Goal: Task Accomplishment & Management: Use online tool/utility

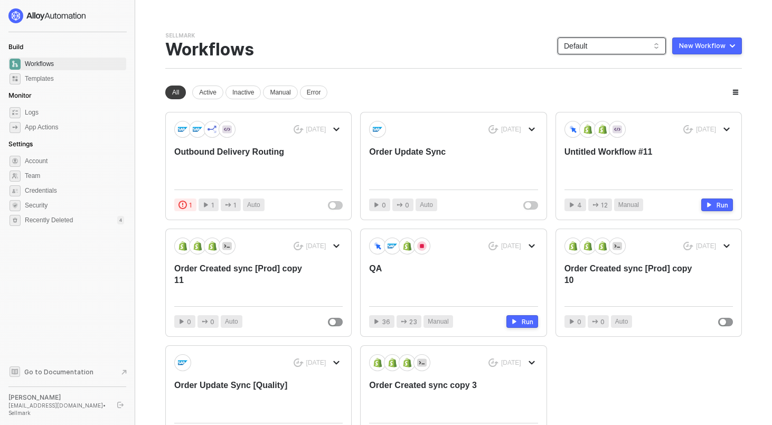
click at [595, 43] on span "Default" at bounding box center [612, 46] width 96 height 16
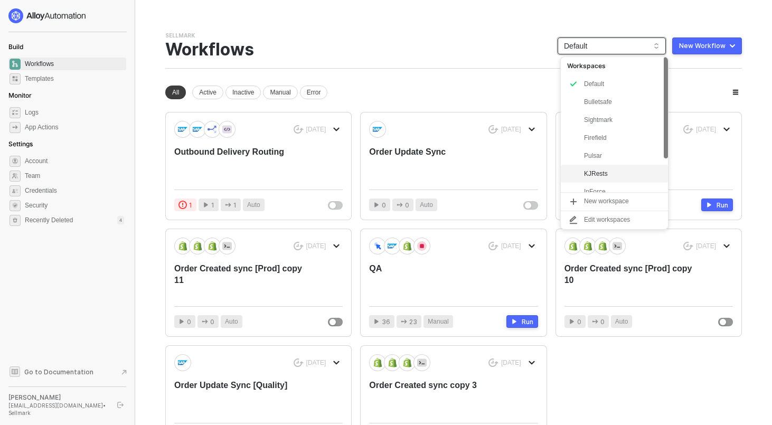
click at [598, 172] on div "KJRests" at bounding box center [623, 173] width 78 height 13
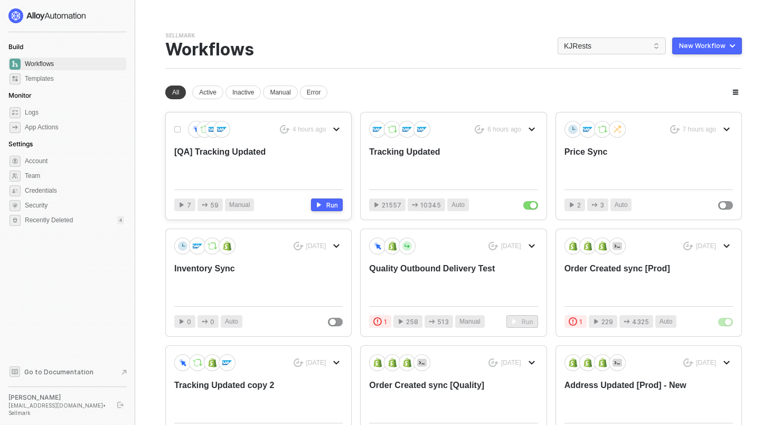
click at [223, 148] on div "[QA] Tracking Updated" at bounding box center [241, 163] width 135 height 35
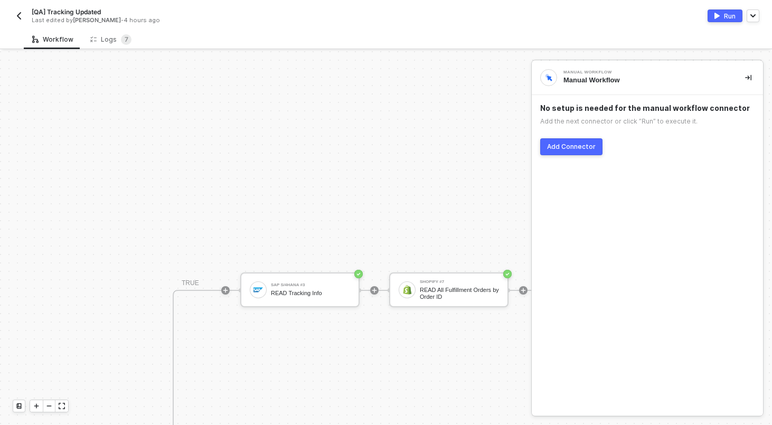
scroll to position [331, 281]
click at [752, 76] on button "button" at bounding box center [748, 77] width 13 height 13
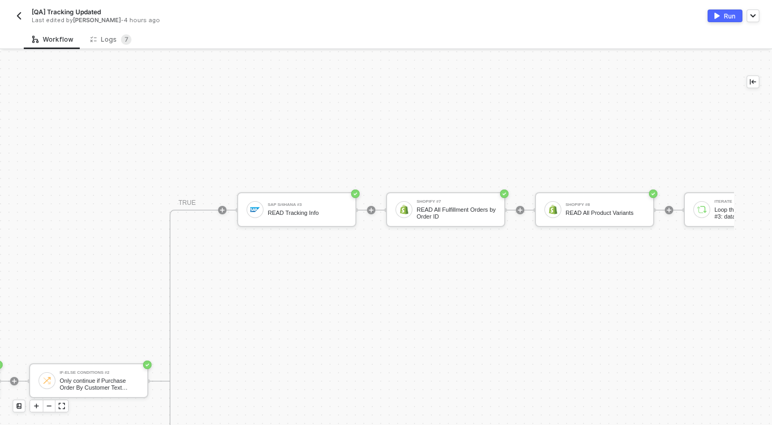
scroll to position [412, 281]
click at [101, 35] on div "Logs 7" at bounding box center [110, 39] width 41 height 11
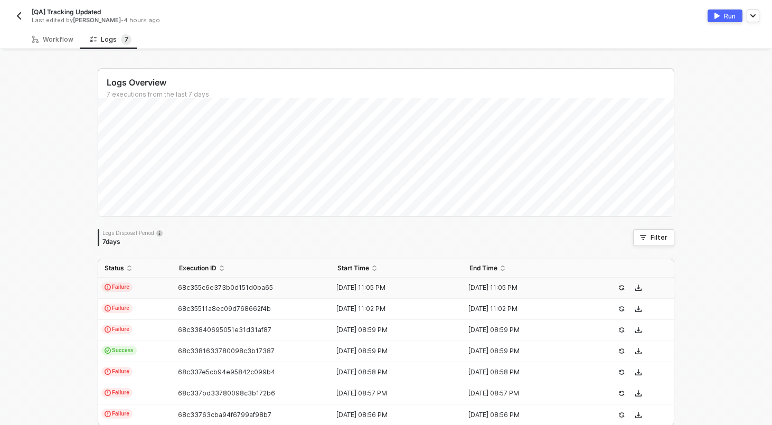
click at [161, 287] on td "Failure" at bounding box center [135, 288] width 74 height 21
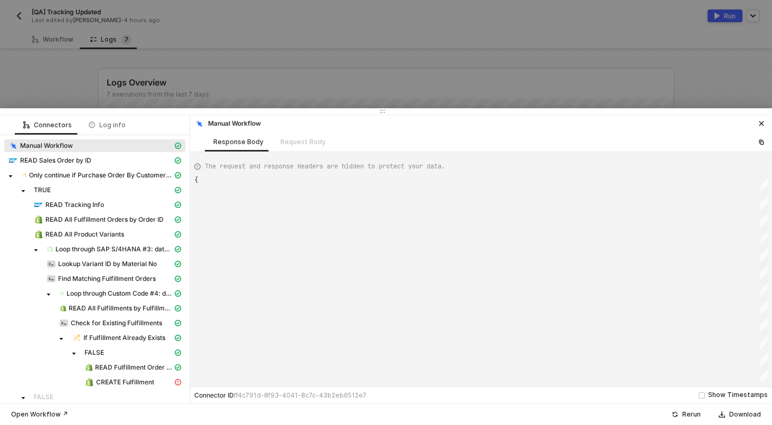
type textarea "{ "json": {}, "id": "68677c37-ed51-4932-a4ee-50e0dcf3d11a" }"
click at [139, 386] on span "CREATE Fulfillment" at bounding box center [125, 382] width 58 height 8
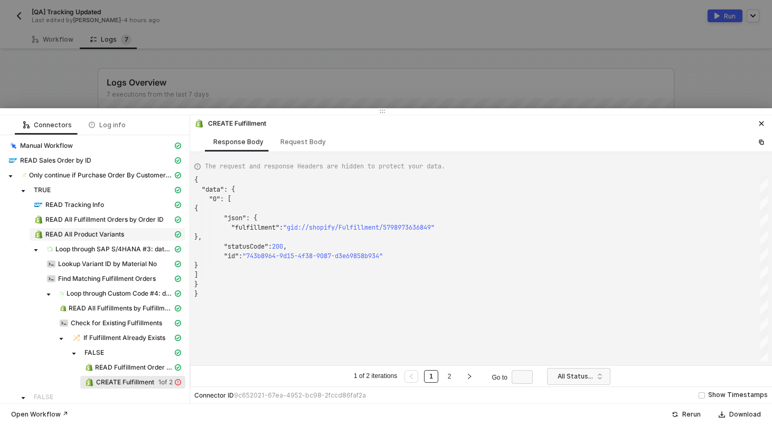
scroll to position [95, 0]
click at [449, 376] on link "2" at bounding box center [450, 377] width 10 height 12
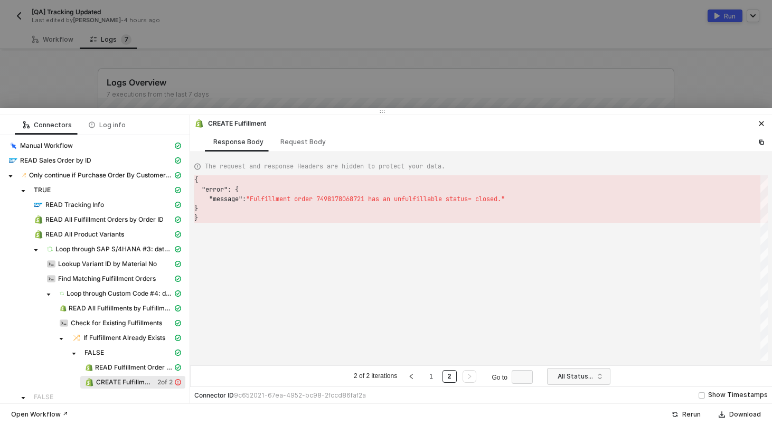
scroll to position [38, 0]
click at [309, 138] on div "Request Body" at bounding box center [302, 142] width 45 height 8
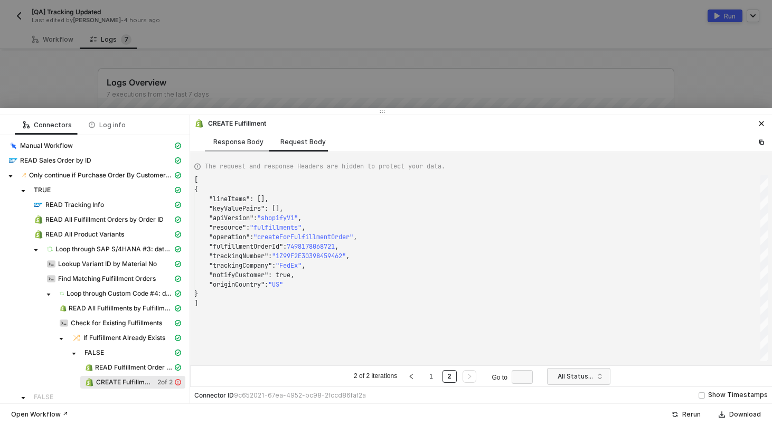
click at [232, 143] on div "Response Body" at bounding box center [238, 142] width 50 height 8
type textarea "{ "error": { "message": "Fulfillment order 7498178068721 has an unfulfillable s…"
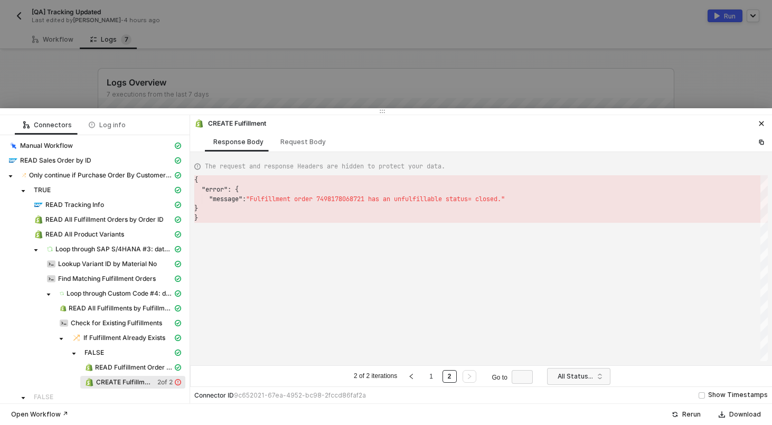
click at [220, 70] on div at bounding box center [386, 212] width 772 height 425
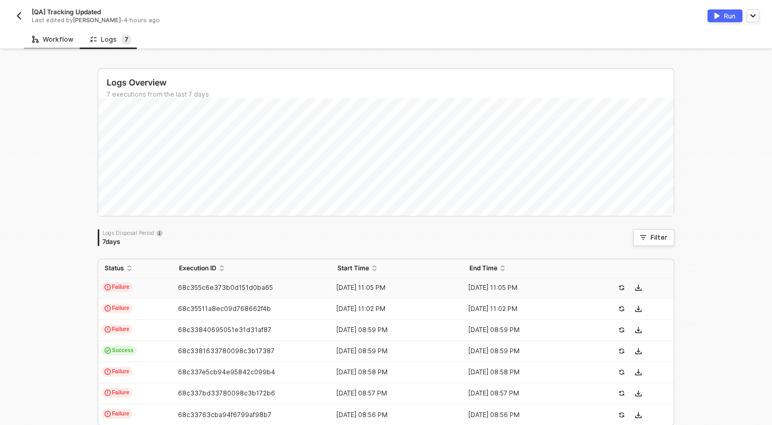
click at [51, 40] on div "Workflow" at bounding box center [52, 39] width 41 height 8
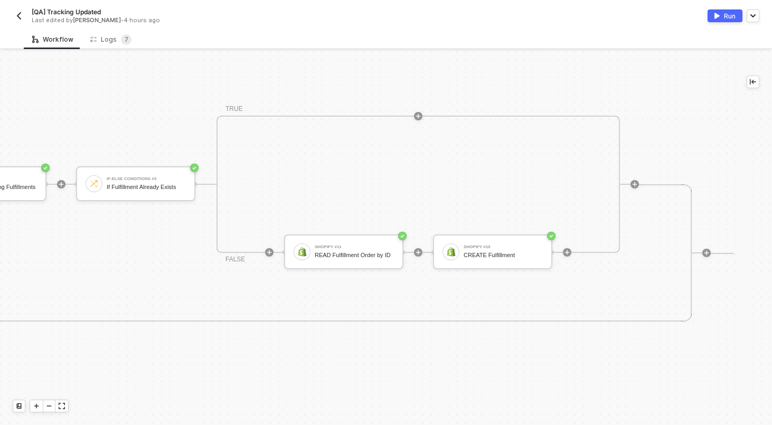
scroll to position [213, 1911]
click at [565, 253] on icon "icon-play" at bounding box center [565, 252] width 6 height 6
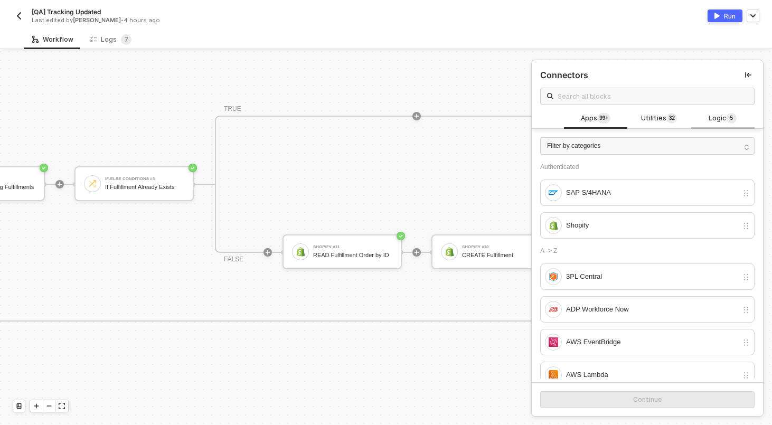
click at [719, 118] on span "Logic 5" at bounding box center [723, 119] width 28 height 12
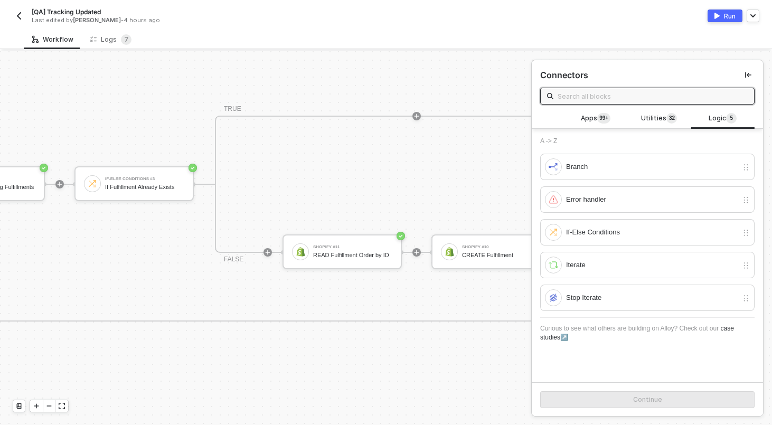
click at [677, 101] on input "text" at bounding box center [653, 96] width 190 height 12
click at [616, 204] on div "Error handler" at bounding box center [652, 200] width 172 height 12
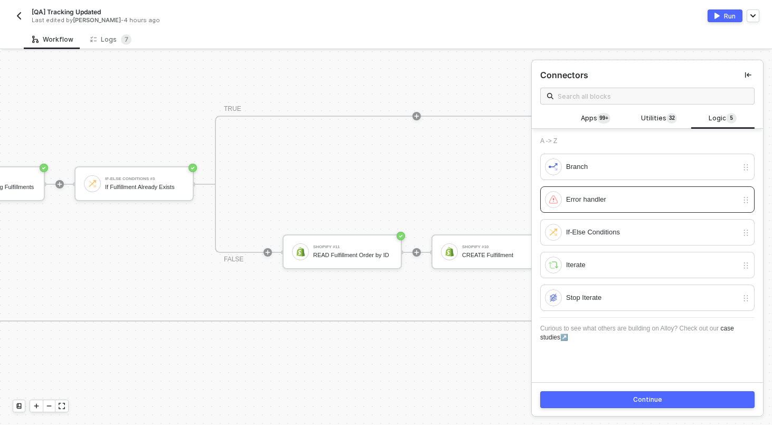
click at [643, 408] on div "Continue" at bounding box center [647, 399] width 231 height 34
click at [634, 400] on div "Continue" at bounding box center [647, 400] width 29 height 8
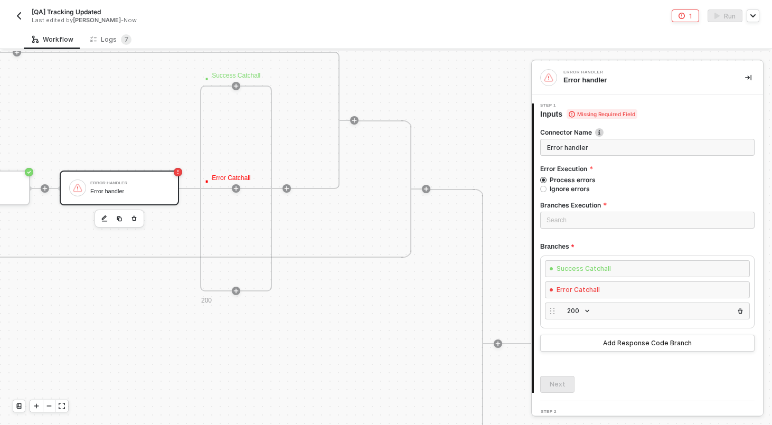
scroll to position [673, 2341]
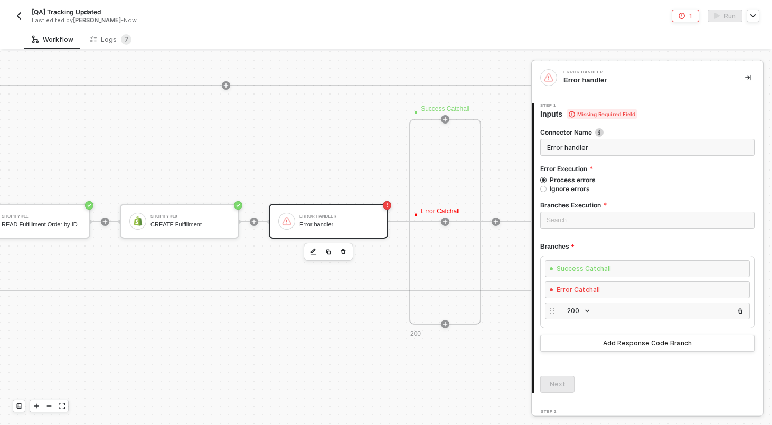
scroll to position [640, 2229]
click at [751, 78] on button "button" at bounding box center [748, 77] width 13 height 13
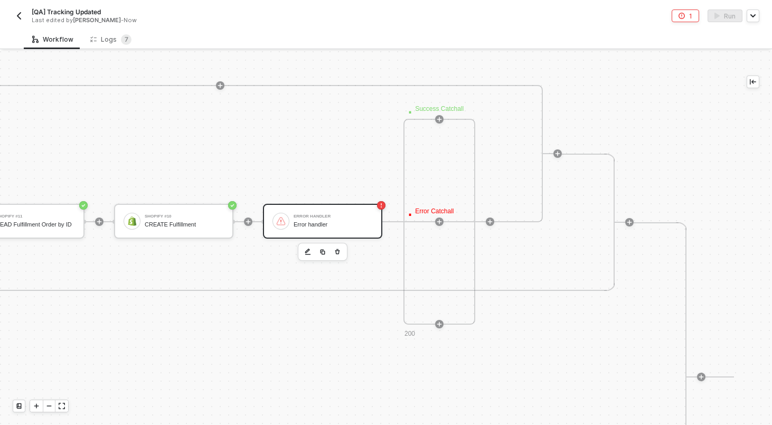
click at [415, 190] on div "· Success Catchall · Error Catchall 200" at bounding box center [439, 222] width 72 height 206
click at [352, 225] on div "Error handler" at bounding box center [333, 224] width 79 height 7
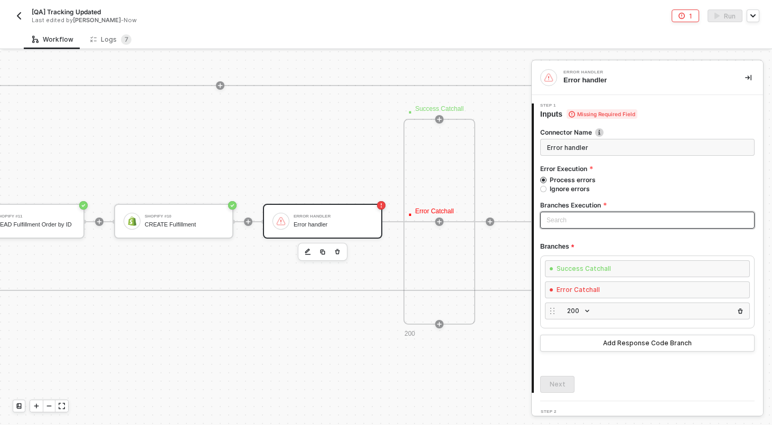
click at [579, 213] on input "search" at bounding box center [648, 220] width 202 height 16
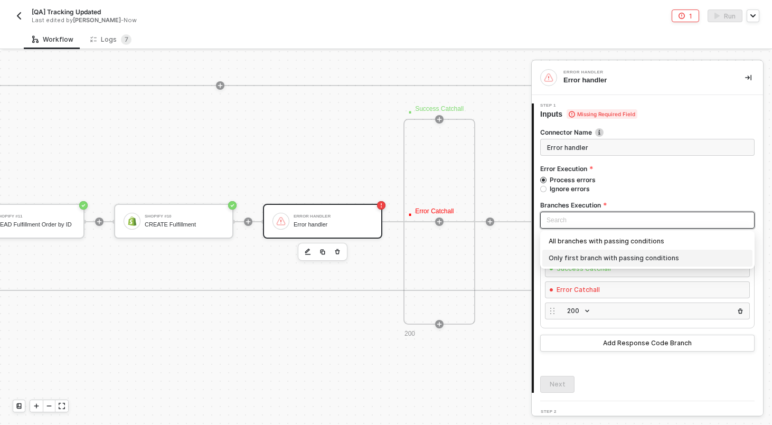
click at [575, 253] on div "Only first branch with passing conditions" at bounding box center [648, 258] width 198 height 12
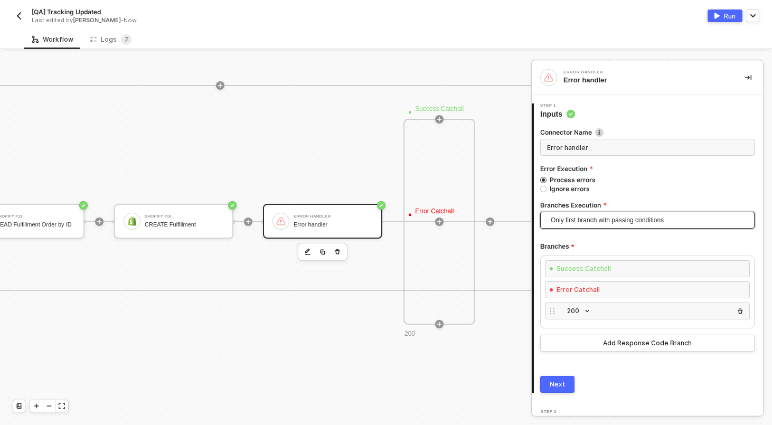
click at [739, 308] on img "button" at bounding box center [740, 311] width 6 height 6
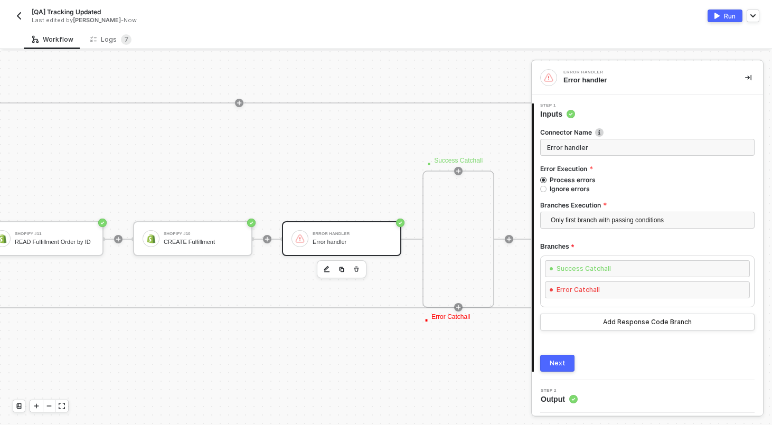
scroll to position [491, 2196]
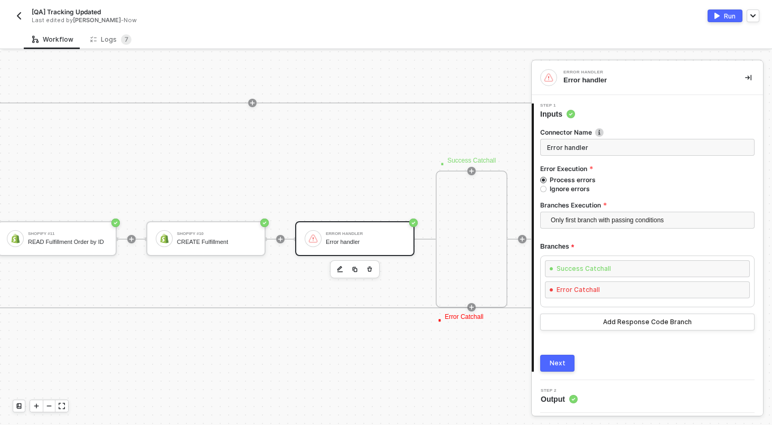
click at [718, 14] on img "button" at bounding box center [716, 16] width 5 height 6
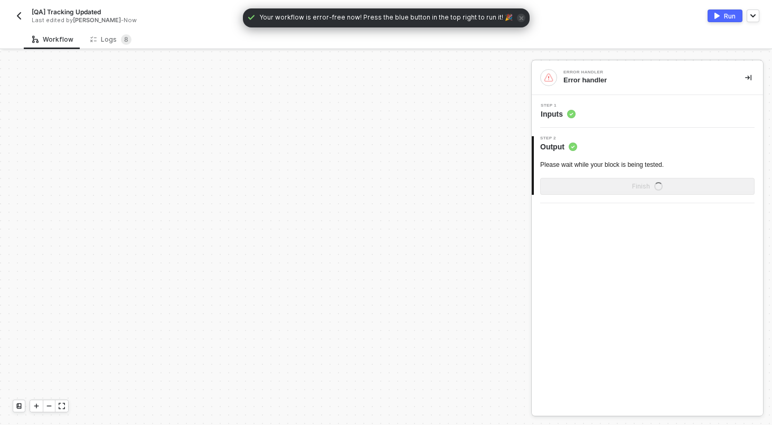
scroll to position [502, 0]
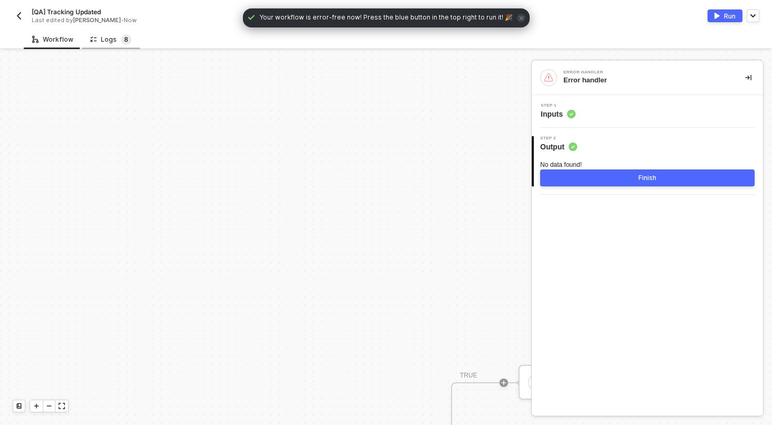
click at [124, 44] on span "8" at bounding box center [126, 39] width 4 height 11
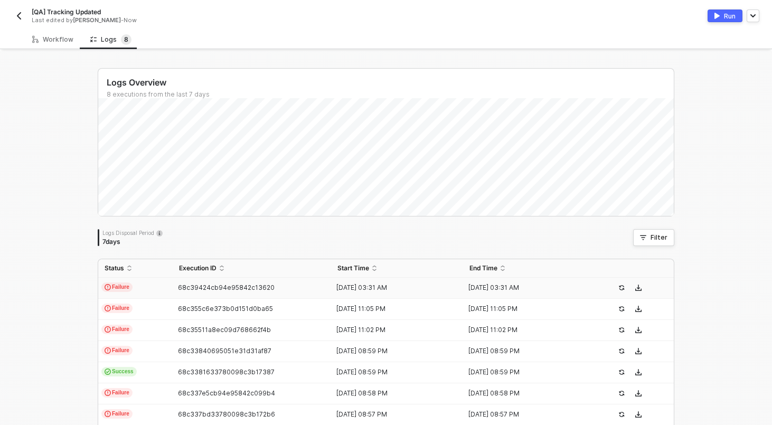
click at [151, 297] on td "Failure" at bounding box center [135, 288] width 74 height 21
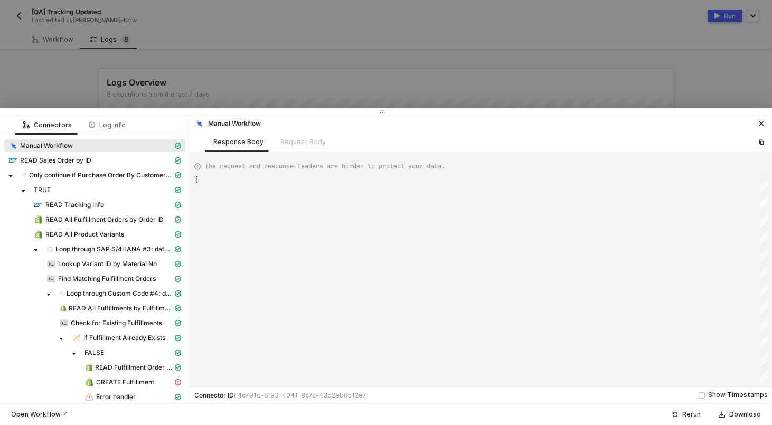
type textarea "{ "json": {}, "id": "638d286d-63f6-4c9f-a144-98857b692c31" }"
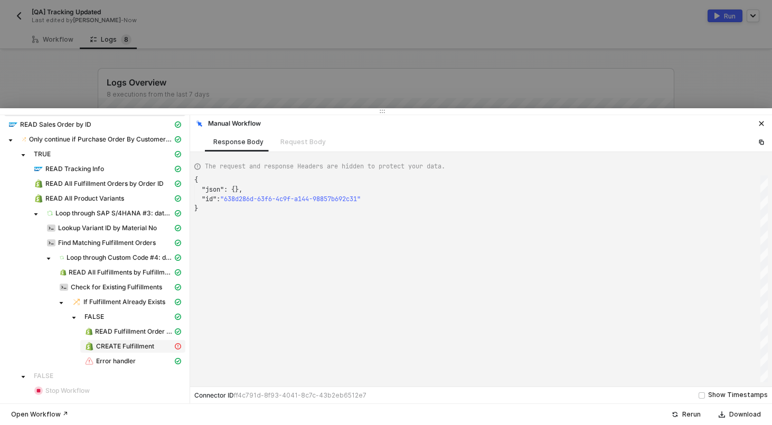
click at [141, 345] on span "CREATE Fulfillment" at bounding box center [125, 346] width 58 height 8
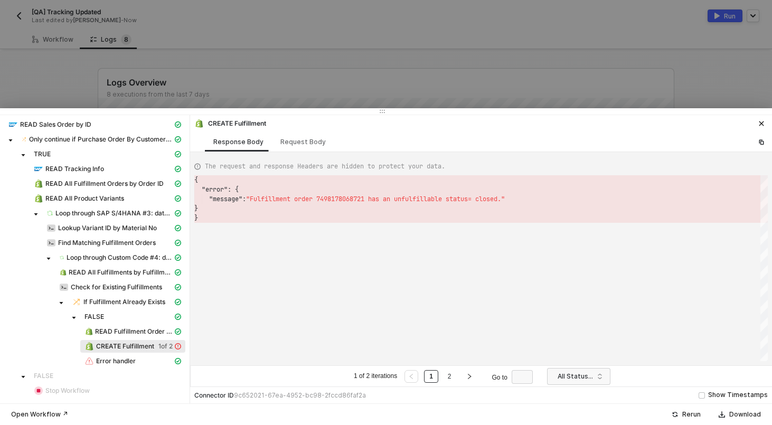
scroll to position [38, 0]
click at [446, 379] on link "2" at bounding box center [450, 377] width 10 height 12
click at [436, 379] on link "1" at bounding box center [431, 377] width 10 height 12
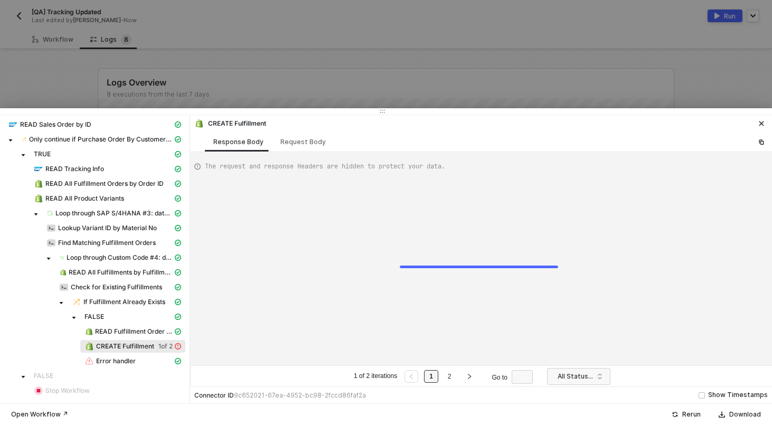
type textarea "{ "error": { "message": "Fulfillment order 7498178068721 has an unfulfillable s…"
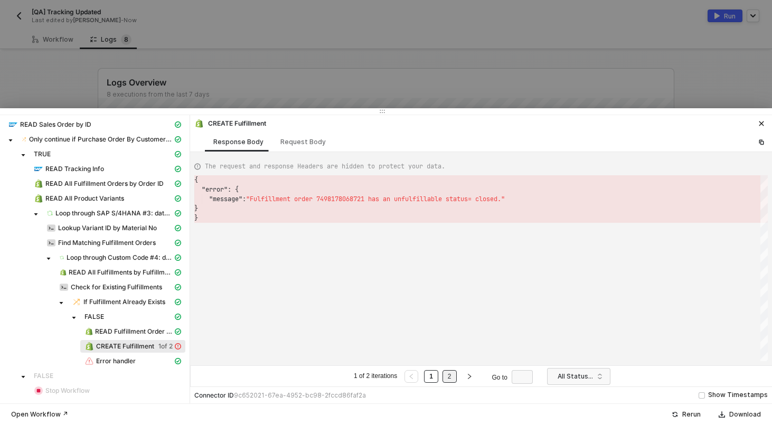
click at [449, 379] on link "2" at bounding box center [450, 377] width 10 height 12
click at [436, 378] on link "1" at bounding box center [431, 377] width 10 height 12
click at [446, 373] on link "2" at bounding box center [450, 377] width 10 height 12
click at [435, 377] on link "1" at bounding box center [431, 377] width 10 height 12
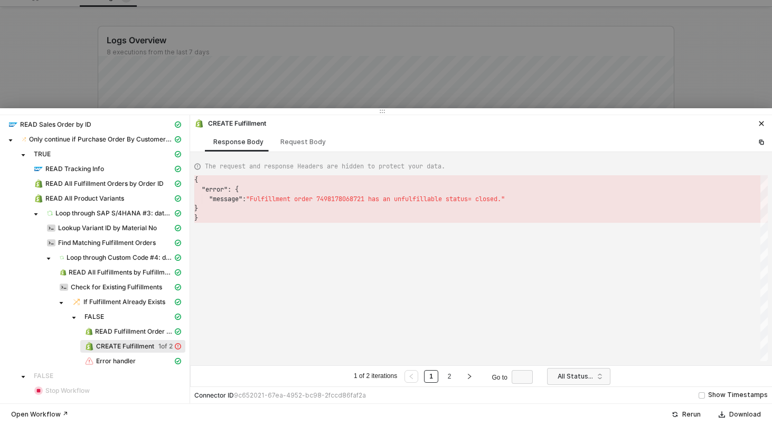
click at [144, 344] on span "CREATE Fulfillment" at bounding box center [125, 346] width 58 height 8
click at [133, 328] on span "READ Fulfillment Order by ID" at bounding box center [134, 331] width 78 height 8
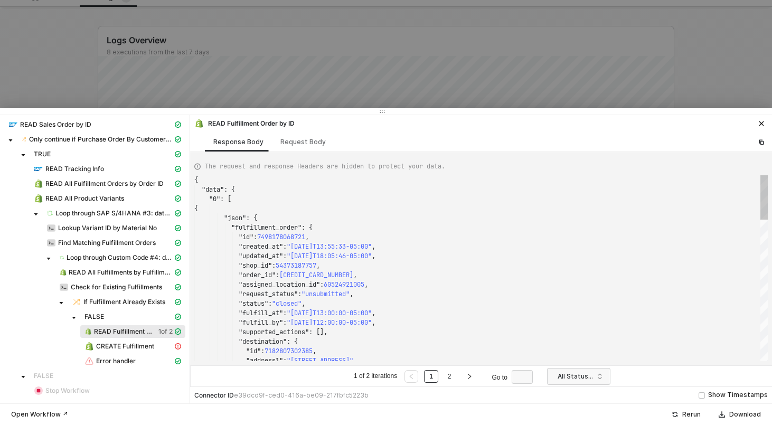
scroll to position [95, 0]
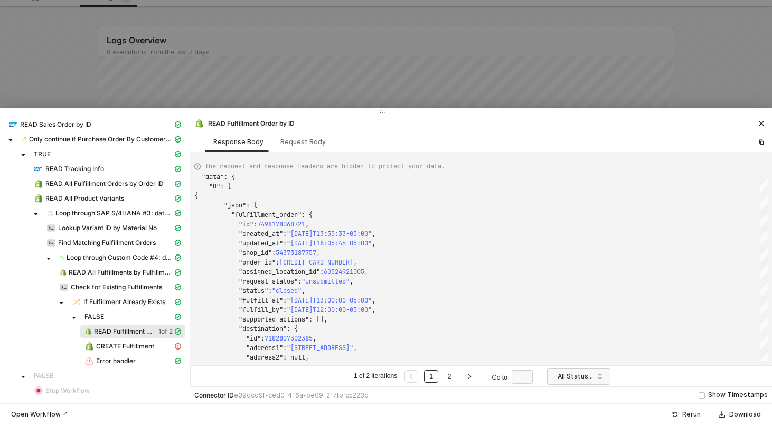
click at [149, 69] on div at bounding box center [386, 212] width 772 height 425
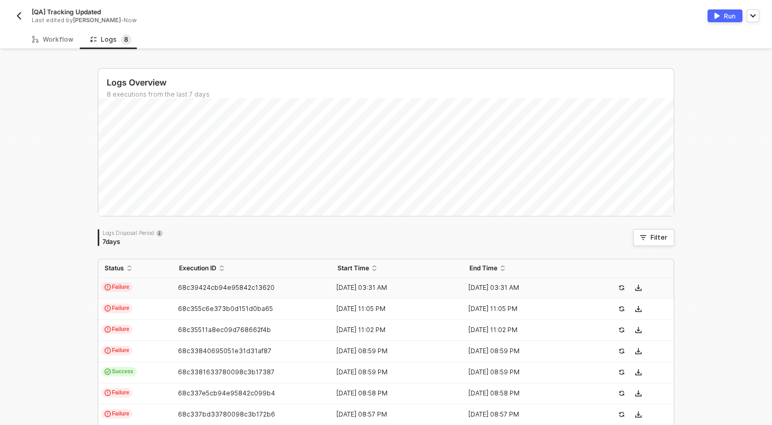
scroll to position [1, 0]
click at [47, 30] on div "Workflow" at bounding box center [53, 39] width 58 height 20
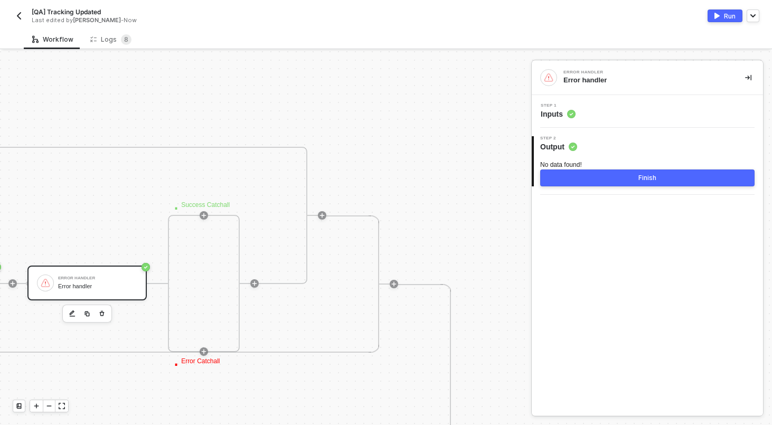
scroll to position [446, 2375]
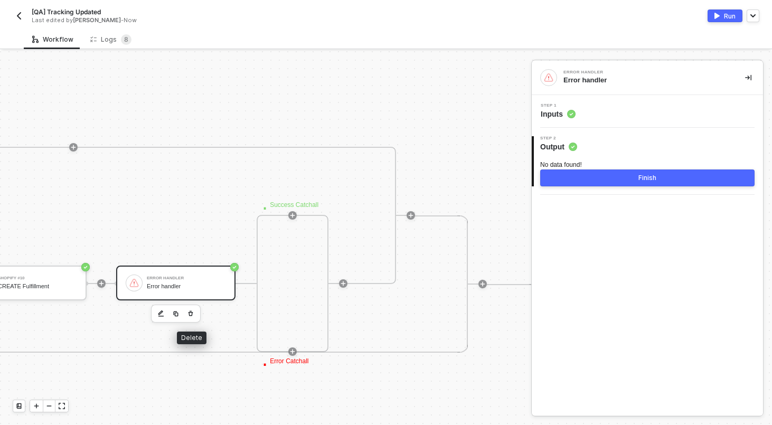
click at [190, 315] on icon "button" at bounding box center [191, 313] width 5 height 5
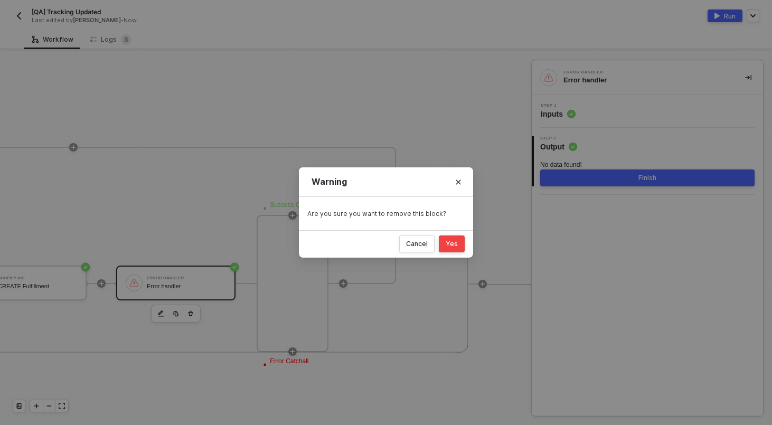
click at [451, 241] on div "Yes" at bounding box center [452, 244] width 12 height 8
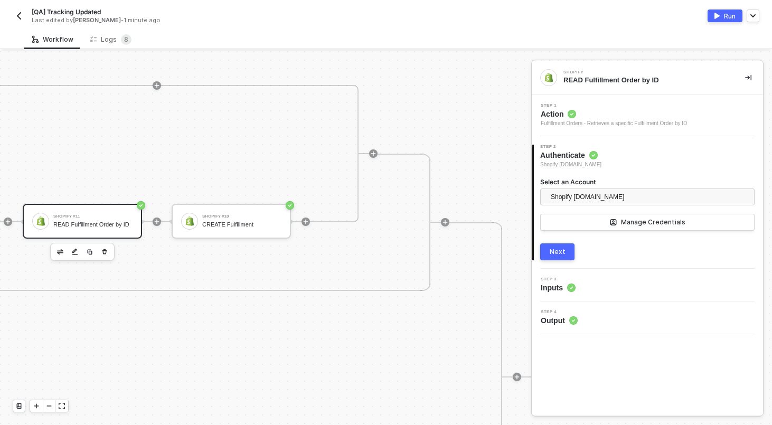
scroll to position [244, 2175]
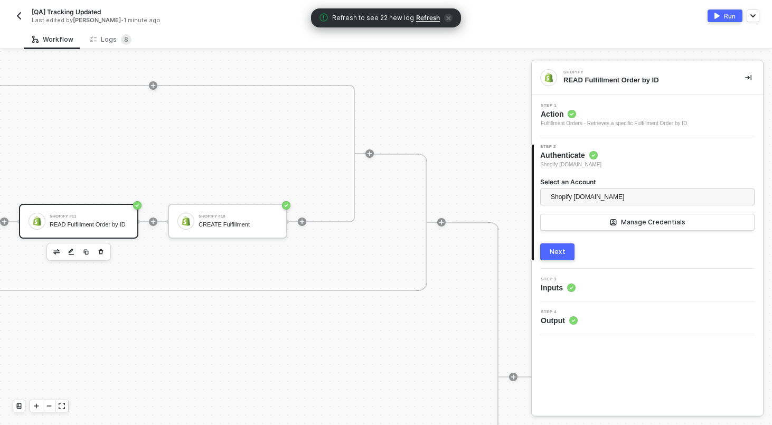
click at [13, 14] on button "button" at bounding box center [19, 16] width 13 height 13
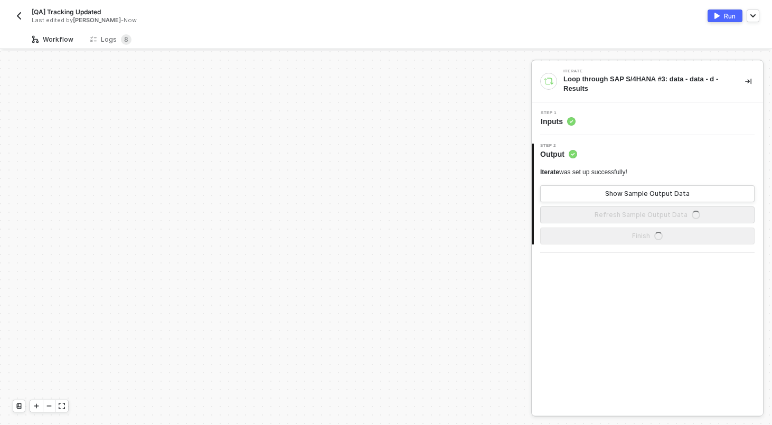
scroll to position [370, 0]
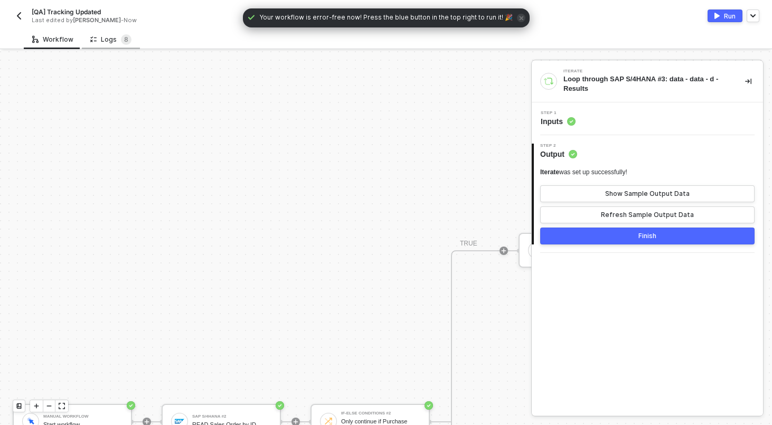
click at [102, 33] on div "Logs 8" at bounding box center [111, 40] width 58 height 20
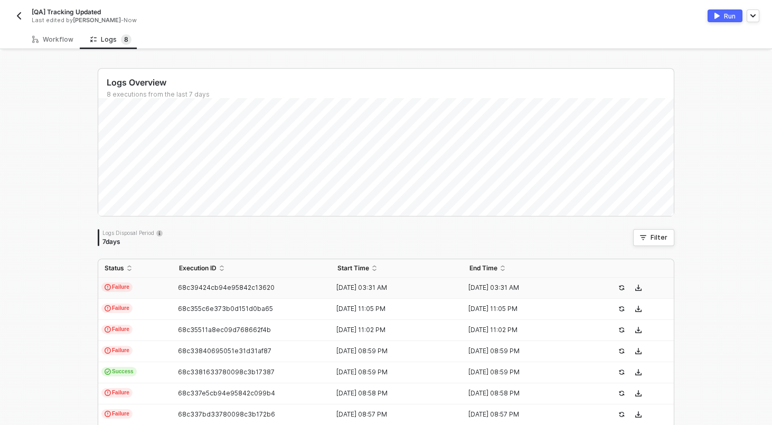
click at [173, 285] on div "68c39424cb94e95842c13620" at bounding box center [248, 288] width 150 height 8
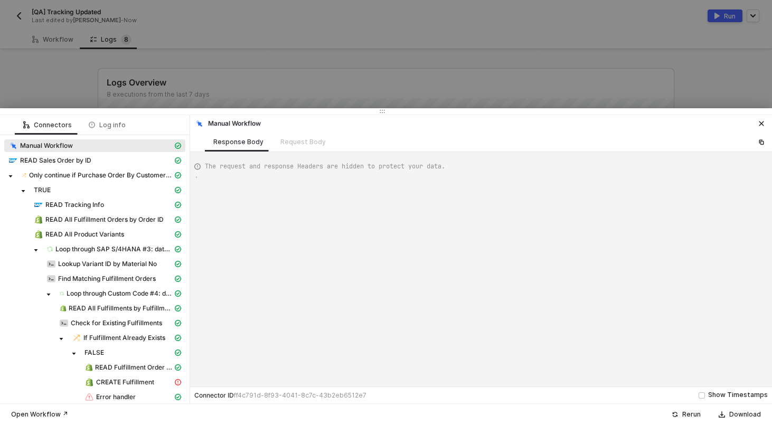
type textarea "{ "json": {}, "id": "638d286d-63f6-4c9f-a144-98857b692c31" }"
click at [139, 380] on span "CREATE Fulfillment" at bounding box center [125, 382] width 58 height 8
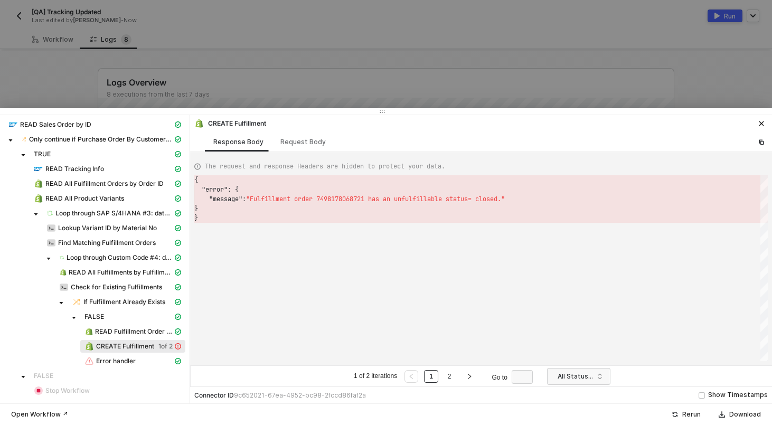
scroll to position [38, 0]
click at [292, 139] on div "Request Body" at bounding box center [302, 142] width 45 height 8
type textarea "[ { "lineItems": [], "keyValuePairs": [], "apiVersion": "shopifyV1", "resource"…"
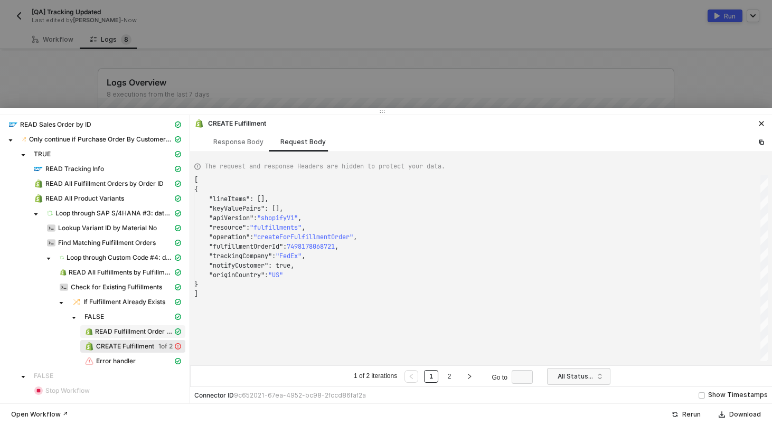
click at [144, 330] on span "READ Fulfillment Order by ID" at bounding box center [134, 331] width 78 height 8
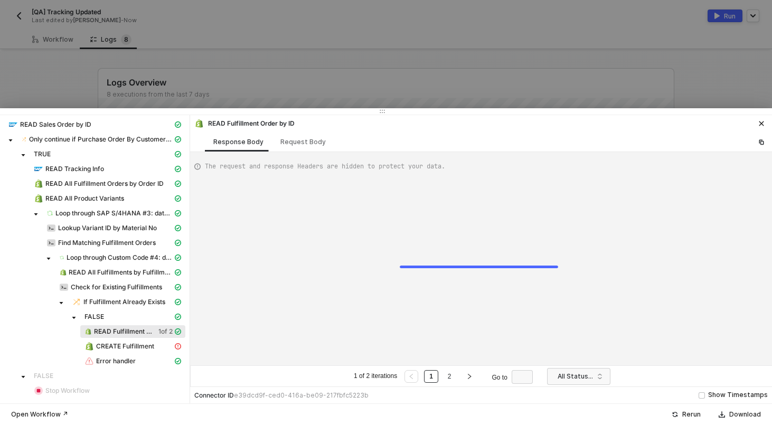
type textarea "{ "data": { "0": [ { "json": { "fulfillment_order": { "id": 7498178068721, "cre…"
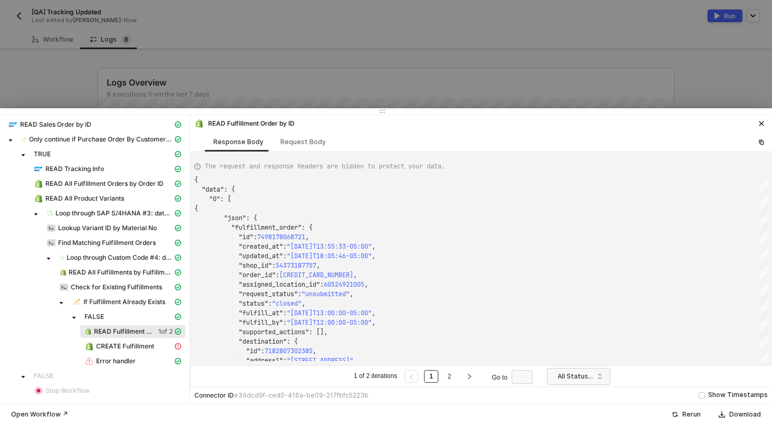
click at [161, 57] on div at bounding box center [386, 212] width 772 height 425
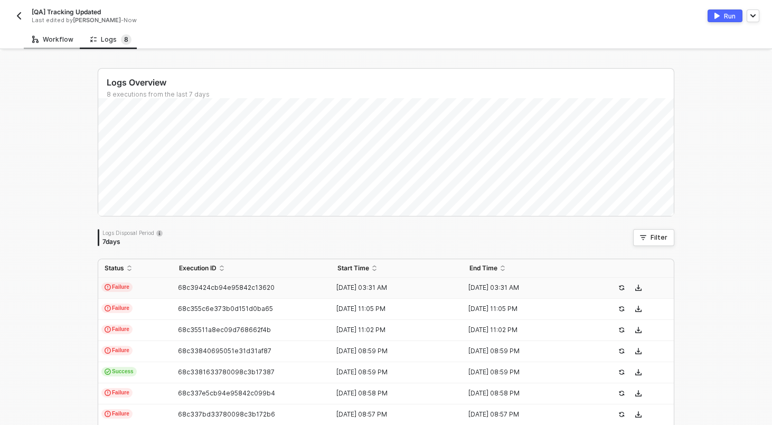
click at [50, 44] on div "Workflow" at bounding box center [53, 40] width 58 height 20
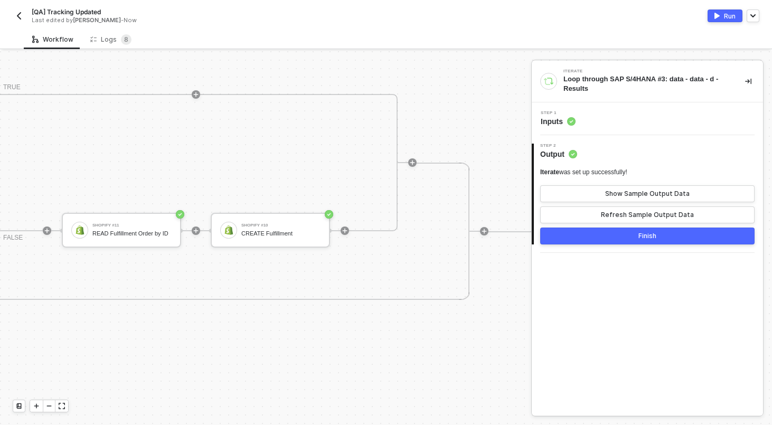
scroll to position [235, 2118]
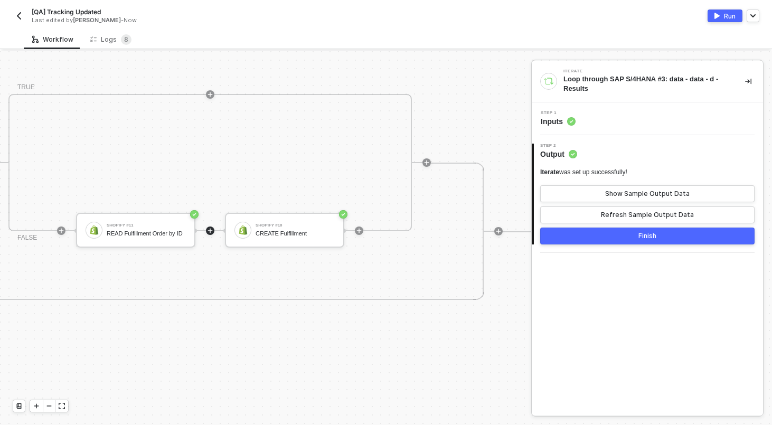
click at [209, 232] on icon "icon-play" at bounding box center [210, 231] width 6 height 6
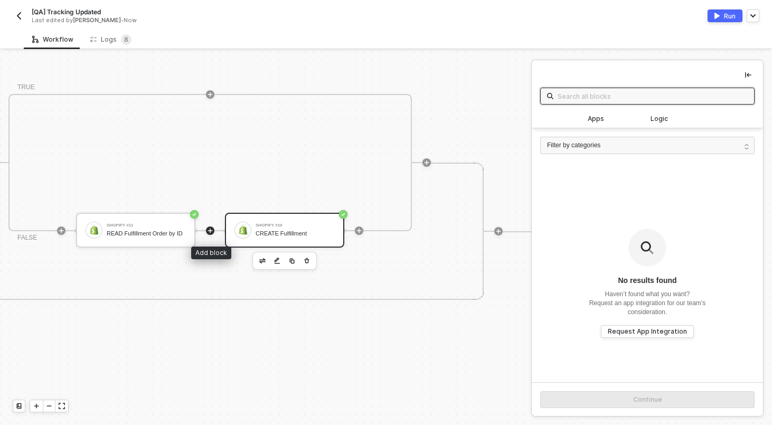
scroll to position [235, 2117]
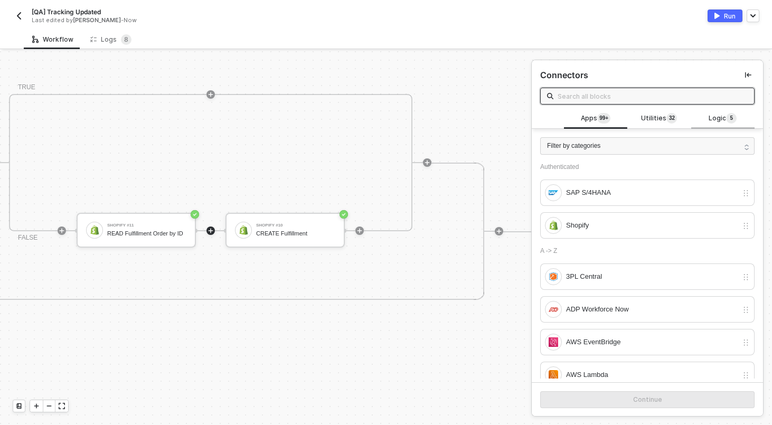
click at [723, 120] on span "Logic 5" at bounding box center [723, 119] width 28 height 12
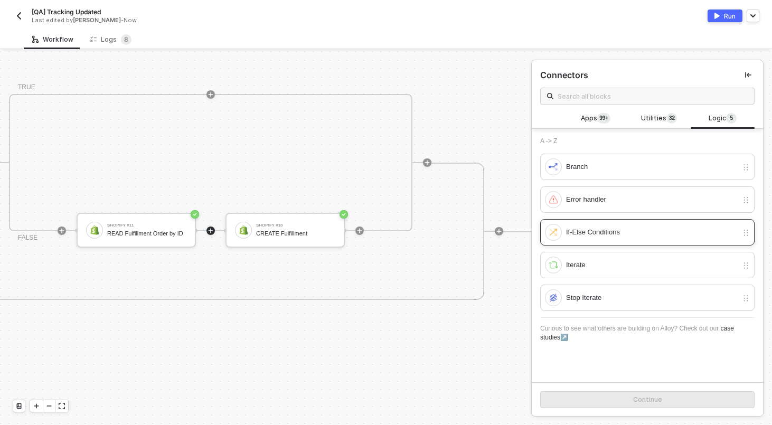
click at [596, 228] on div "If-Else Conditions" at bounding box center [652, 233] width 172 height 12
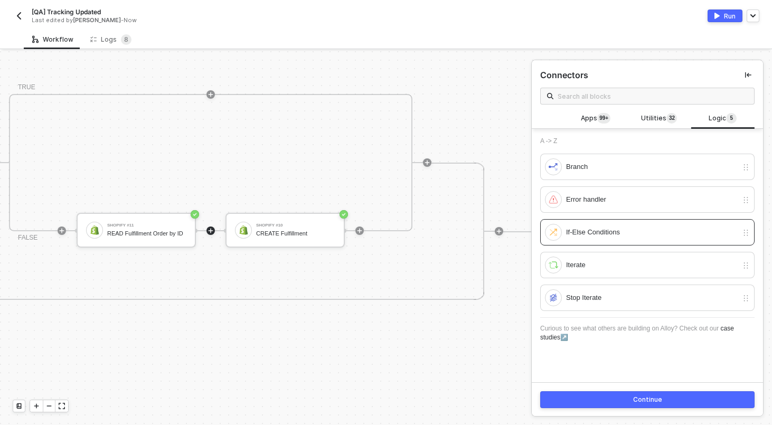
click at [611, 403] on button "Continue" at bounding box center [647, 399] width 214 height 17
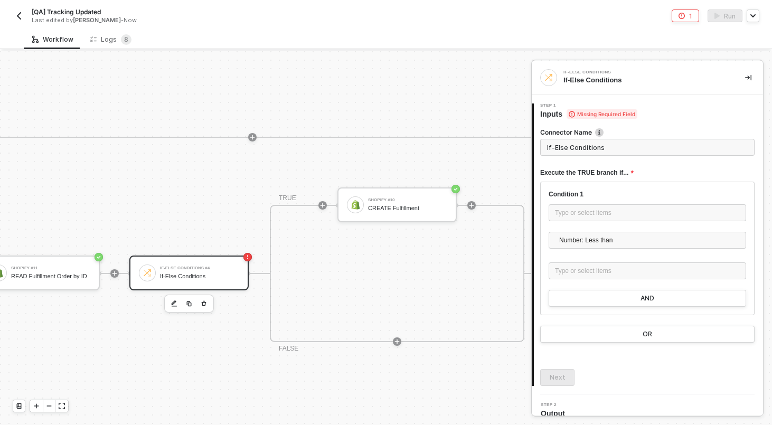
scroll to position [84, 2210]
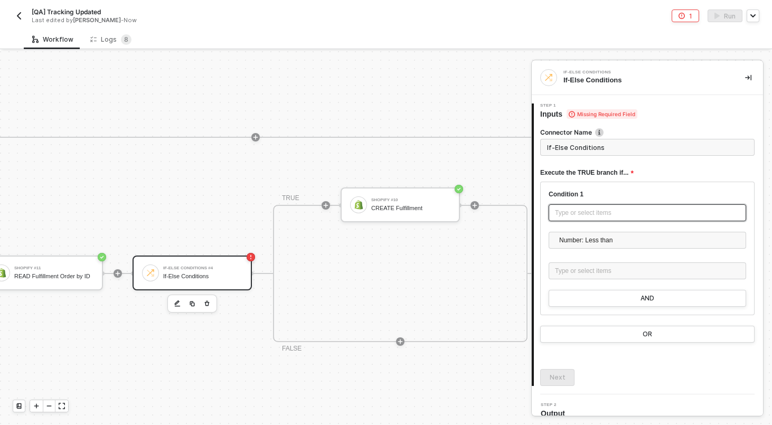
click at [615, 219] on div "Type or select items ﻿" at bounding box center [648, 212] width 198 height 17
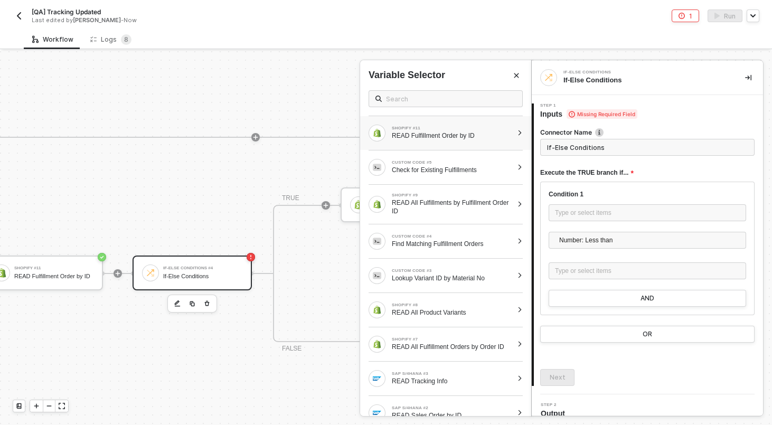
click at [443, 138] on div "READ Fulfillment Order by ID" at bounding box center [452, 135] width 121 height 8
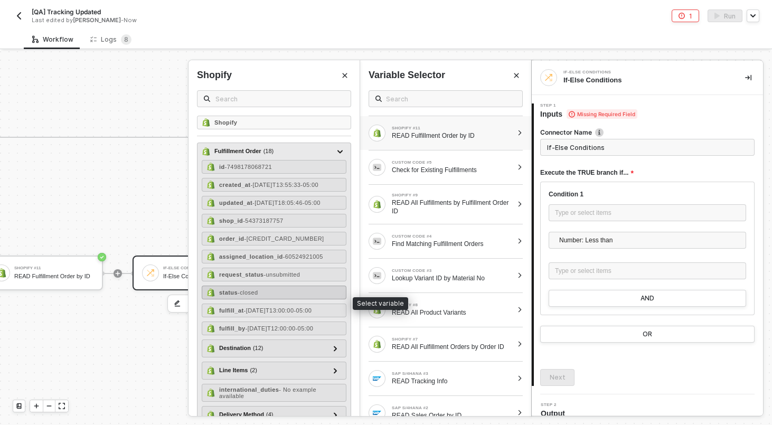
click at [290, 299] on div "status - closed" at bounding box center [274, 293] width 145 height 14
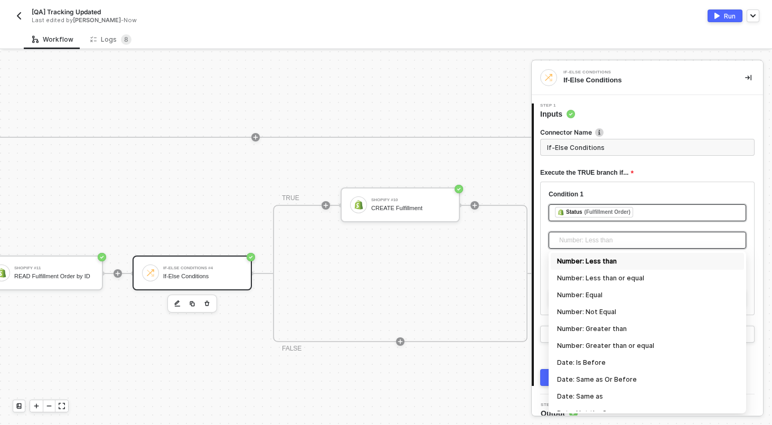
click at [589, 247] on span "Number: Less than" at bounding box center [649, 240] width 181 height 16
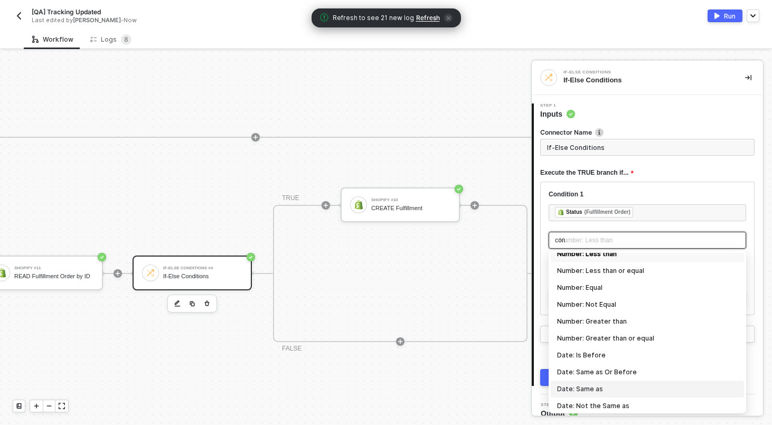
scroll to position [0, 0]
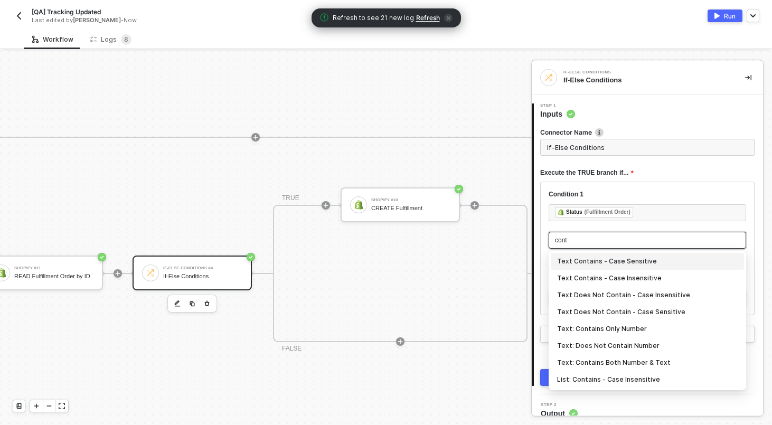
type input "conta"
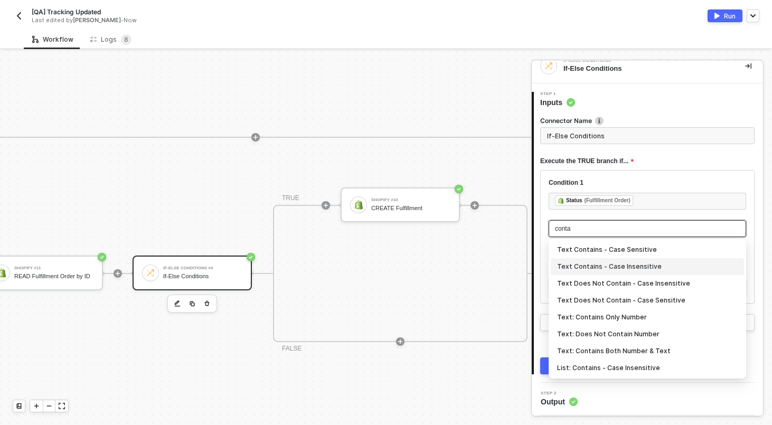
click at [596, 264] on div "Text Contains - Case Insensitive" at bounding box center [647, 267] width 181 height 12
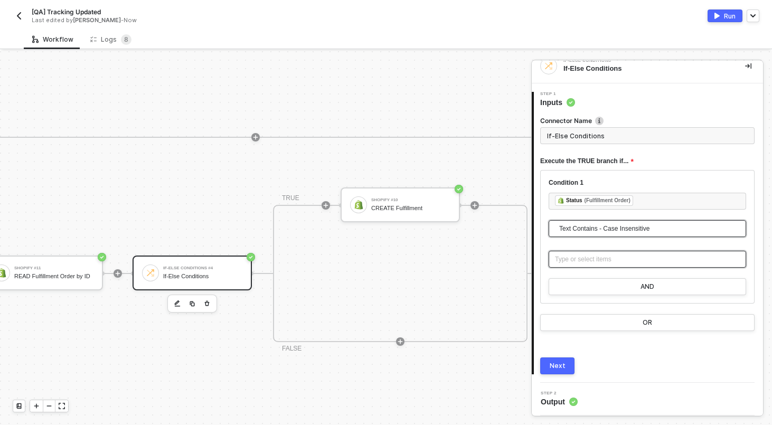
click at [596, 264] on div "Type or select items ﻿" at bounding box center [648, 259] width 198 height 17
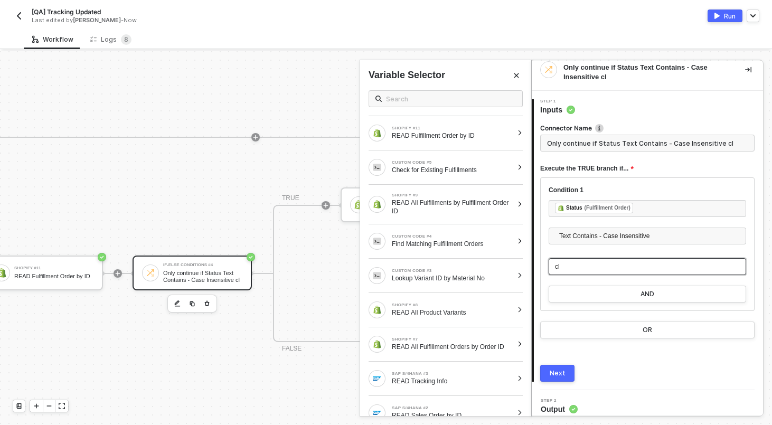
scroll to position [19, 0]
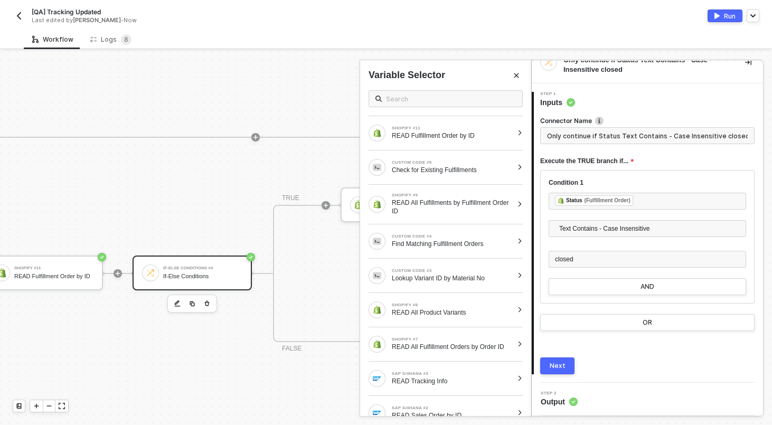
click at [591, 147] on form "Connector Name Only continue if Status Text Contains - Case Insensitive closed …" at bounding box center [647, 223] width 214 height 215
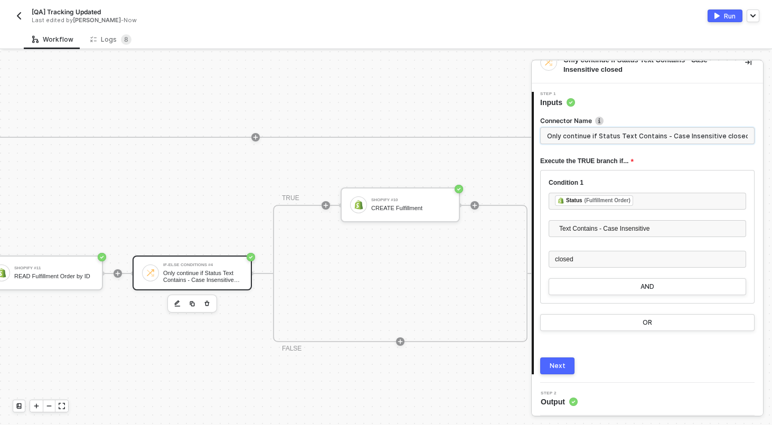
click at [591, 142] on input "Only continue if Status Text Contains - Case Insensitive closed" at bounding box center [647, 135] width 214 height 17
type input "If Status == Closed"
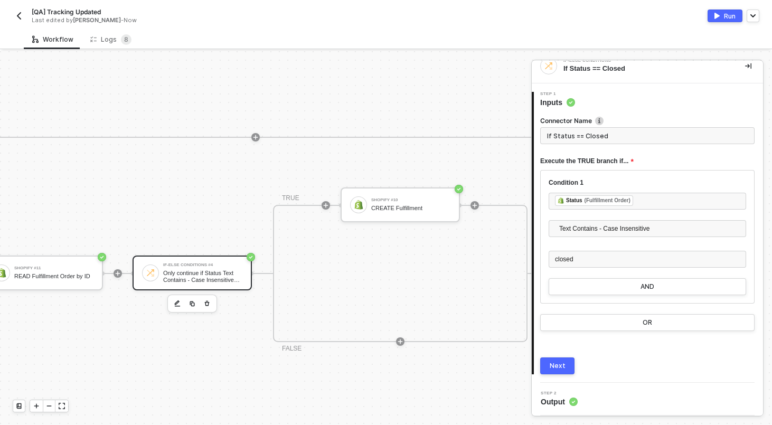
click at [557, 365] on div "Next" at bounding box center [558, 366] width 16 height 8
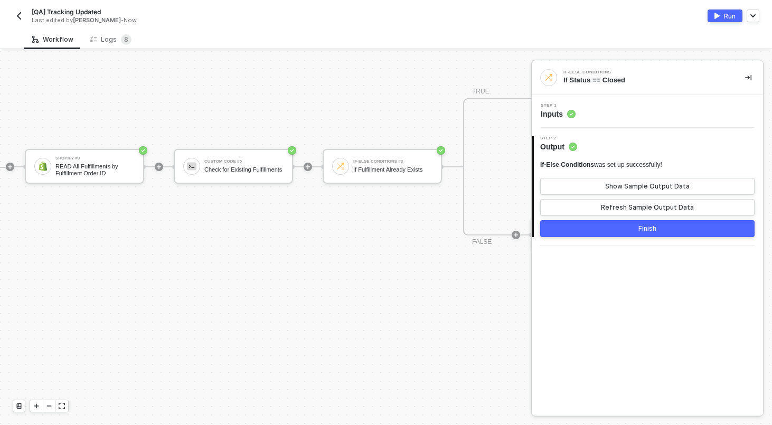
scroll to position [123, 1570]
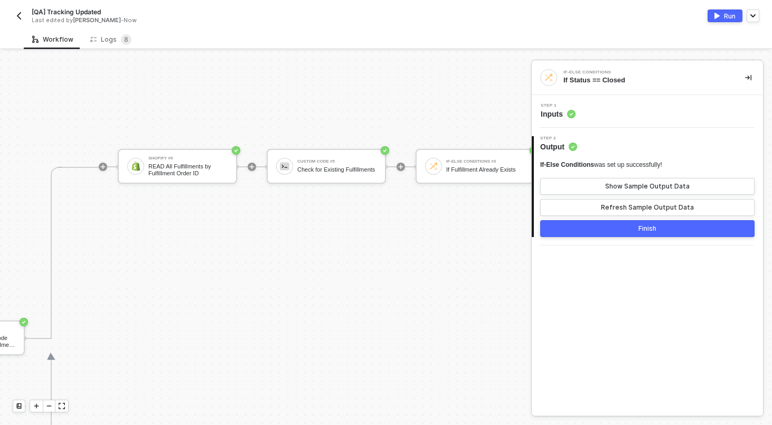
click at [52, 400] on div at bounding box center [49, 406] width 39 height 13
click at [52, 409] on icon "icon-minus" at bounding box center [49, 406] width 6 height 6
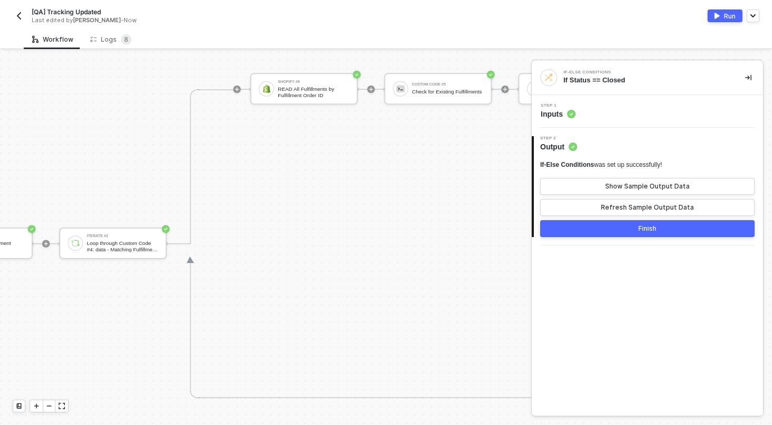
scroll to position [264, 2456]
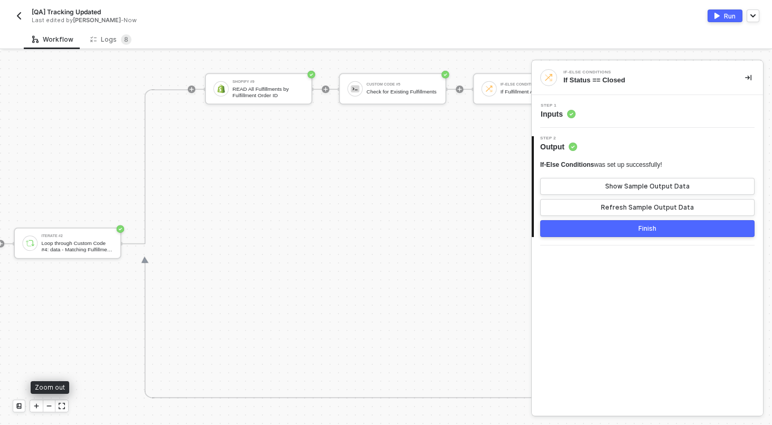
click at [51, 405] on icon "icon-minus" at bounding box center [49, 406] width 6 height 6
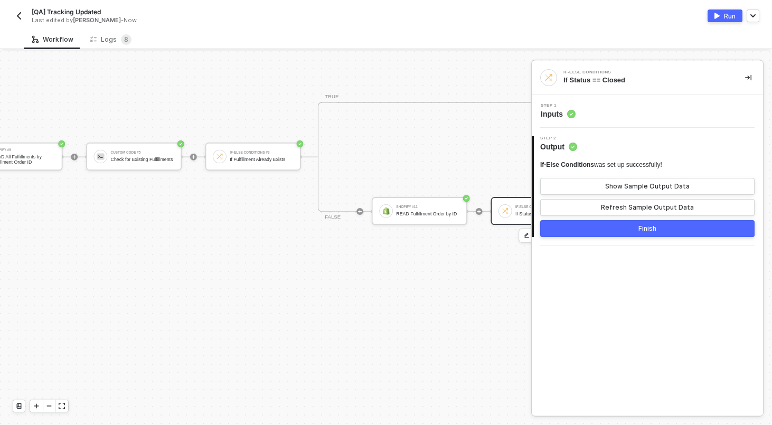
scroll to position [259, 2489]
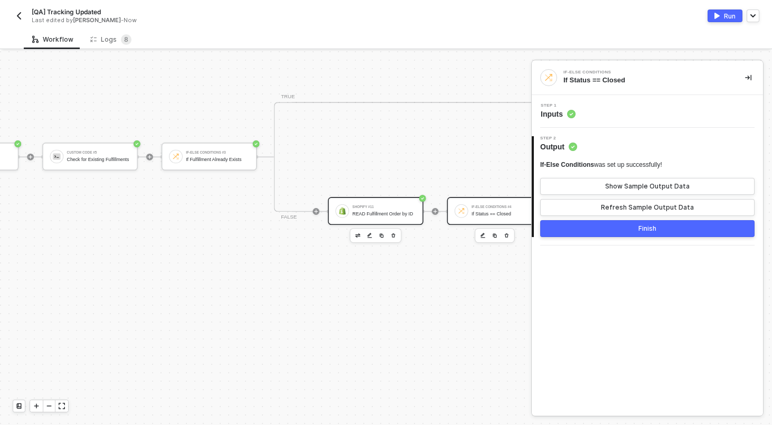
click at [377, 215] on div "READ Fulfillment Order by ID" at bounding box center [383, 213] width 63 height 5
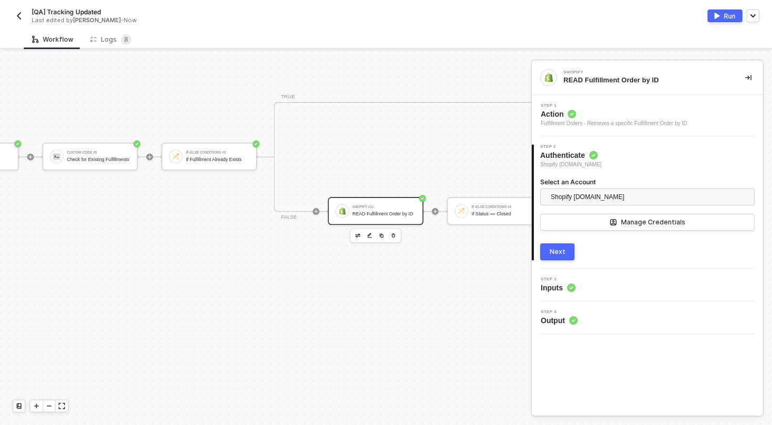
click at [590, 288] on div "Step 3 Inputs" at bounding box center [648, 285] width 229 height 16
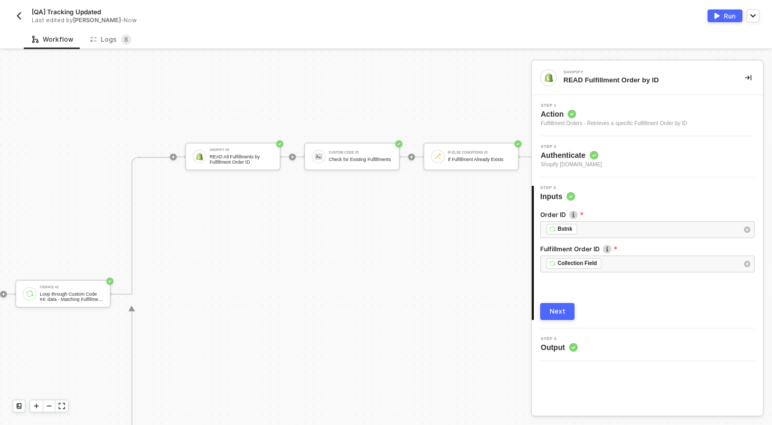
scroll to position [259, 2224]
click at [76, 293] on div "Loop through Custom Code #4: data - Matching Fulfillment Order Ids" at bounding box center [74, 297] width 63 height 11
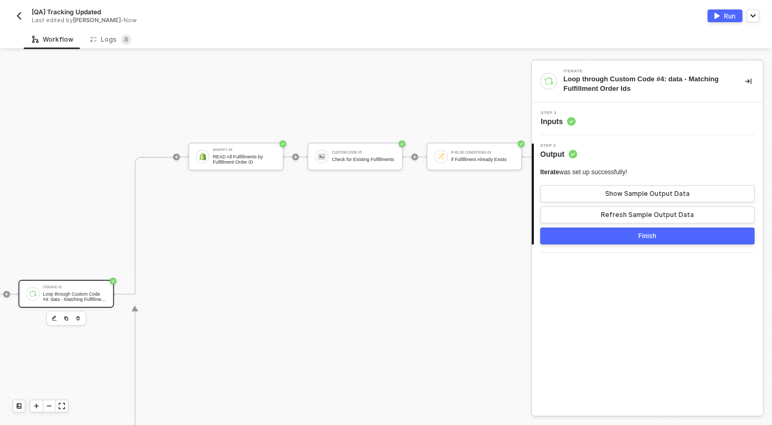
click at [624, 120] on div "Step 1 Inputs" at bounding box center [648, 119] width 229 height 16
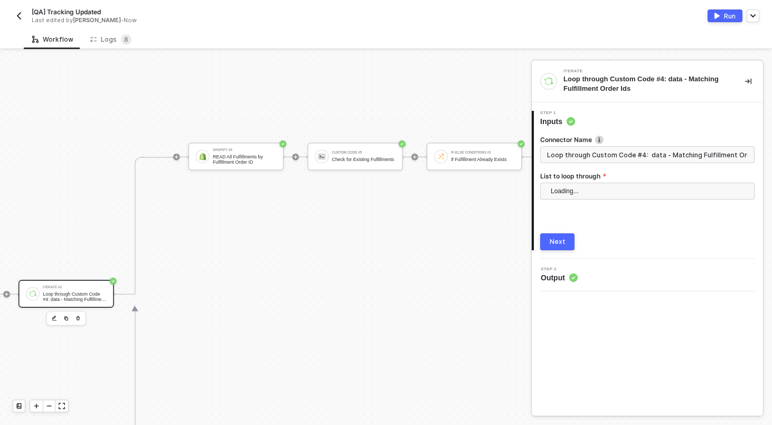
scroll to position [0, 11]
click at [609, 158] on input "Loop through Custom Code #4: data - Matching Fulfillment Order Ids" at bounding box center [647, 154] width 214 height 17
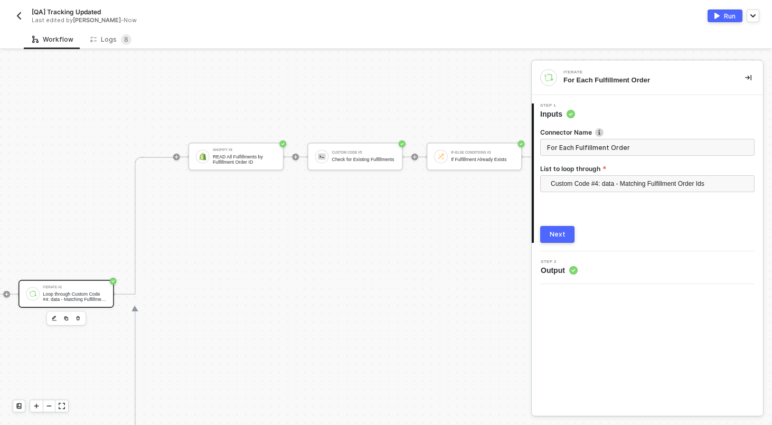
type input "For Each Fulfillment Order"
click at [561, 236] on div "Next" at bounding box center [558, 234] width 16 height 8
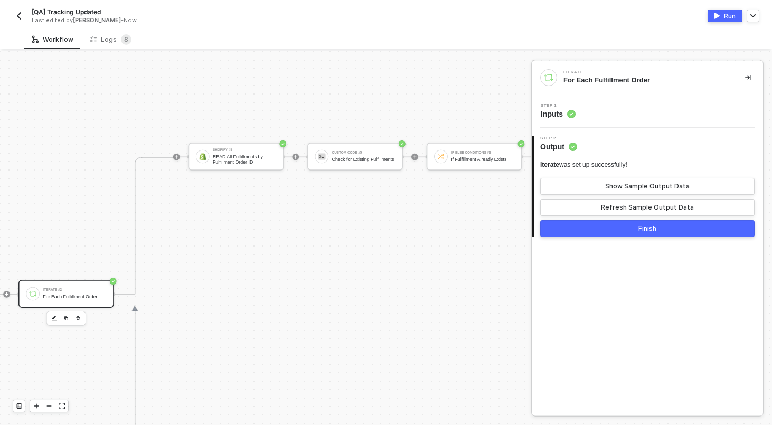
click at [549, 228] on button "Finish" at bounding box center [647, 228] width 214 height 17
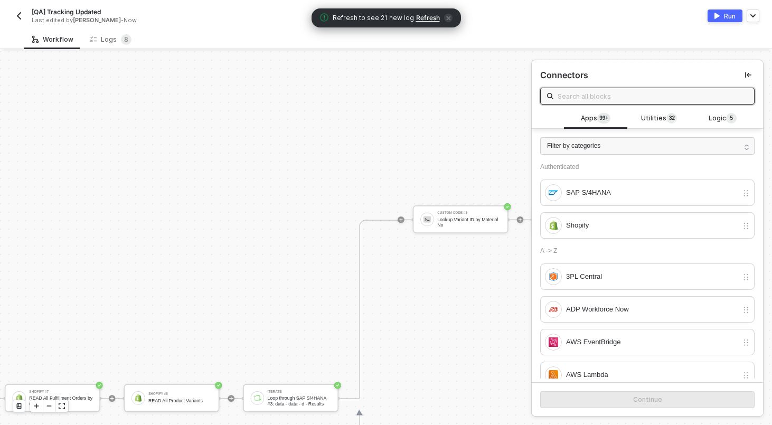
scroll to position [377, 1592]
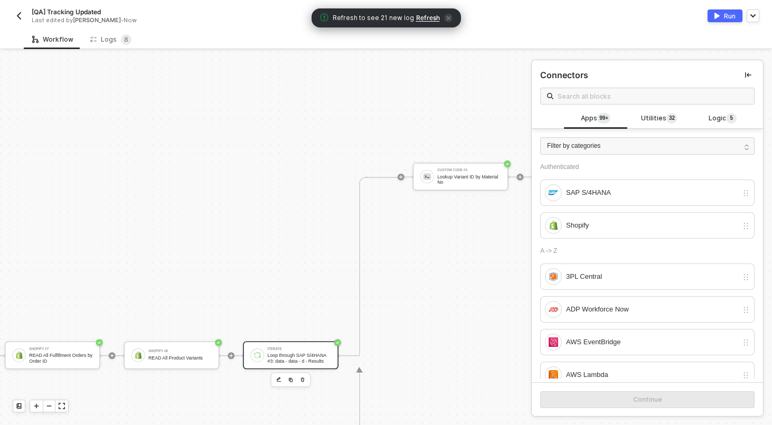
click at [280, 353] on div "Loop through SAP S/4HANA #3: data - data - d - Results" at bounding box center [299, 358] width 63 height 11
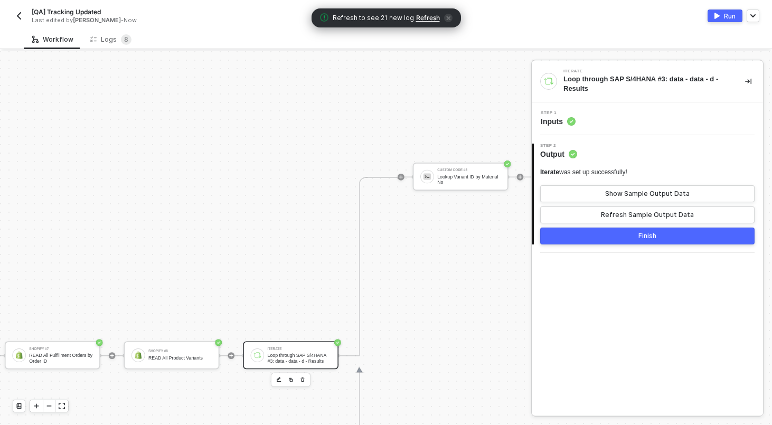
click at [609, 115] on div "Step 1 Inputs" at bounding box center [648, 119] width 229 height 16
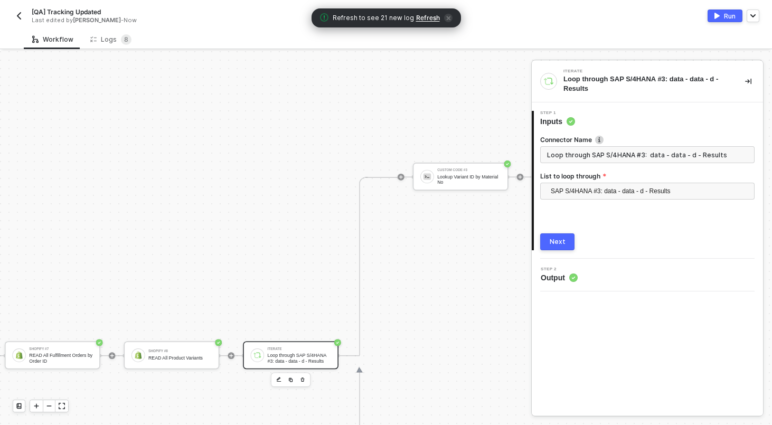
click at [609, 154] on input "Loop through SAP S/4HANA #3: data - data - d - Results" at bounding box center [647, 154] width 214 height 17
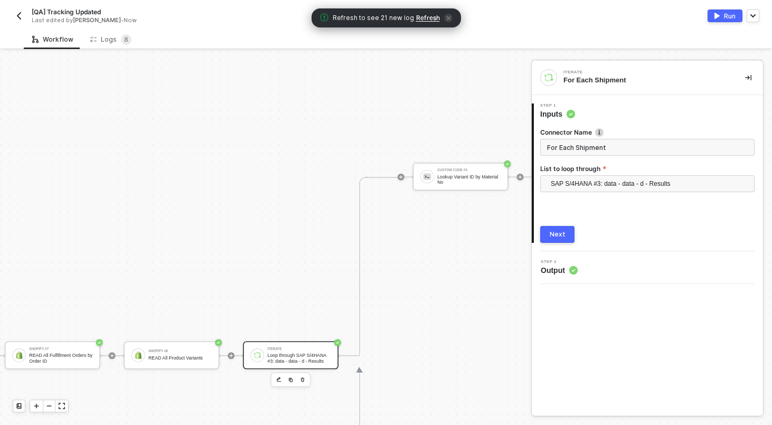
type input "For Each Shipment"
click at [553, 235] on div "Next" at bounding box center [558, 234] width 16 height 8
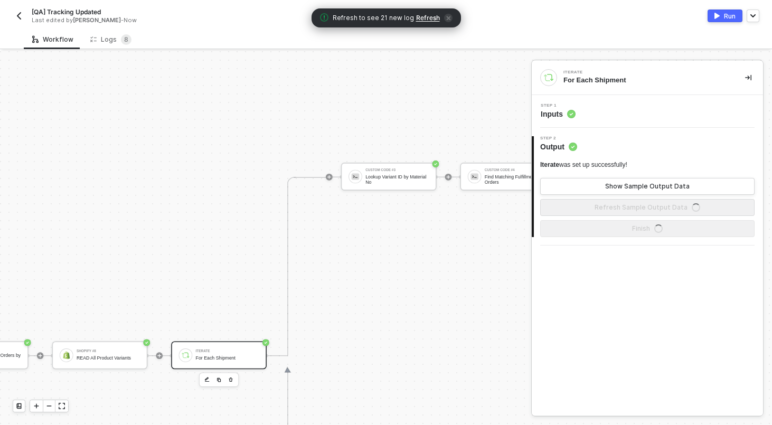
scroll to position [377, 1778]
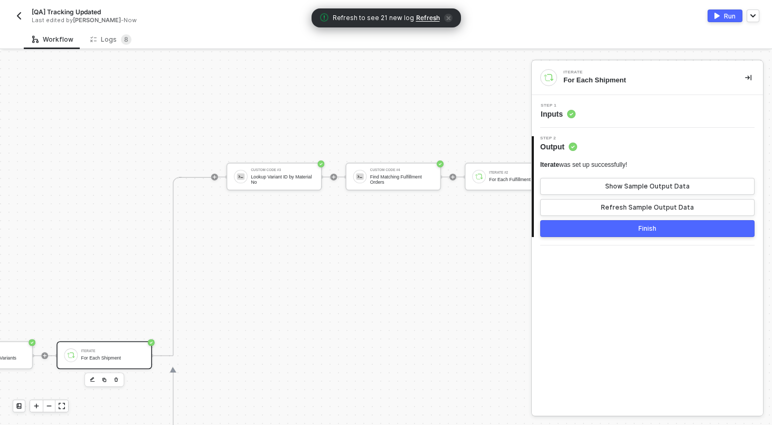
click at [581, 220] on button "Finish" at bounding box center [647, 228] width 214 height 17
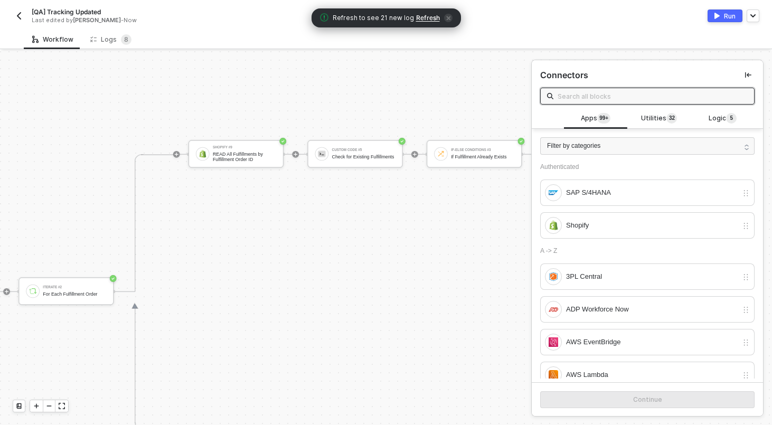
scroll to position [262, 2219]
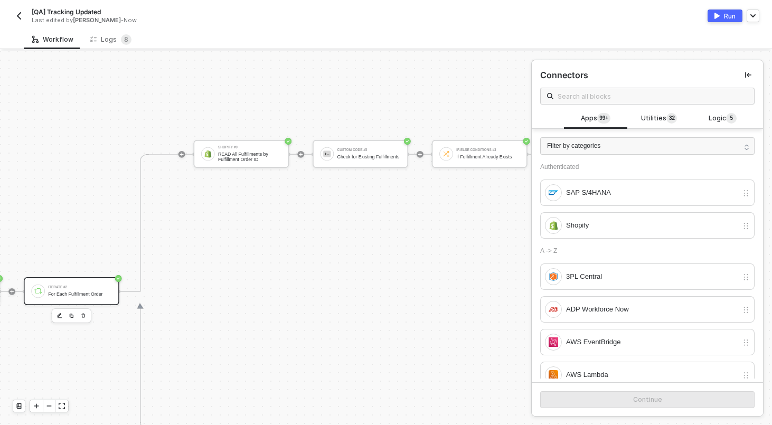
click at [73, 294] on div "For Each Fulfillment Order" at bounding box center [79, 294] width 63 height 5
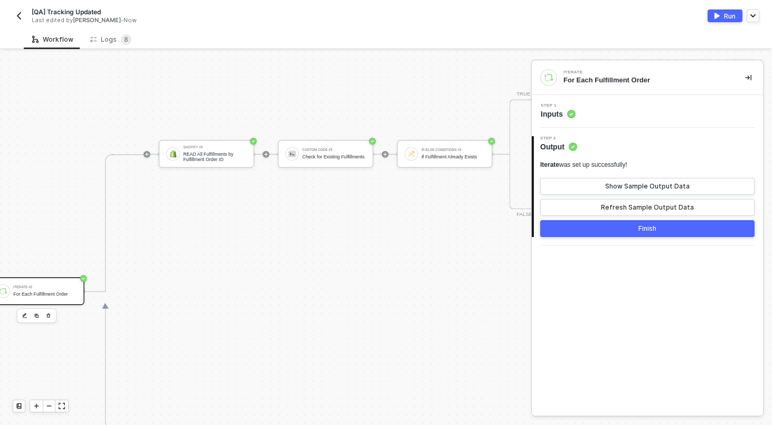
scroll to position [262, 2195]
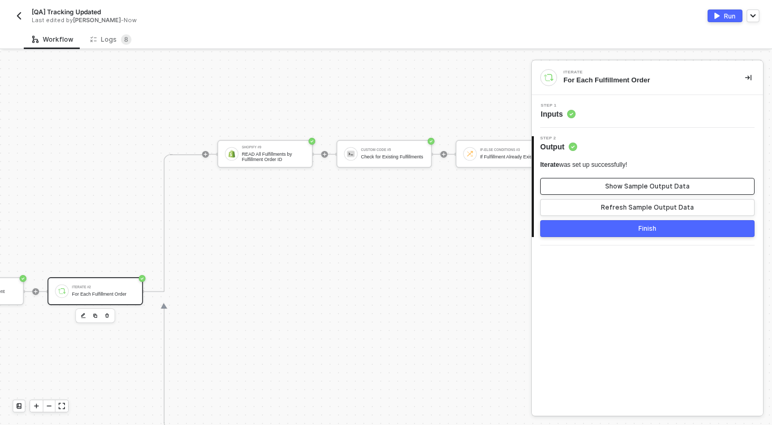
click at [596, 185] on button "Show Sample Output Data" at bounding box center [647, 186] width 214 height 17
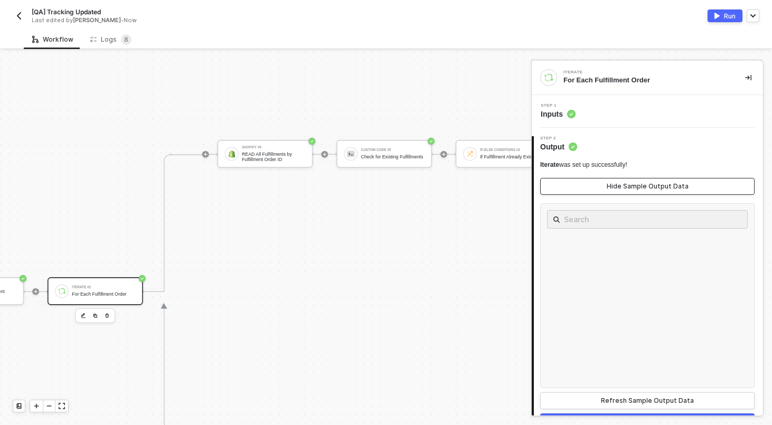
click at [596, 185] on button "Hide Sample Output Data" at bounding box center [647, 186] width 214 height 17
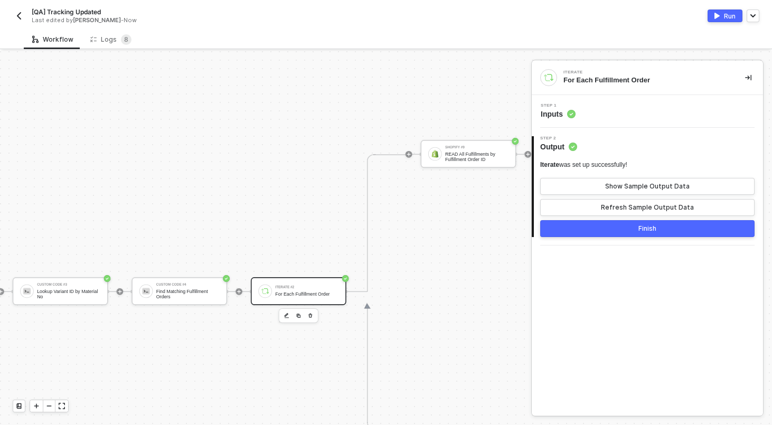
scroll to position [262, 1960]
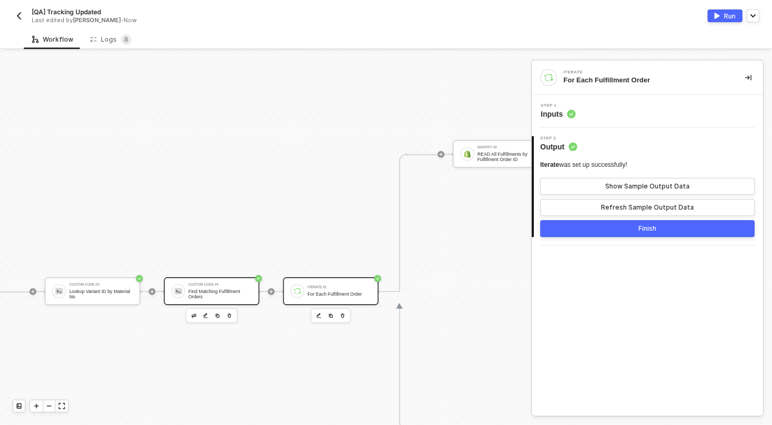
click at [198, 290] on div "Find Matching Fulfillment Orders" at bounding box center [220, 294] width 63 height 11
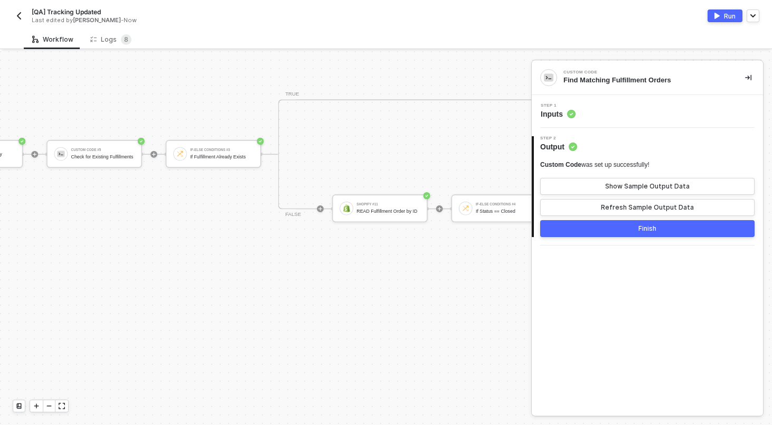
scroll to position [262, 2476]
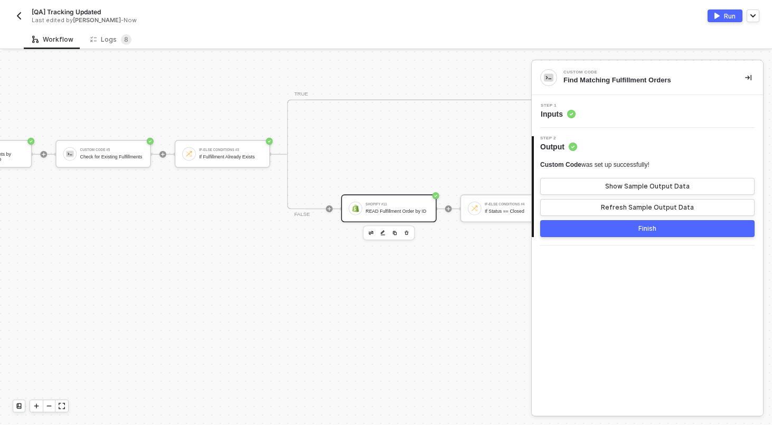
click at [391, 210] on div "READ Fulfillment Order by ID" at bounding box center [396, 211] width 63 height 5
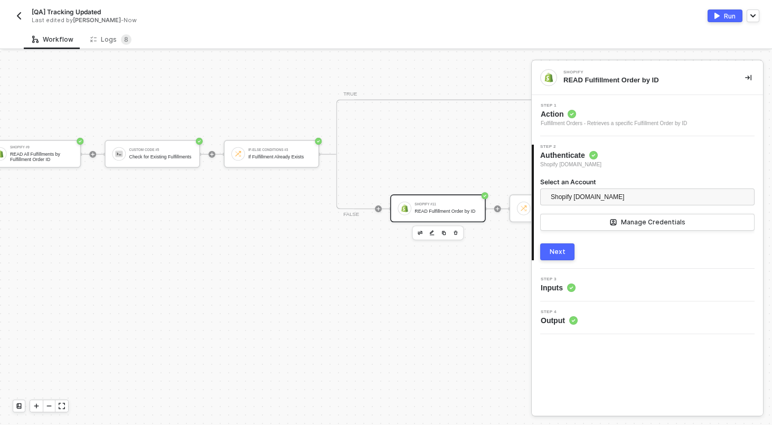
scroll to position [262, 2344]
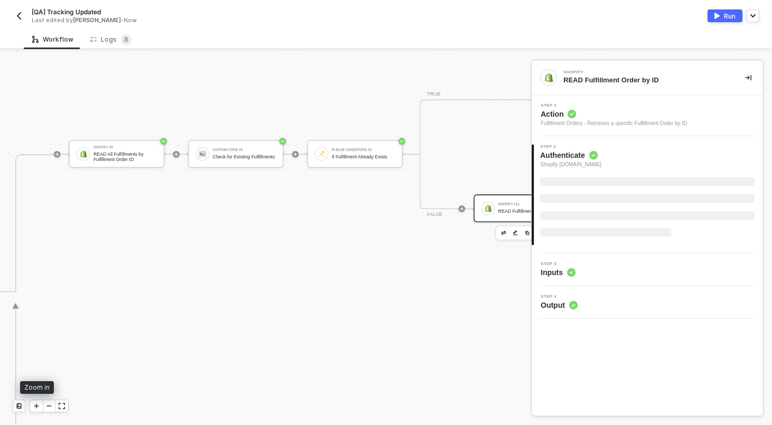
click at [46, 405] on icon "icon-minus" at bounding box center [49, 406] width 6 height 6
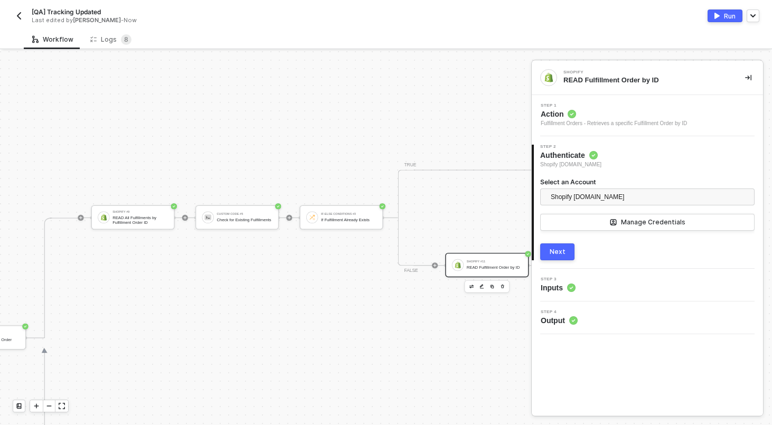
scroll to position [262, 2104]
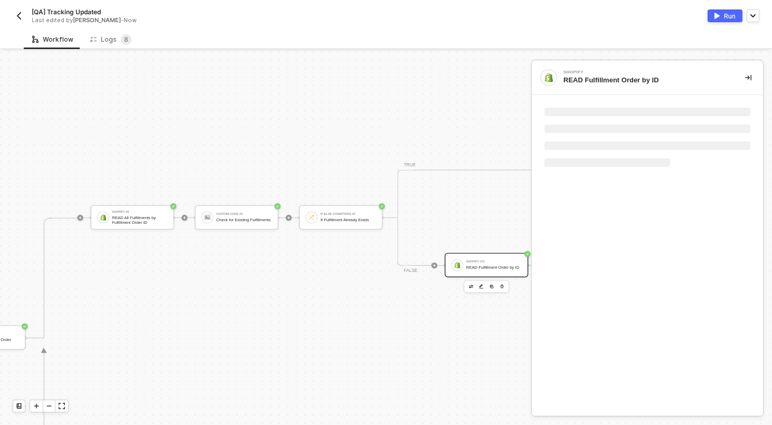
click at [494, 283] on button "button" at bounding box center [491, 286] width 9 height 9
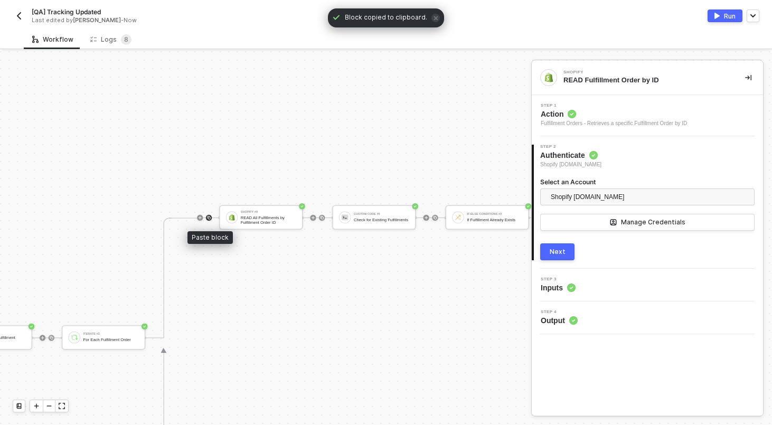
click at [209, 220] on div at bounding box center [209, 218] width 6 height 6
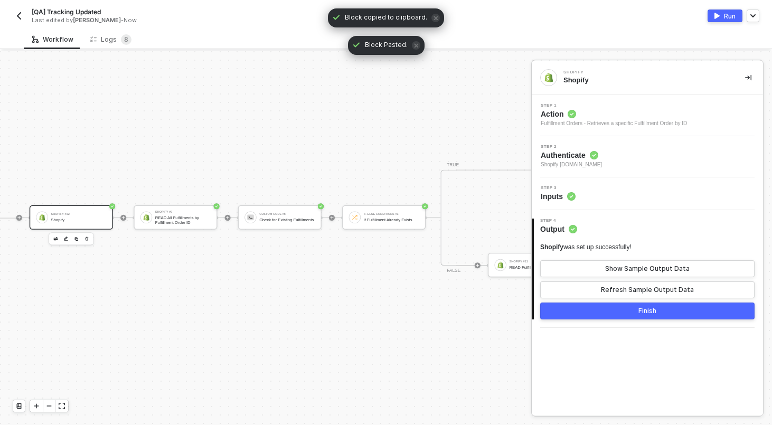
scroll to position [262, 2183]
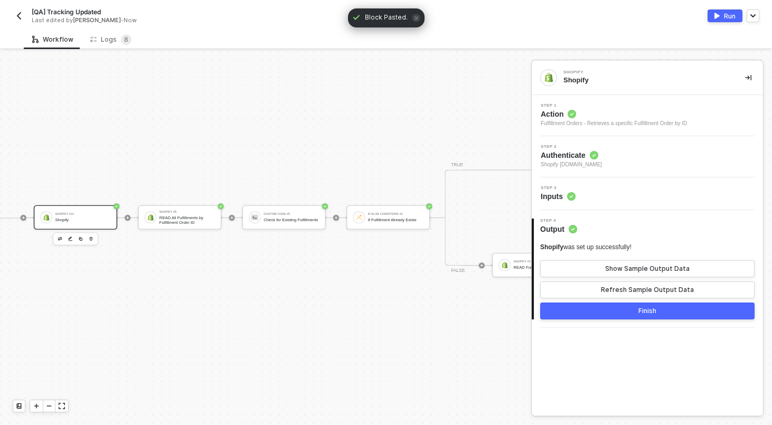
click at [88, 218] on div "Shopify" at bounding box center [82, 220] width 55 height 5
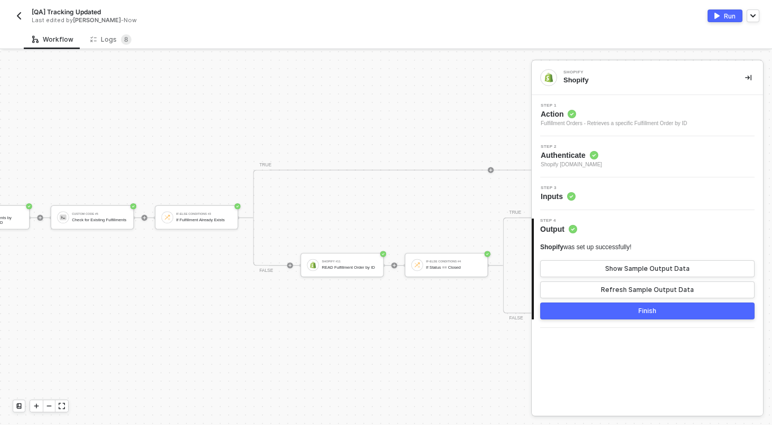
scroll to position [262, 2482]
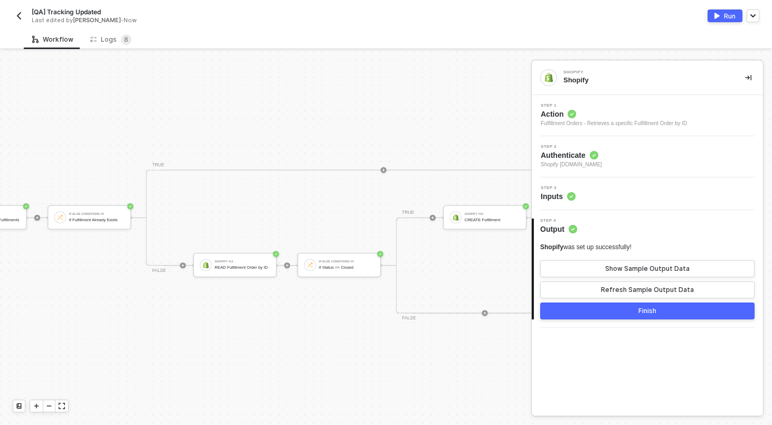
click at [595, 111] on span "Action" at bounding box center [614, 114] width 146 height 11
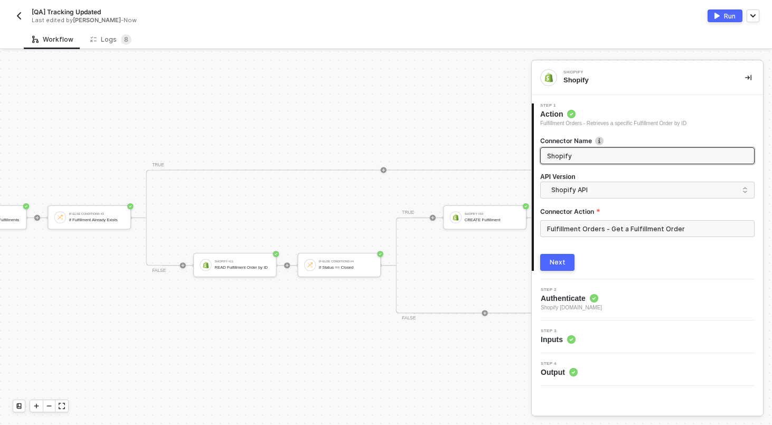
click at [573, 159] on input "Shopify" at bounding box center [646, 156] width 199 height 12
type input "Read Fulfillment Order by ID"
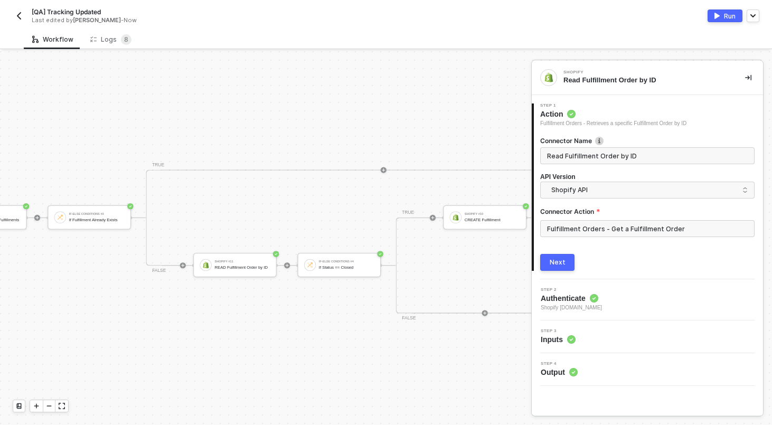
click at [565, 269] on button "Next" at bounding box center [557, 262] width 34 height 17
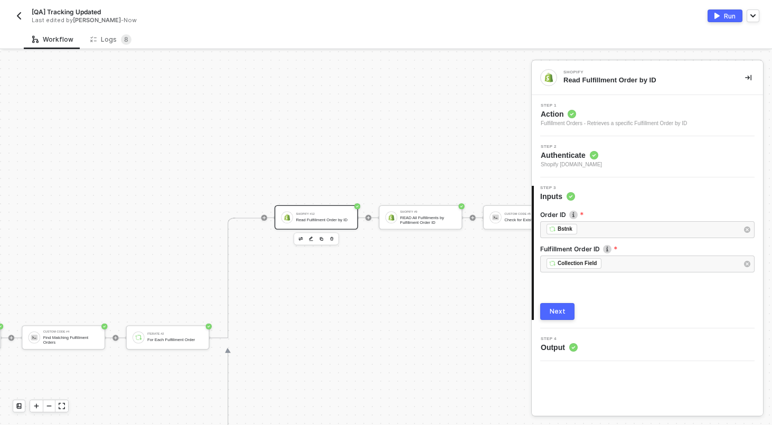
scroll to position [262, 1924]
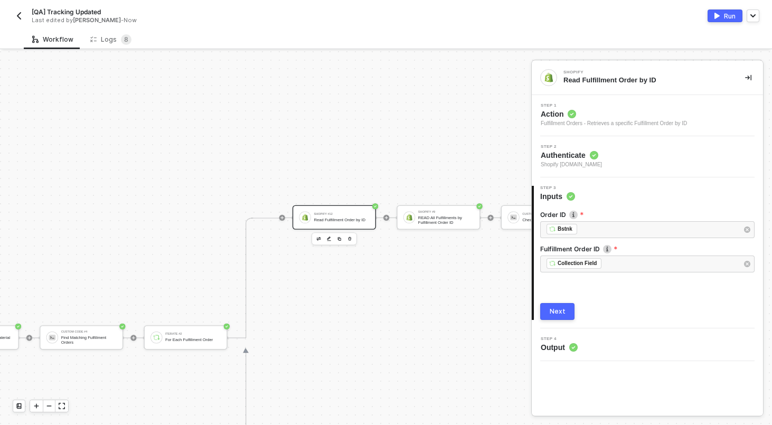
click at [558, 311] on div "Next" at bounding box center [558, 311] width 16 height 8
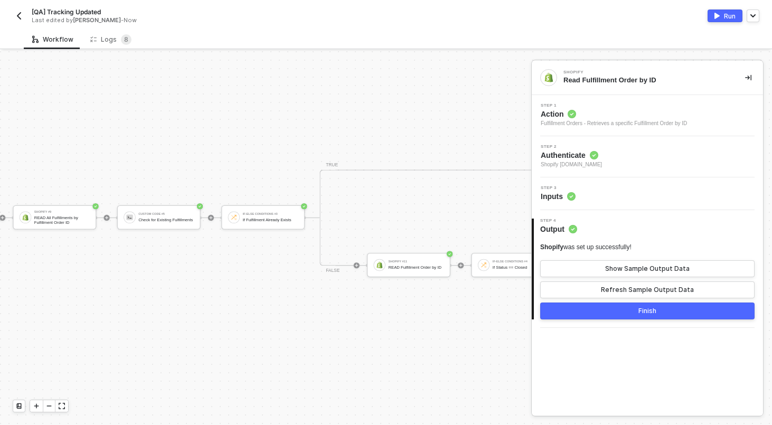
scroll to position [262, 2317]
click at [412, 261] on div "Shopify #11 READ Fulfillment Order by ID" at bounding box center [407, 265] width 55 height 14
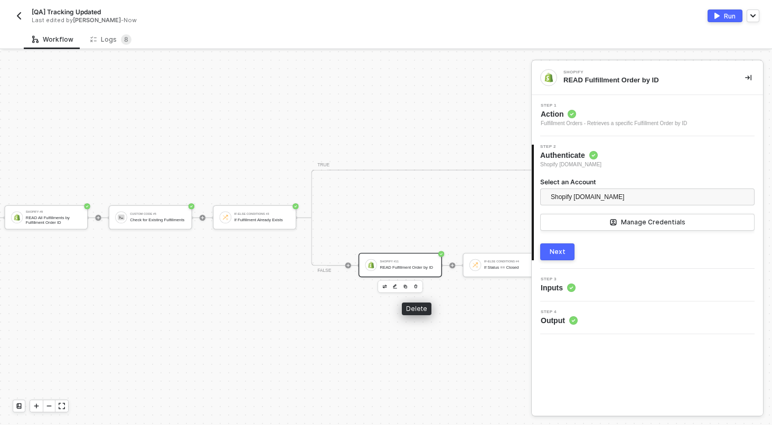
click at [415, 287] on icon "button" at bounding box center [415, 287] width 4 height 6
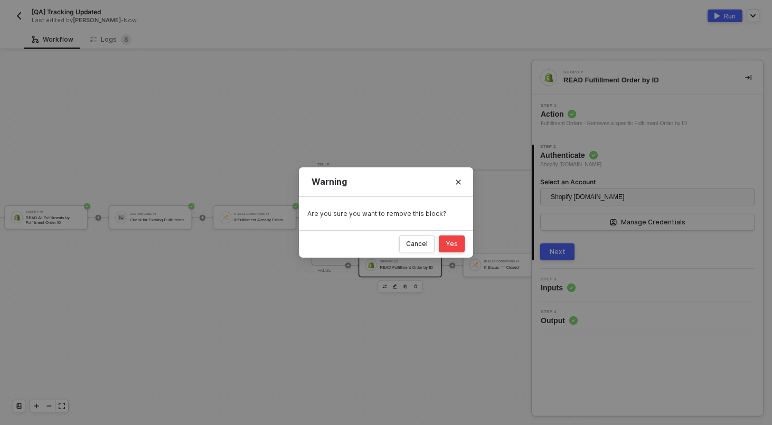
click at [446, 247] on button "Yes" at bounding box center [452, 244] width 26 height 17
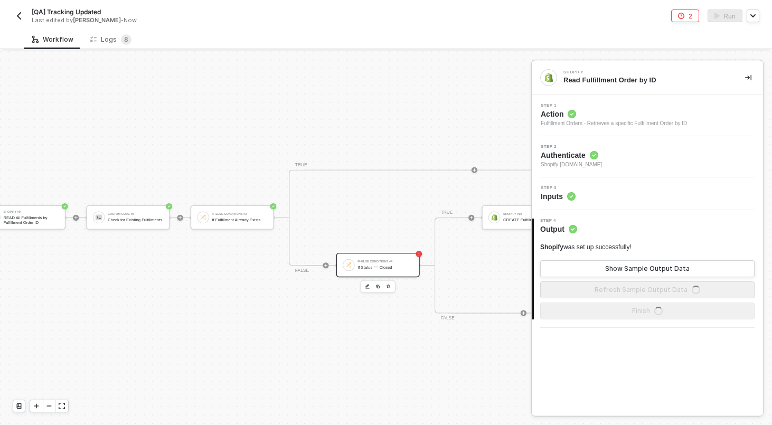
click at [386, 267] on div "If Status == Closed" at bounding box center [385, 267] width 55 height 5
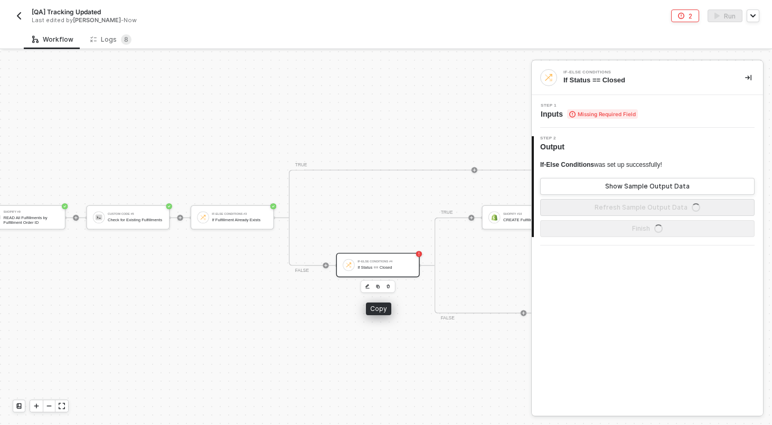
click at [379, 287] on img "button" at bounding box center [377, 286] width 4 height 4
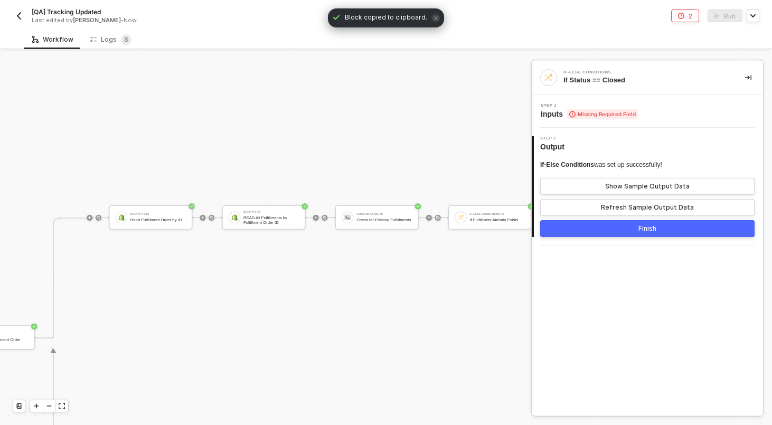
scroll to position [262, 2203]
click at [223, 219] on img at bounding box center [223, 217] width 4 height 4
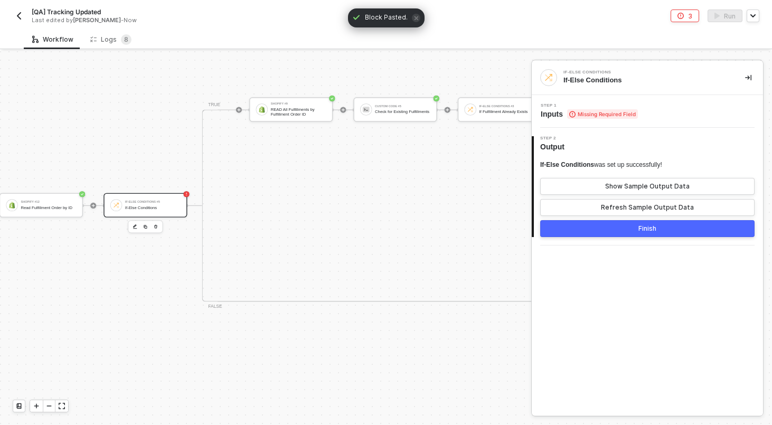
scroll to position [262, 2246]
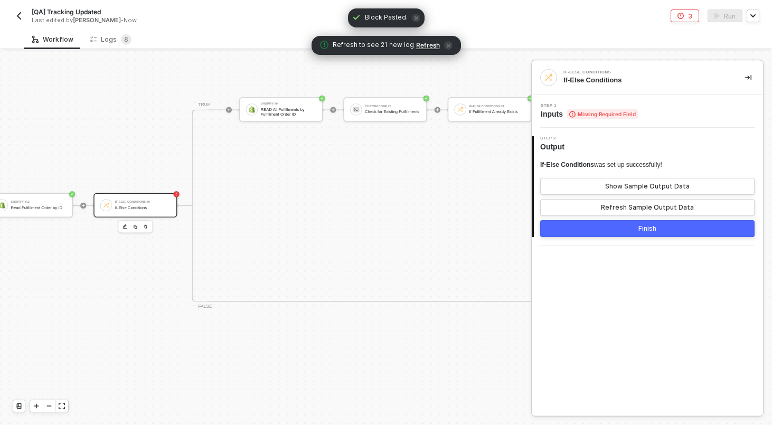
click at [133, 213] on div "If-Else Conditions #5 If-Else Conditions" at bounding box center [134, 205] width 83 height 24
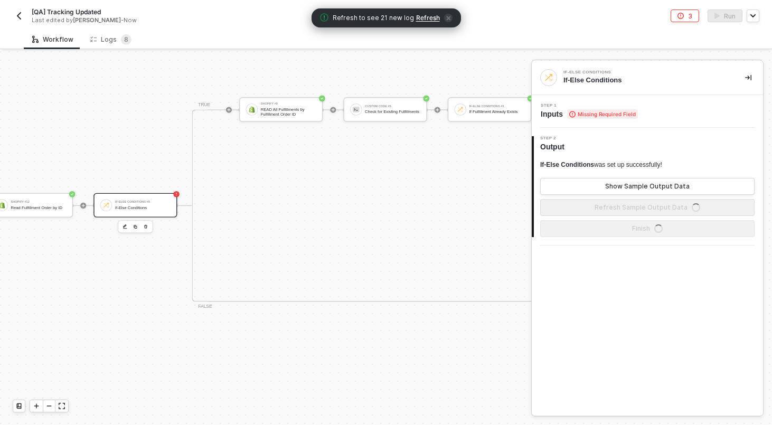
click at [619, 104] on span "Step 1" at bounding box center [589, 106] width 97 height 4
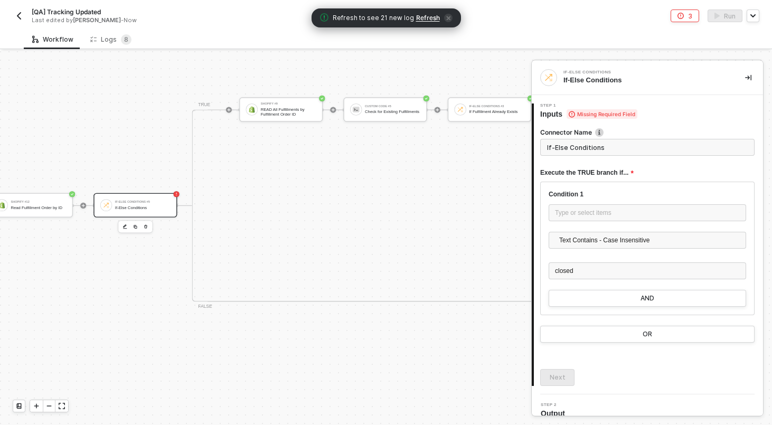
click at [586, 151] on input "If-Else Conditions" at bounding box center [647, 147] width 214 height 17
click at [577, 219] on div "Type or select items ﻿" at bounding box center [648, 212] width 198 height 17
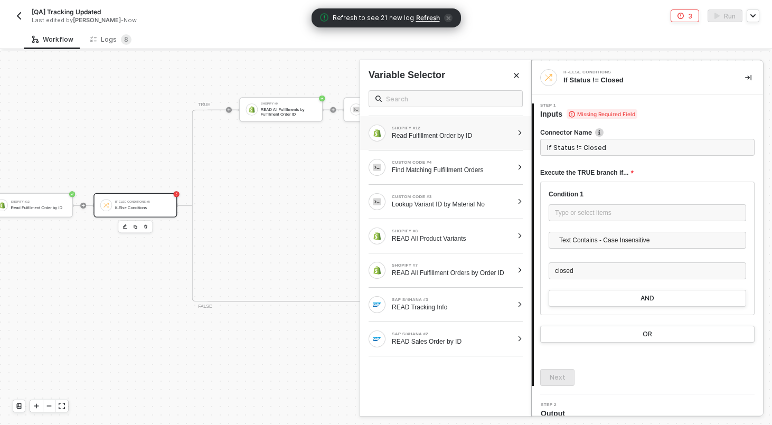
click at [468, 148] on div "SHOPIFY #12 Read Fulfillment Order by ID" at bounding box center [445, 133] width 171 height 34
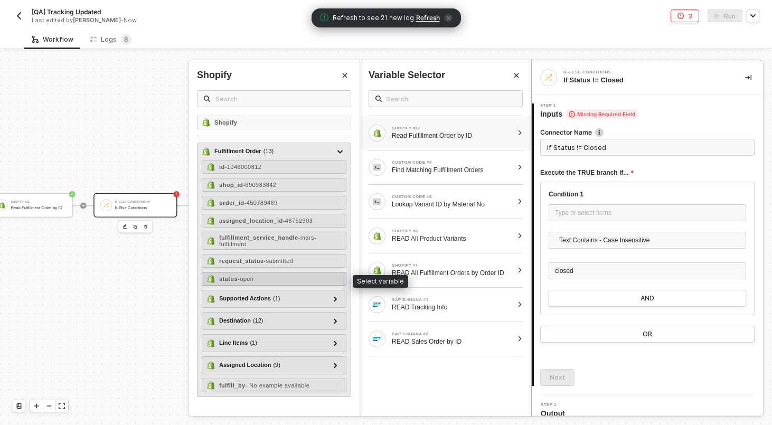
click at [258, 283] on div "status - open" at bounding box center [274, 279] width 145 height 14
type input "Only continue if Status Text Contains - Case Insensitive closed"
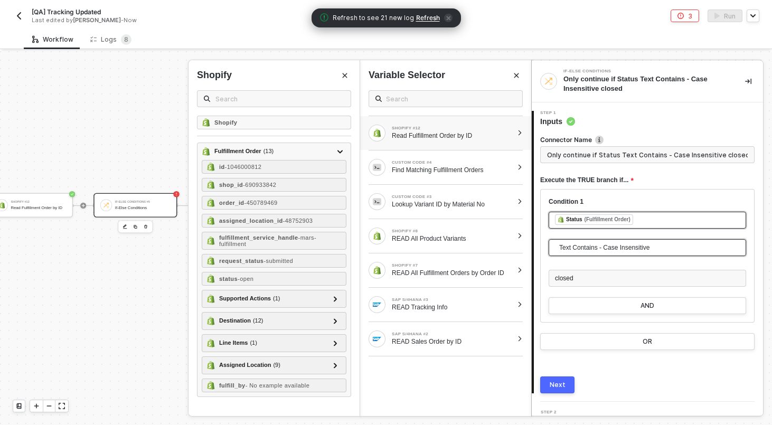
click at [593, 248] on span "Text Contains - Case Insensitive" at bounding box center [649, 248] width 181 height 16
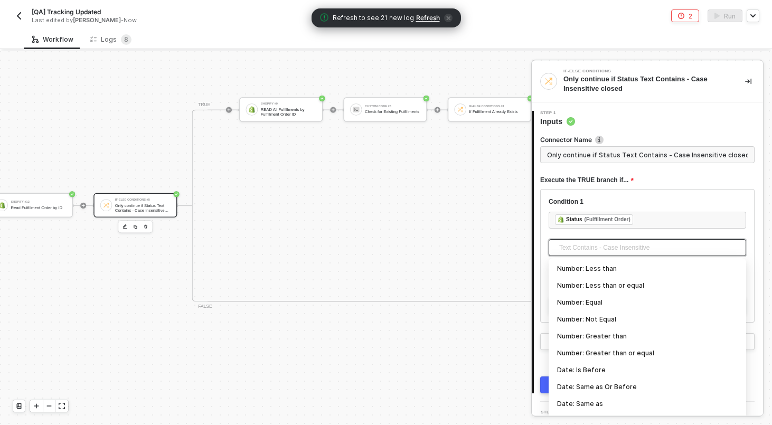
scroll to position [112, 0]
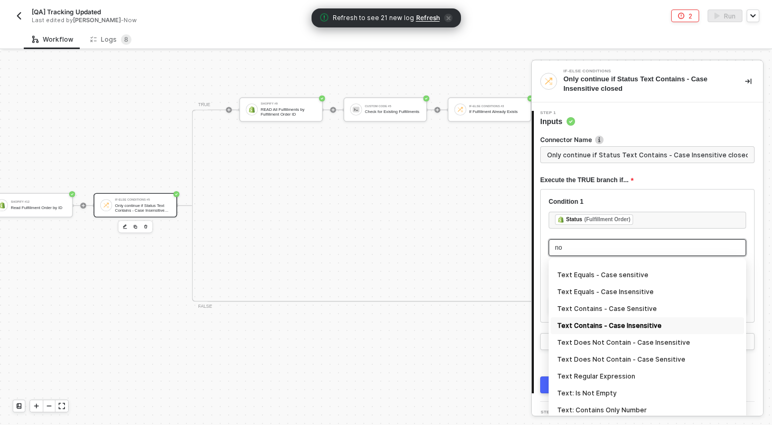
type input "not"
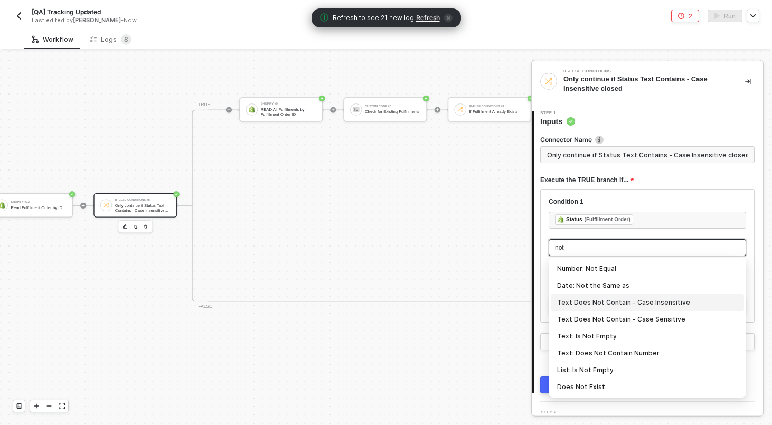
click at [617, 300] on div "Text Does Not Contain - Case Insensitive" at bounding box center [647, 303] width 181 height 12
type input "Only continue if Status Text Does Not Contain - Case Insensitive closed"
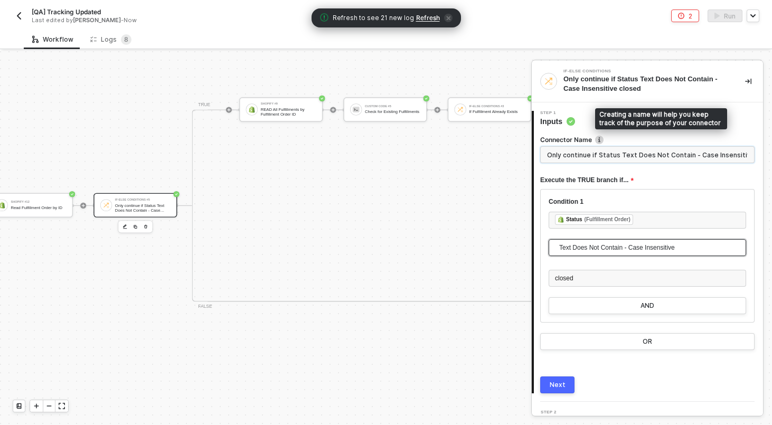
click at [600, 153] on input "Only continue if Status Text Does Not Contain - Case Insensitive closed" at bounding box center [647, 154] width 214 height 17
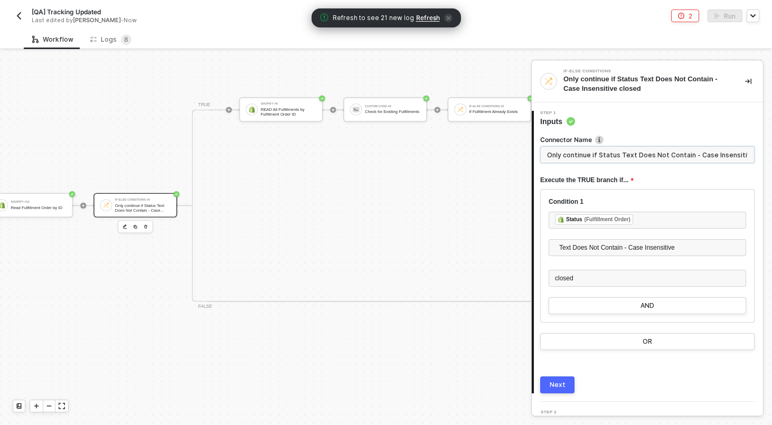
click at [600, 153] on input "Only continue if Status Text Does Not Contain - Case Insensitive closed" at bounding box center [647, 154] width 214 height 17
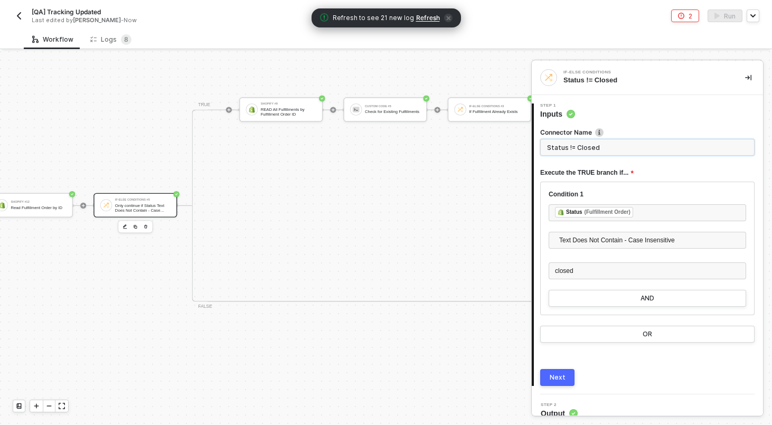
type input "Status != Closed"
click at [565, 376] on button "Next" at bounding box center [557, 377] width 34 height 17
click at [586, 145] on input "Status != Closed" at bounding box center [647, 147] width 214 height 17
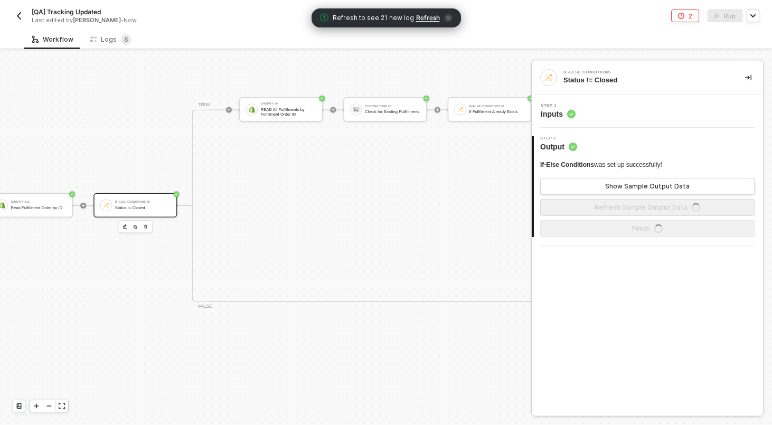
click at [571, 123] on div "Step 1 Inputs" at bounding box center [647, 111] width 231 height 33
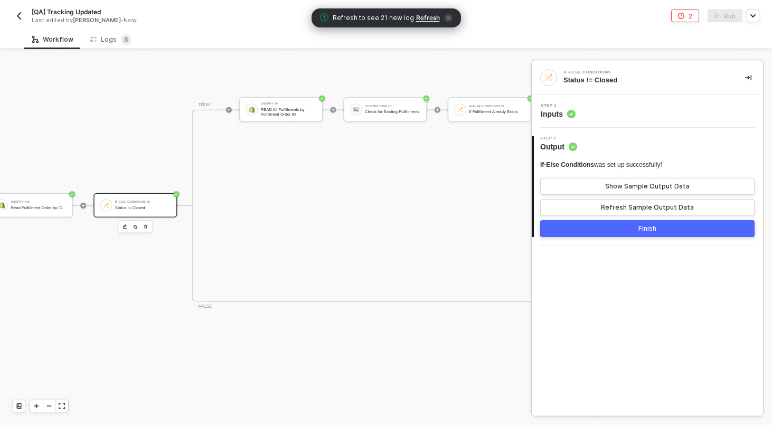
click at [568, 114] on circle at bounding box center [571, 114] width 8 height 8
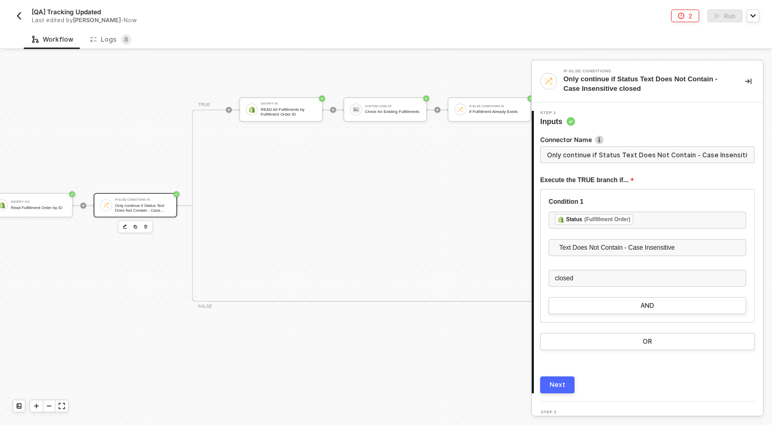
click at [548, 155] on input "Only continue if Status Text Does Not Contain - Case Insensitive closed" at bounding box center [647, 154] width 214 height 17
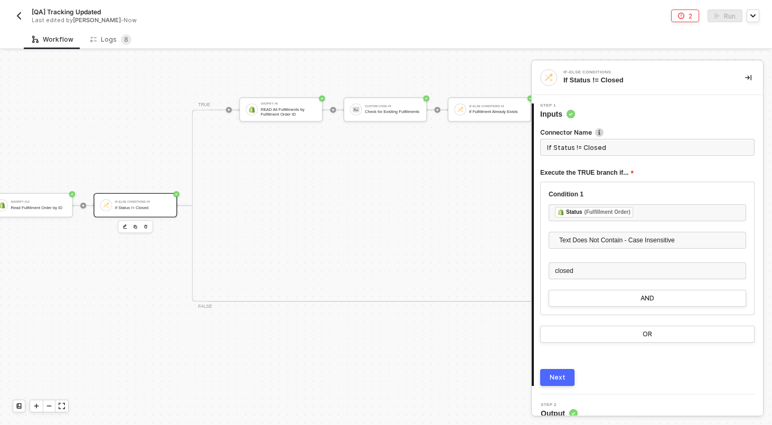
type input "If Status != Closed"
click at [560, 382] on button "Next" at bounding box center [557, 377] width 34 height 17
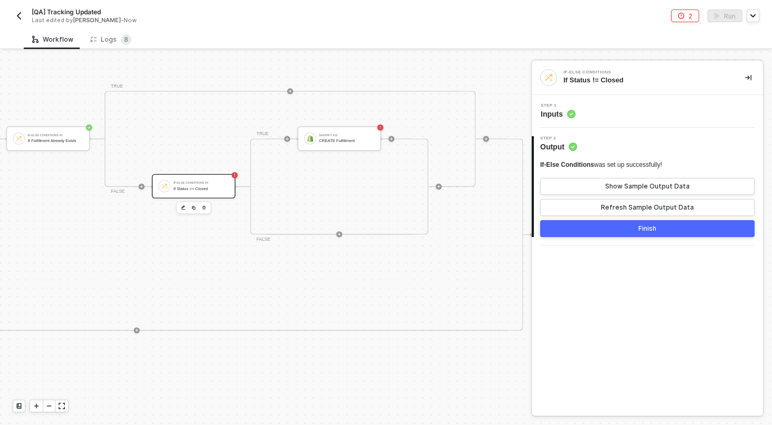
scroll to position [233, 2707]
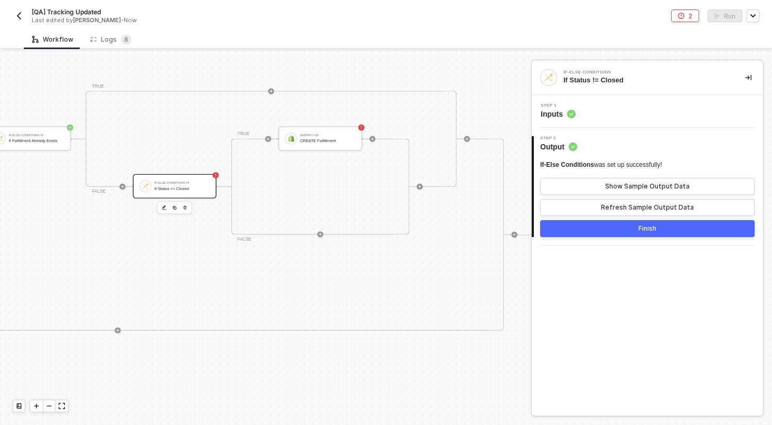
click at [187, 184] on div "If-Else Conditions #4" at bounding box center [181, 183] width 55 height 3
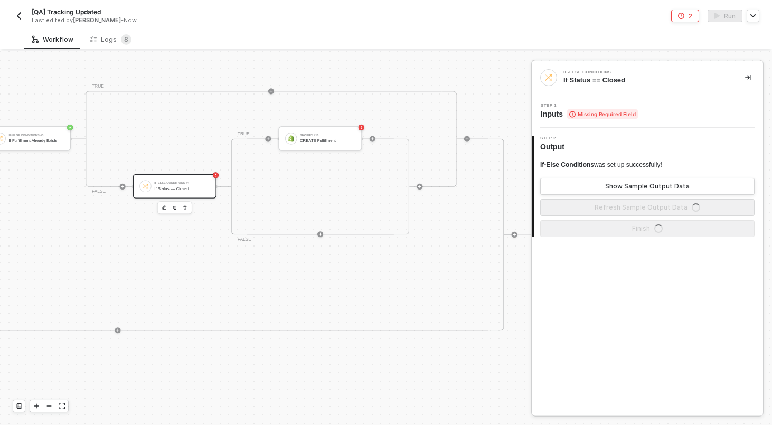
click at [187, 207] on icon "button" at bounding box center [185, 208] width 4 height 6
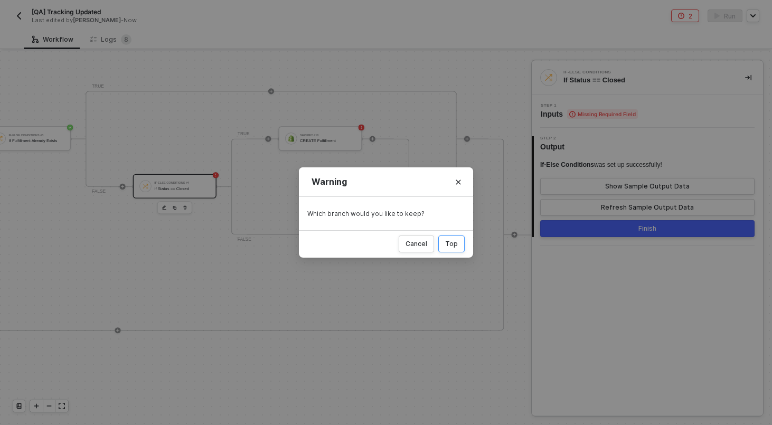
click at [446, 242] on div "Top" at bounding box center [451, 244] width 13 height 8
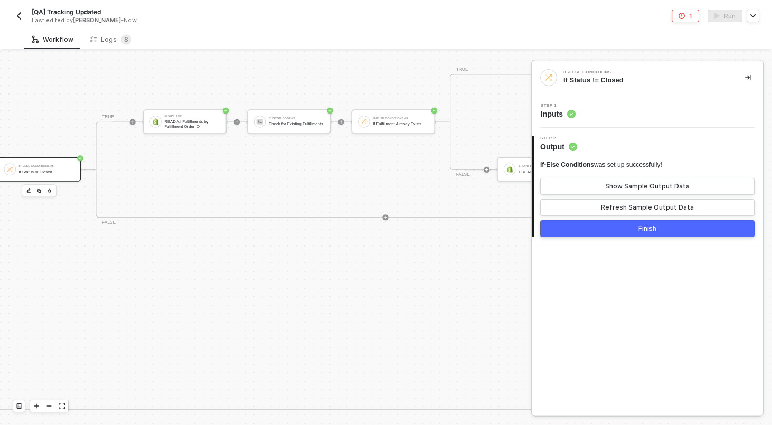
scroll to position [310, 2313]
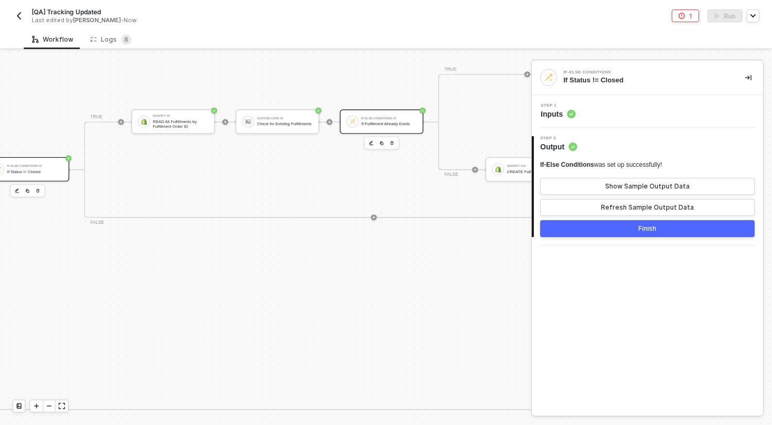
click at [379, 123] on div "If Fulfillment Already Exists" at bounding box center [388, 123] width 55 height 5
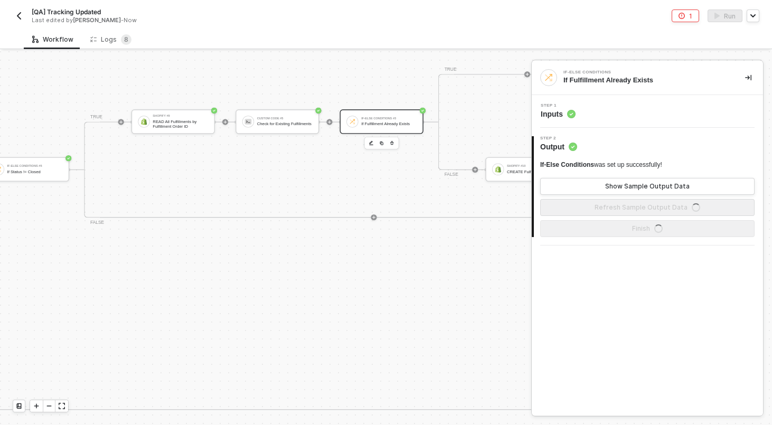
click at [642, 109] on div "Step 1 Inputs" at bounding box center [648, 112] width 229 height 16
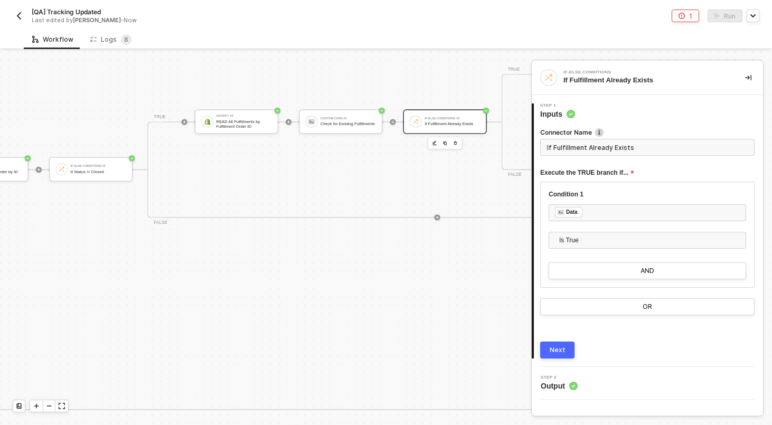
scroll to position [310, 2146]
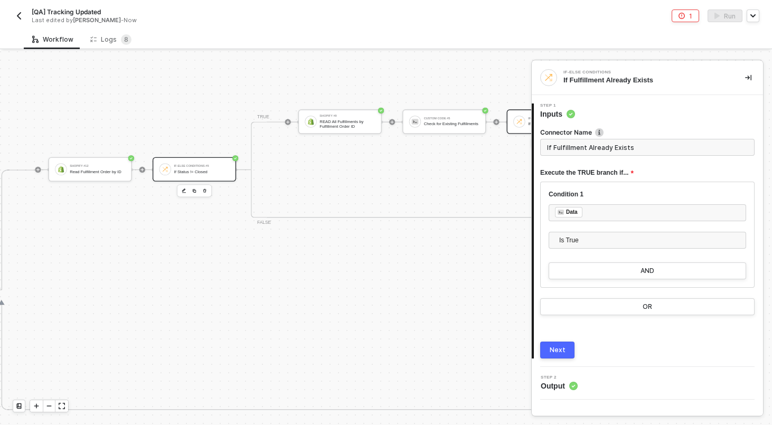
click at [184, 176] on div "If-Else Conditions #5 If Status != Closed" at bounding box center [201, 169] width 55 height 14
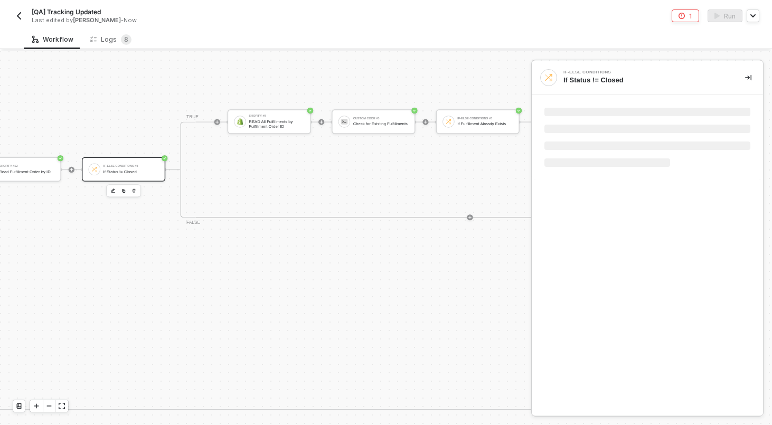
scroll to position [310, 2178]
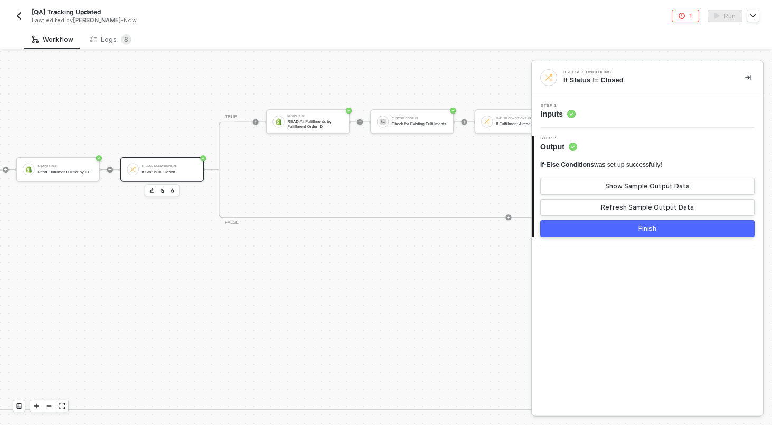
click at [308, 213] on div "TRUE Shopify #9 READ All Fulfillments by Fulfillment Order ID Custom Code #5 Ch…" at bounding box center [509, 169] width 580 height 96
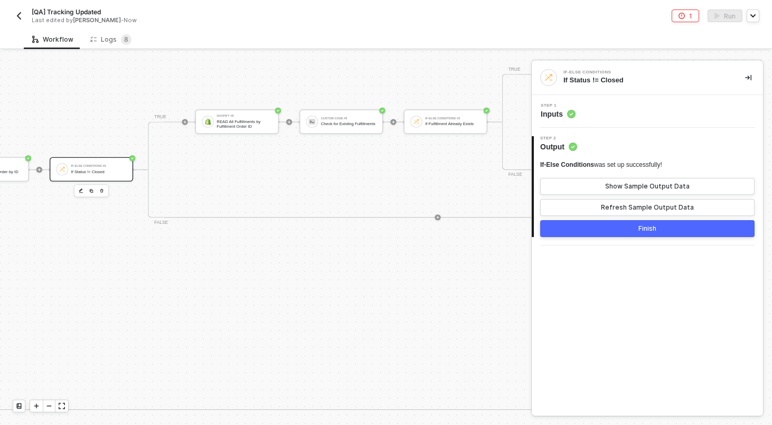
scroll to position [310, 2251]
click at [577, 227] on button "Finish" at bounding box center [647, 228] width 214 height 17
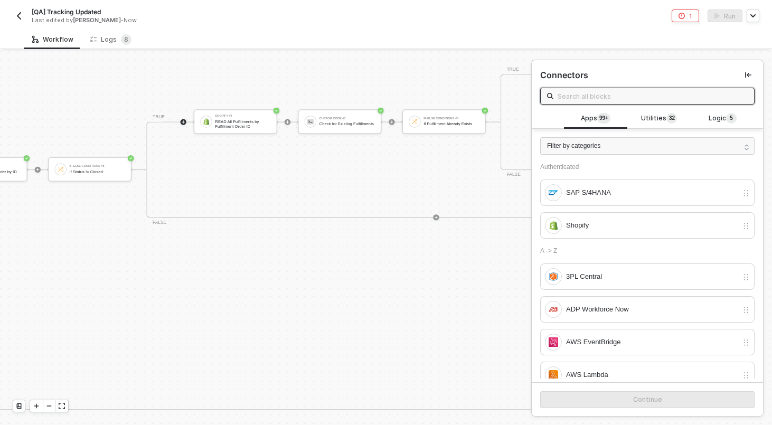
scroll to position [310, 2450]
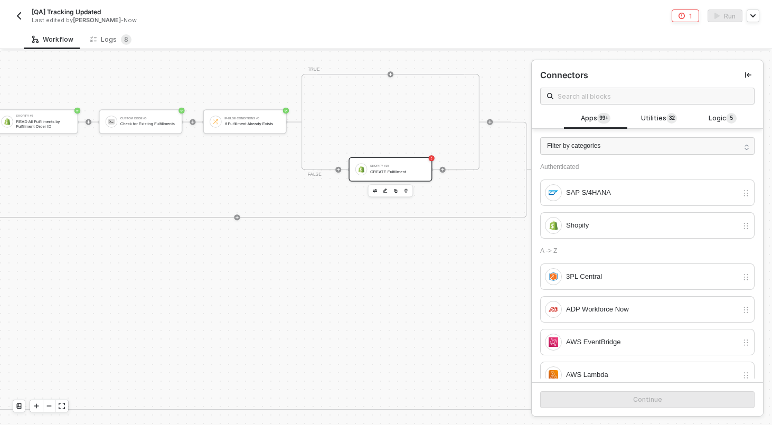
click at [374, 176] on div "Shopify #10 CREATE Fulfillment" at bounding box center [397, 169] width 55 height 14
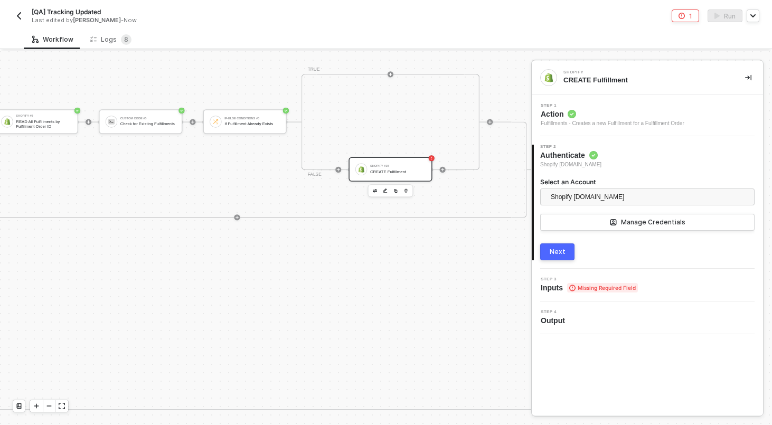
click at [565, 272] on div "3 Step 3 Inputs Missing Required Field" at bounding box center [647, 285] width 231 height 33
click at [565, 277] on span "Step 3" at bounding box center [589, 279] width 97 height 4
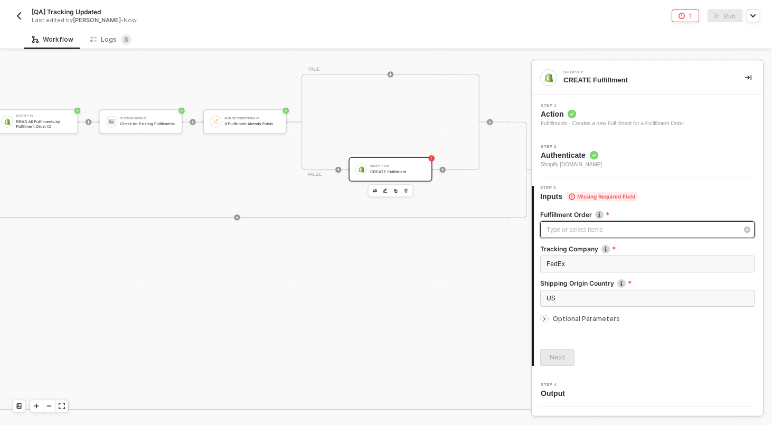
click at [566, 234] on div "Type or select items ﻿" at bounding box center [642, 230] width 191 height 10
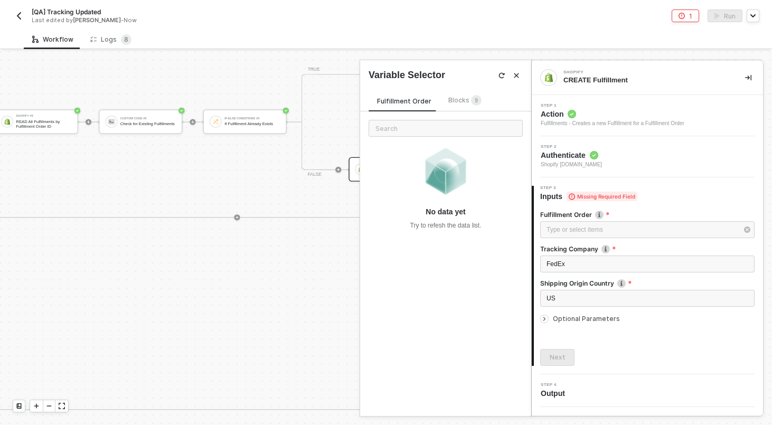
click at [460, 99] on span "Blocks 9" at bounding box center [464, 100] width 33 height 8
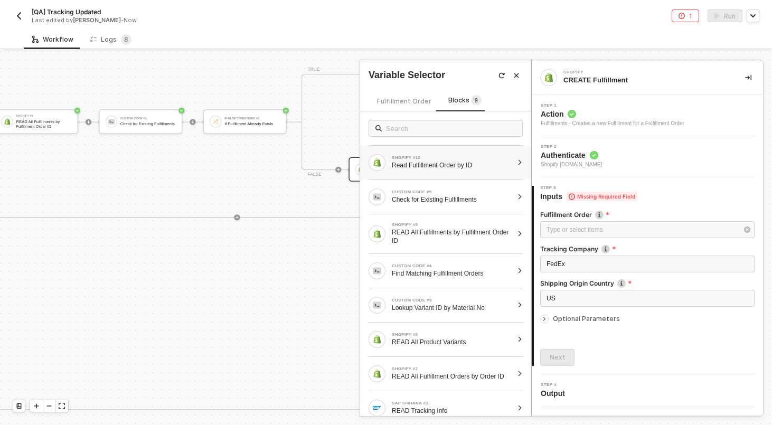
click at [452, 166] on div "Read Fulfillment Order by ID" at bounding box center [452, 165] width 121 height 8
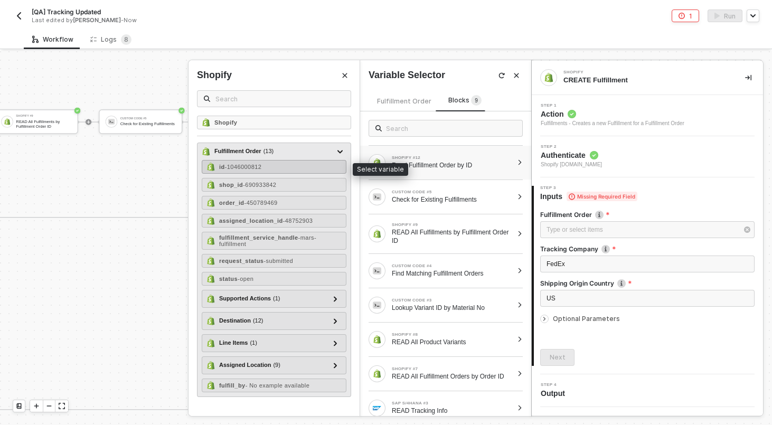
click at [284, 167] on div "id - 1046000812" at bounding box center [274, 167] width 145 height 14
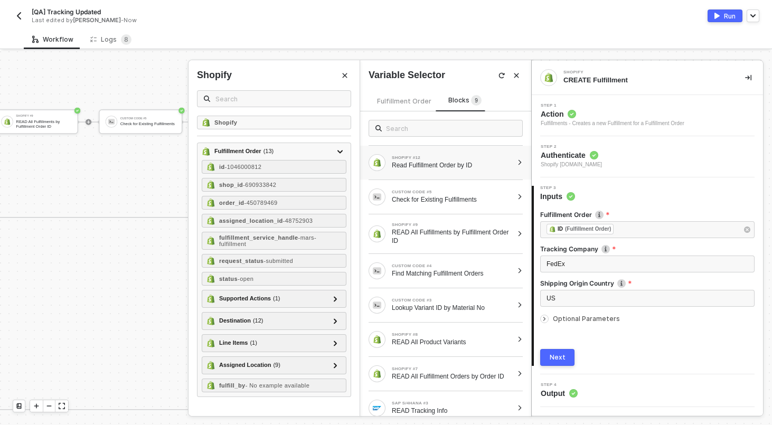
click at [579, 323] on div "Optional Parameters" at bounding box center [647, 319] width 214 height 12
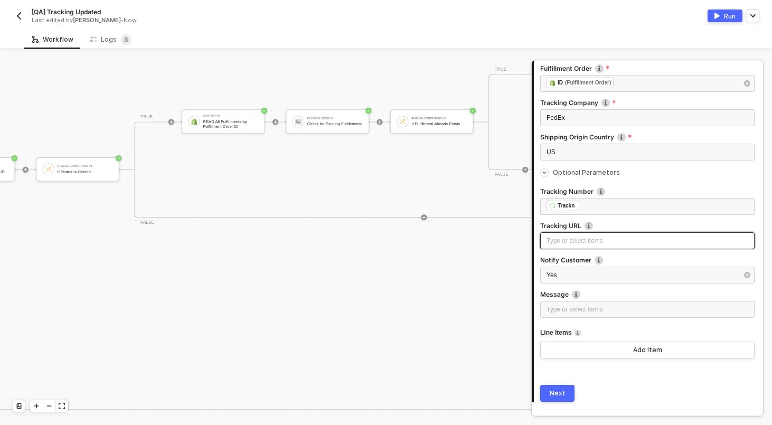
scroll to position [174, 0]
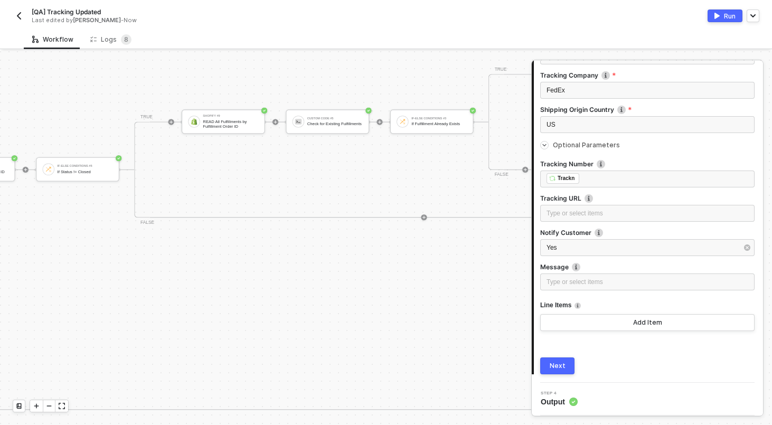
click at [559, 365] on div "Next" at bounding box center [558, 366] width 16 height 8
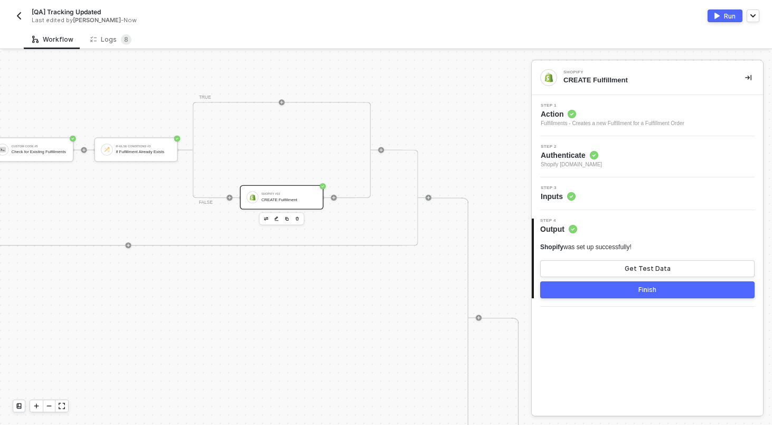
scroll to position [0, 0]
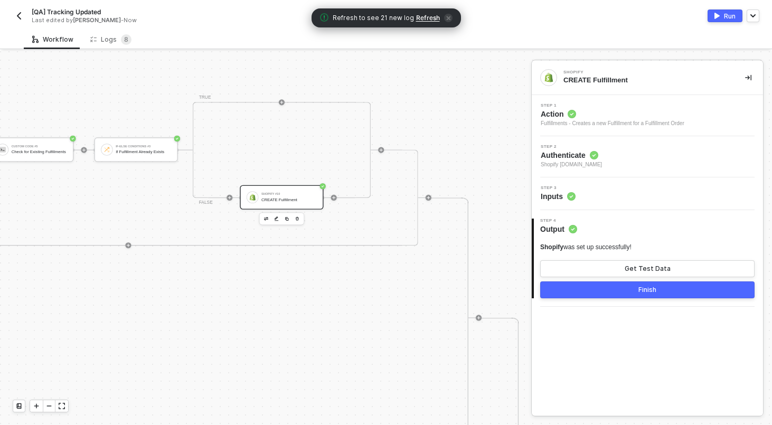
click at [604, 287] on button "Finish" at bounding box center [647, 289] width 214 height 17
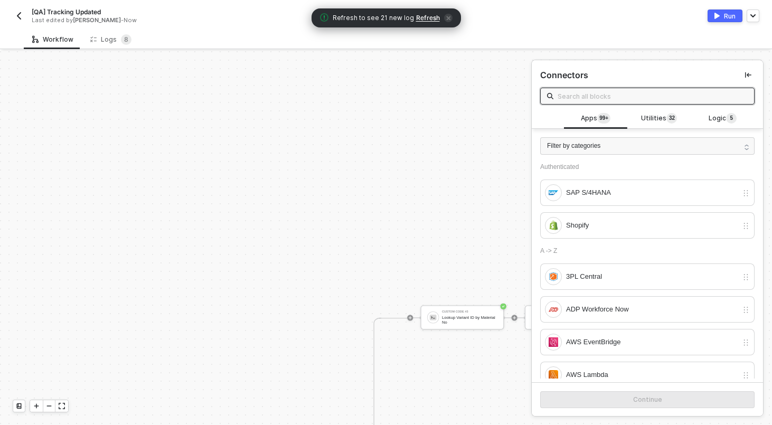
scroll to position [282, 1361]
click at [725, 20] on div "Run" at bounding box center [730, 16] width 12 height 9
click at [255, 21] on div "Last edited by Scott Cogswell - Now" at bounding box center [197, 20] width 330 height 8
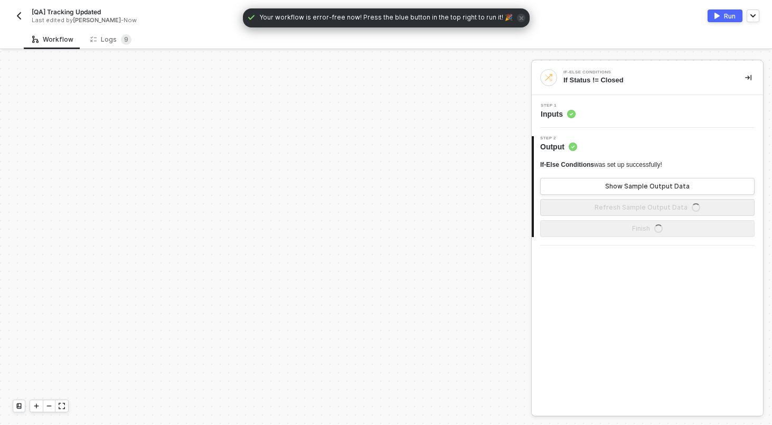
scroll to position [436, 0]
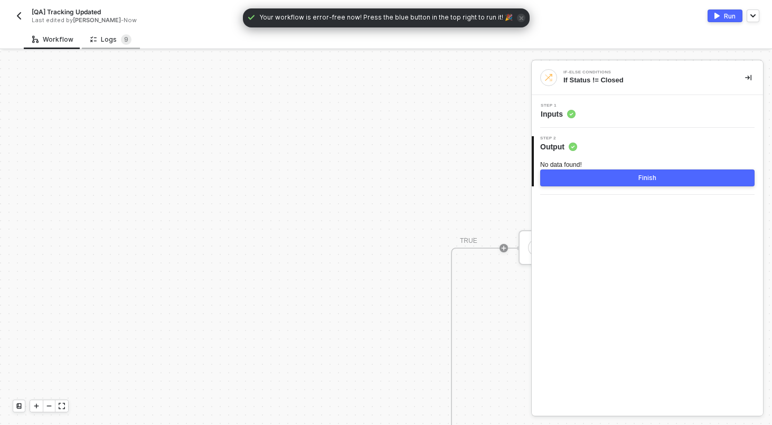
click at [98, 43] on div "Logs 9" at bounding box center [110, 39] width 41 height 11
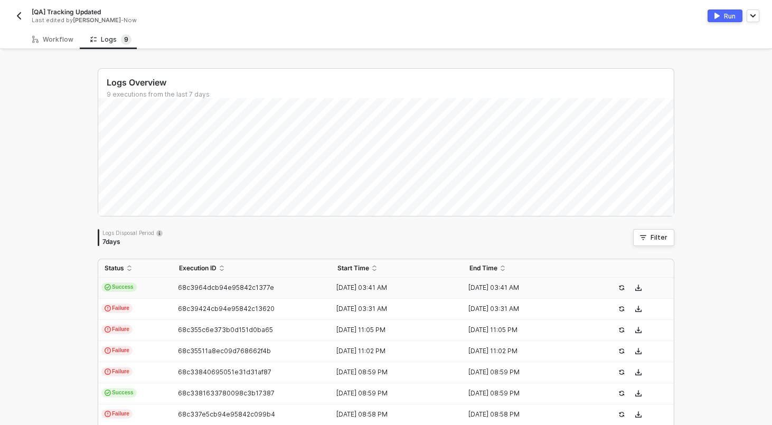
click at [146, 279] on td "Success" at bounding box center [135, 288] width 74 height 21
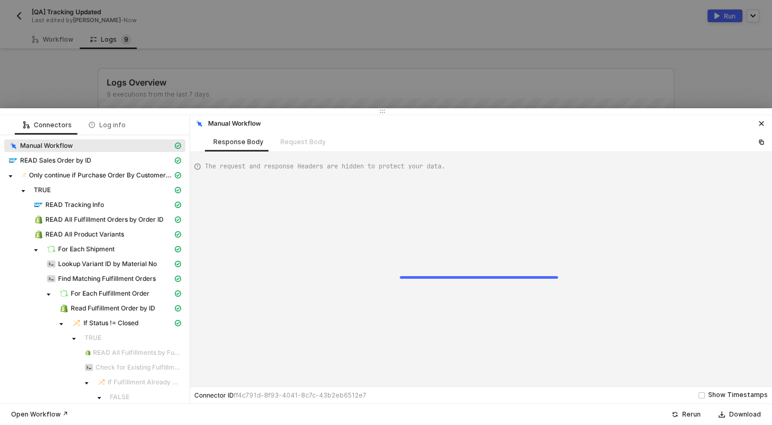
type textarea "{ "json": {}, "id": "7b73a918-1ddd-412d-92ec-5c18956e75cf" }"
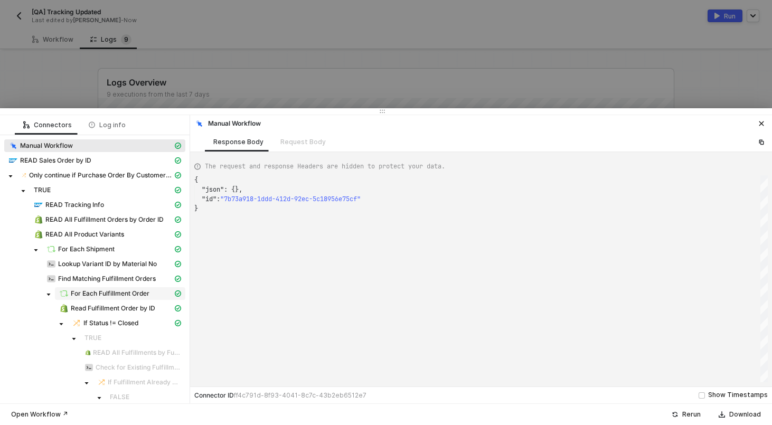
click at [136, 289] on div "For Each Fulfillment Order" at bounding box center [116, 294] width 114 height 10
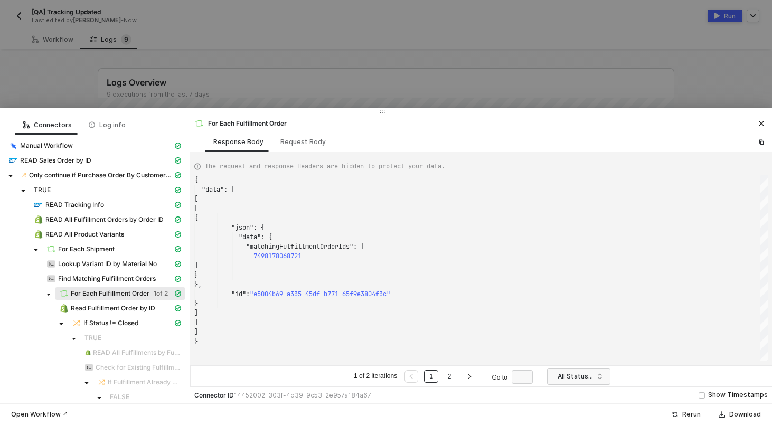
scroll to position [95, 0]
click at [450, 379] on link "2" at bounding box center [450, 377] width 10 height 12
click at [367, 90] on div at bounding box center [386, 212] width 772 height 425
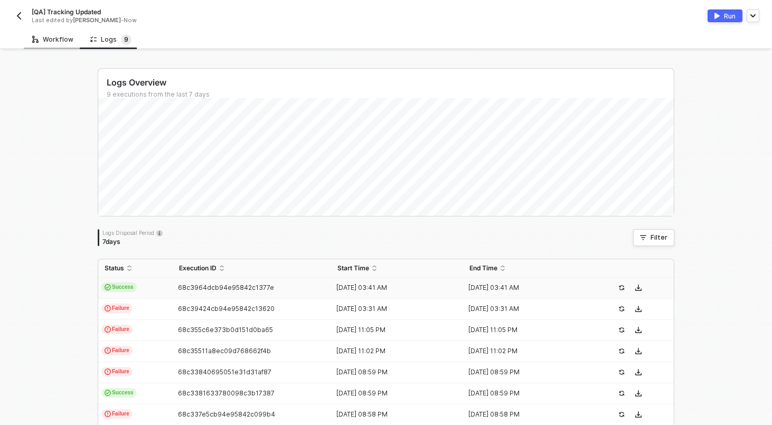
click at [57, 31] on div "Workflow" at bounding box center [53, 40] width 58 height 20
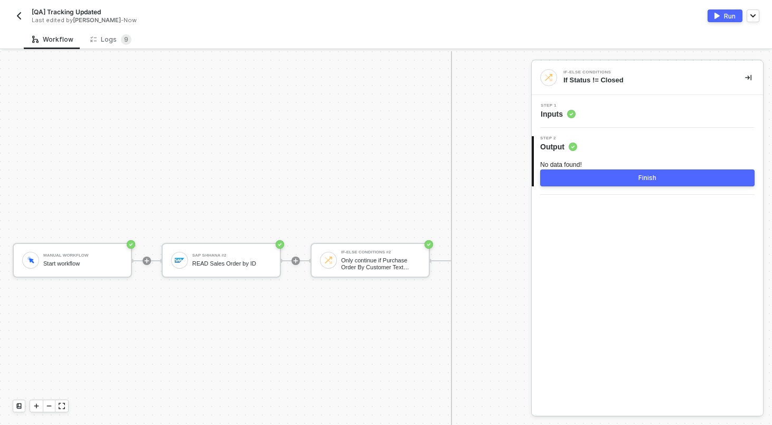
scroll to position [717, 0]
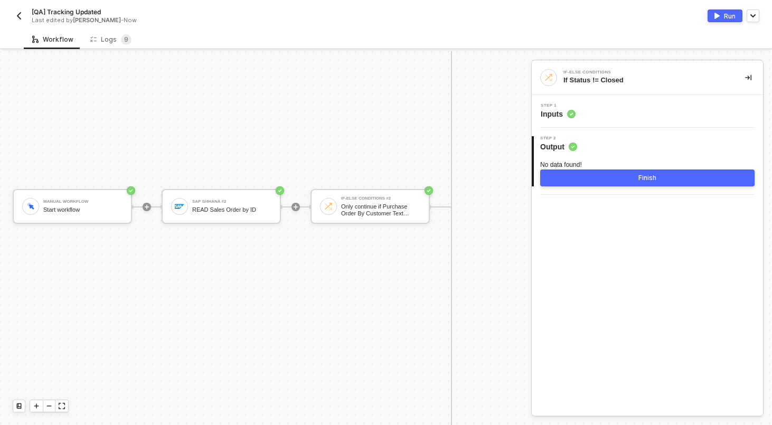
click at [15, 13] on img "button" at bounding box center [19, 16] width 8 height 8
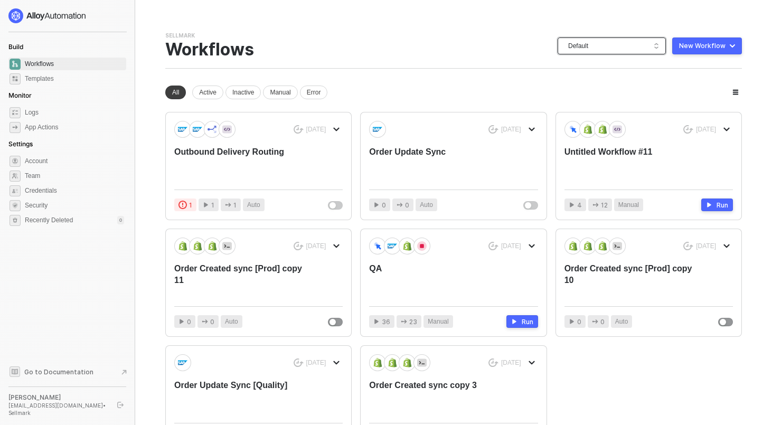
click at [640, 47] on span "Default" at bounding box center [613, 46] width 91 height 16
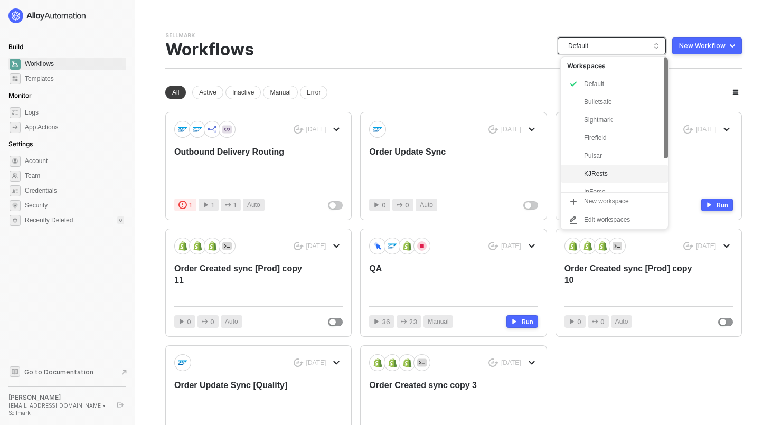
click at [584, 167] on div "KJRests" at bounding box center [614, 174] width 107 height 18
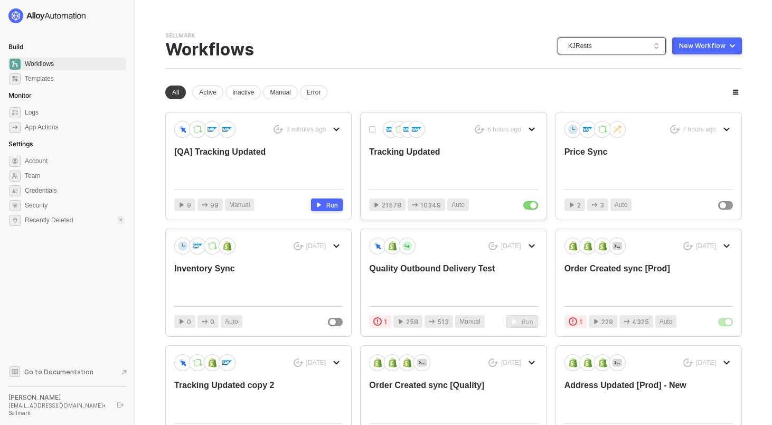
click at [419, 153] on div "Tracking Updated" at bounding box center [436, 163] width 135 height 35
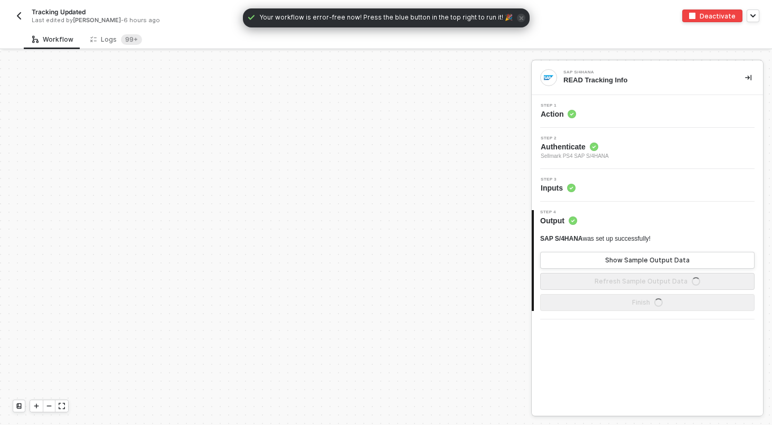
scroll to position [370, 0]
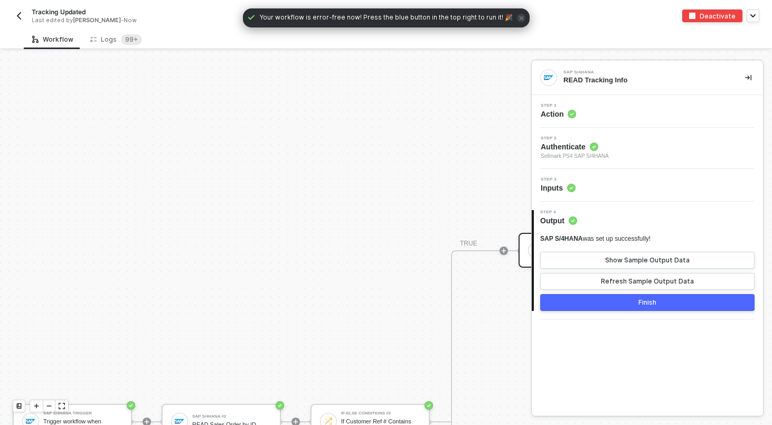
click at [717, 16] on div "Deactivate" at bounding box center [718, 16] width 36 height 9
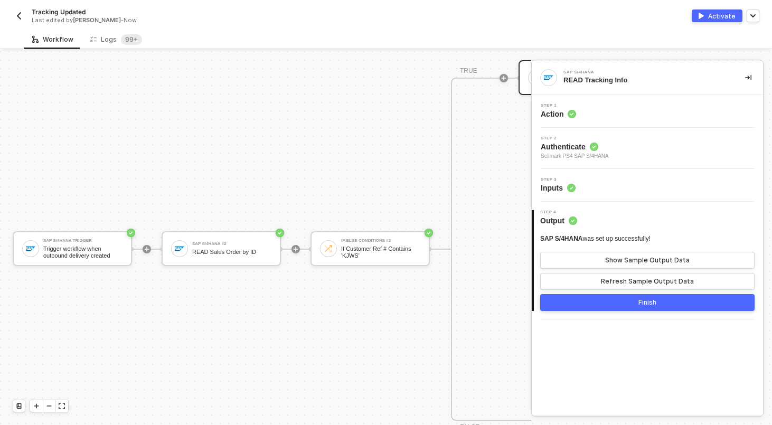
scroll to position [540, 0]
click at [18, 11] on button "button" at bounding box center [19, 16] width 13 height 13
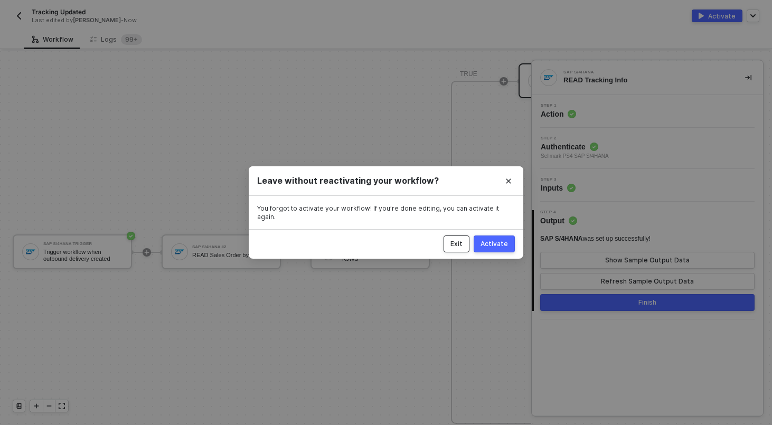
click at [463, 240] on div "Exit" at bounding box center [456, 244] width 12 height 8
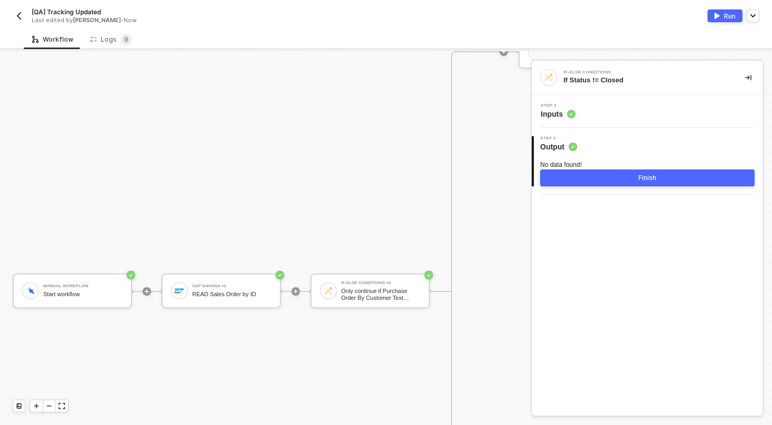
scroll to position [637, 0]
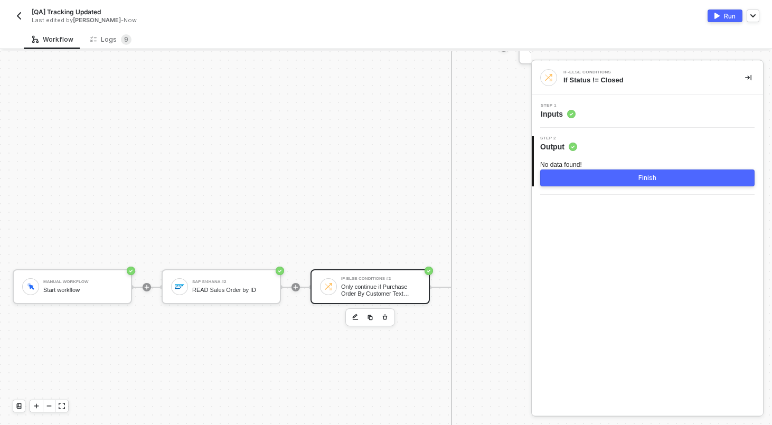
click at [386, 285] on div "Only continue if Purchase Order By Customer Text Contains - Case Insensitive KJ…" at bounding box center [380, 290] width 79 height 13
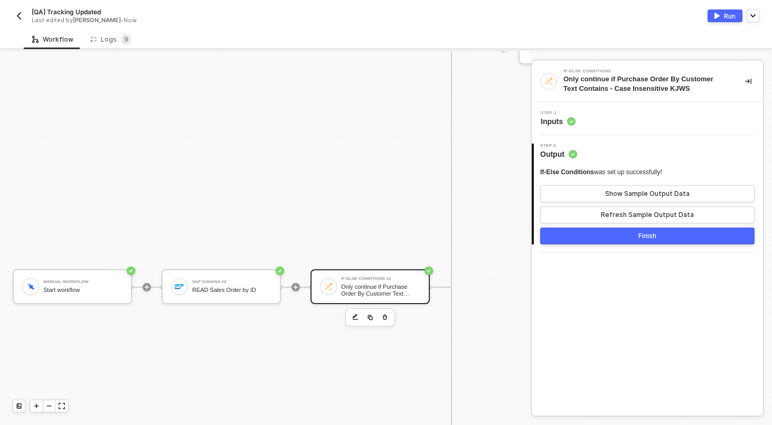
click at [626, 130] on div "Step 1 Inputs" at bounding box center [647, 118] width 231 height 33
click at [617, 123] on div "Step 1 Inputs" at bounding box center [648, 119] width 229 height 16
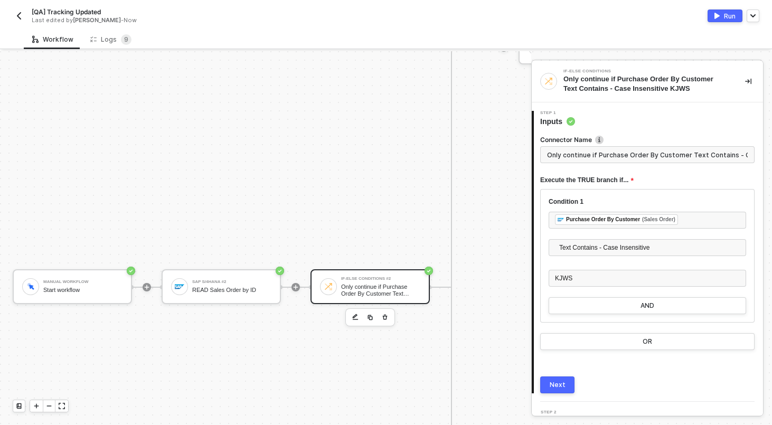
scroll to position [0, 55]
click at [607, 148] on input "Only continue if Purchase Order By Customer Text Contains - Case Insensitive KJ…" at bounding box center [647, 154] width 214 height 17
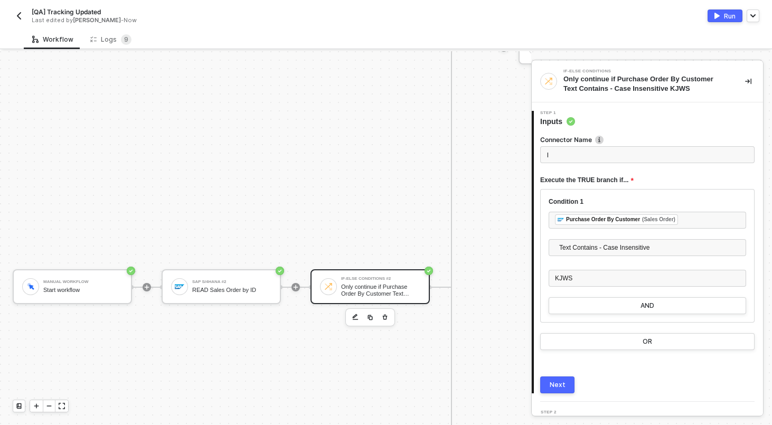
scroll to position [0, 0]
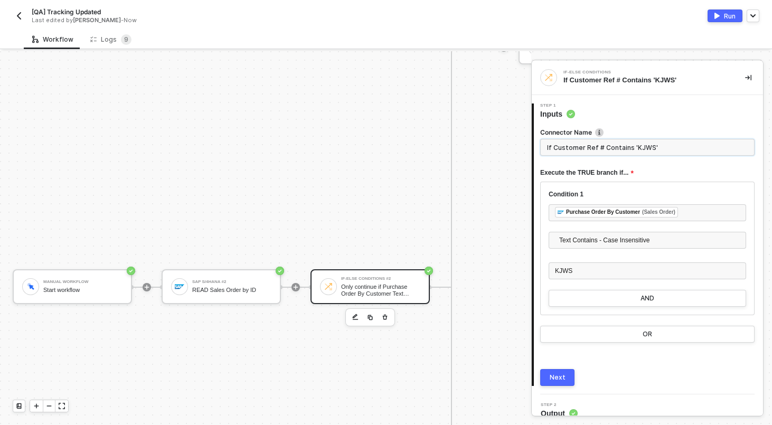
type input "If Customer Ref # Contains 'KJWS'"
click at [565, 380] on button "Next" at bounding box center [557, 377] width 34 height 17
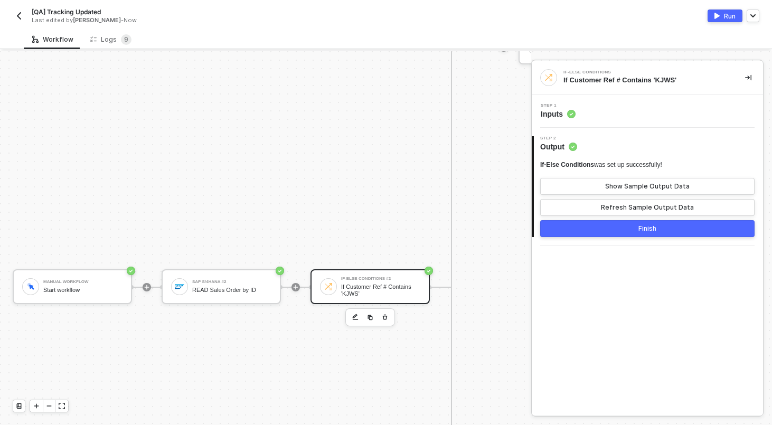
click at [592, 232] on button "Finish" at bounding box center [647, 228] width 214 height 17
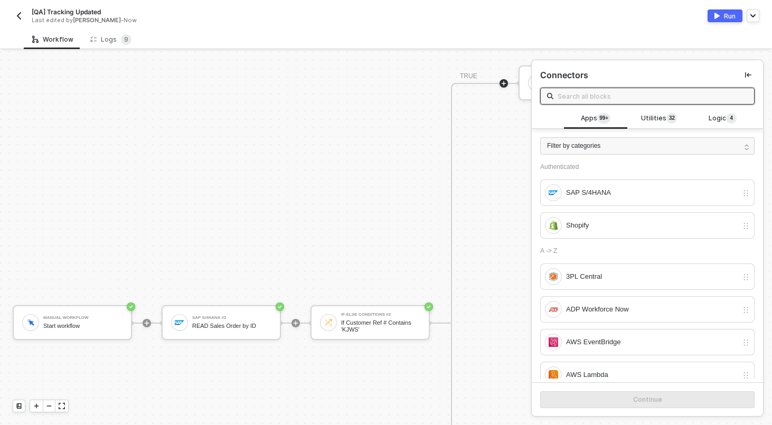
scroll to position [600, 0]
click at [101, 42] on div "Logs 9" at bounding box center [110, 39] width 41 height 11
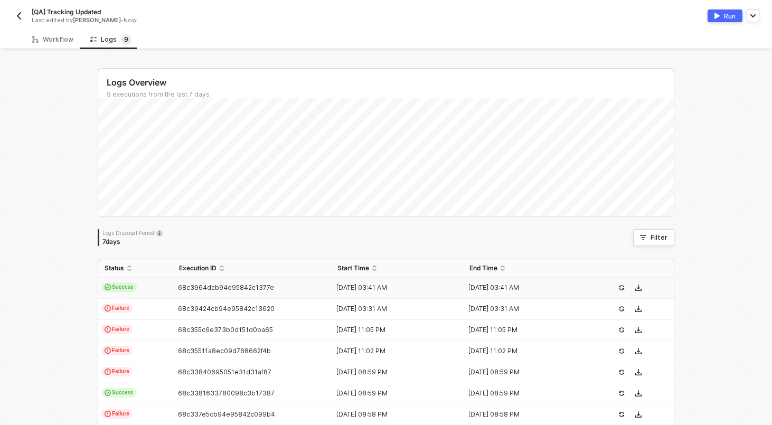
click at [159, 281] on td "Success" at bounding box center [135, 288] width 74 height 21
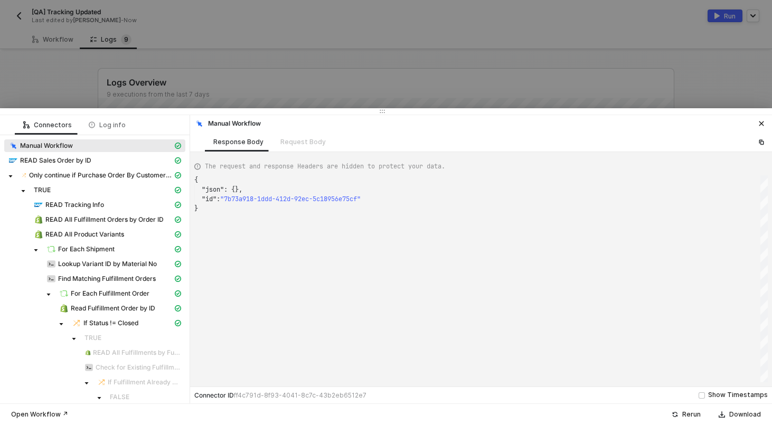
scroll to position [29, 0]
click at [163, 300] on div "For Each Fulfillment Order" at bounding box center [94, 294] width 181 height 15
click at [219, 45] on div at bounding box center [386, 212] width 772 height 425
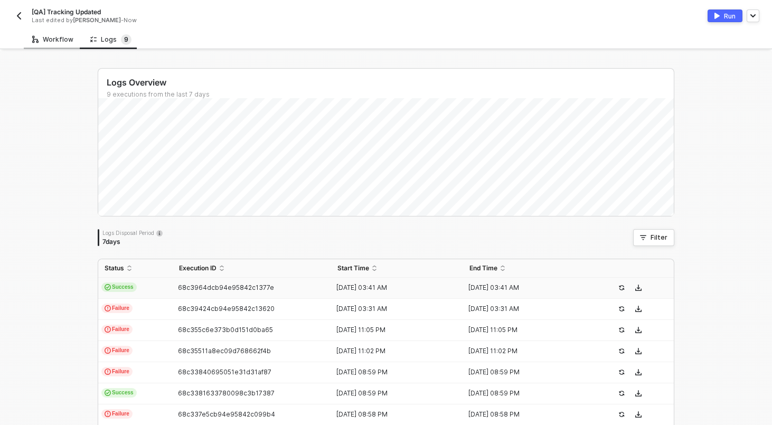
click at [54, 37] on div "Workflow" at bounding box center [52, 39] width 41 height 8
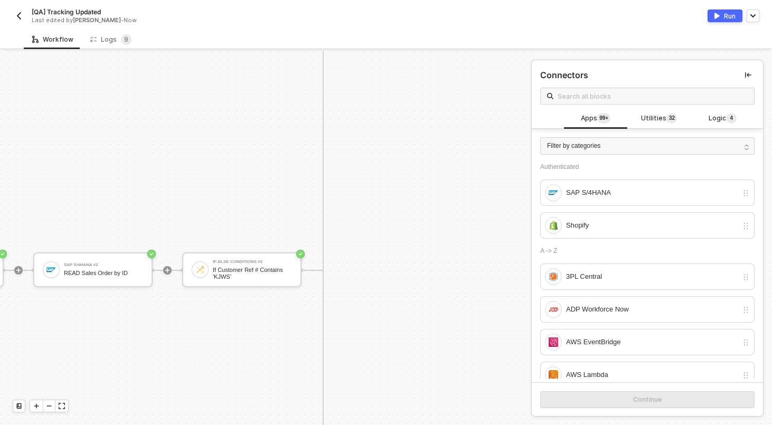
scroll to position [654, 147]
click at [114, 37] on div "Logs 9" at bounding box center [110, 39] width 41 height 11
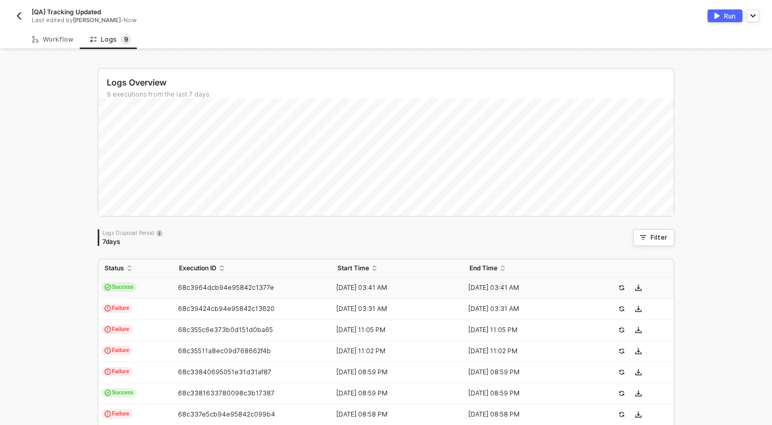
click at [158, 279] on td "Success" at bounding box center [135, 288] width 74 height 21
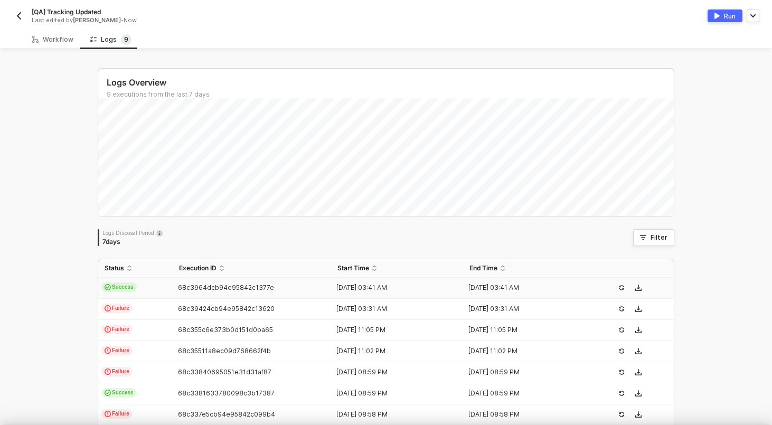
type textarea "{ "json": {}, "id": "7b73a918-1ddd-412d-92ec-5c18956e75cf" }"
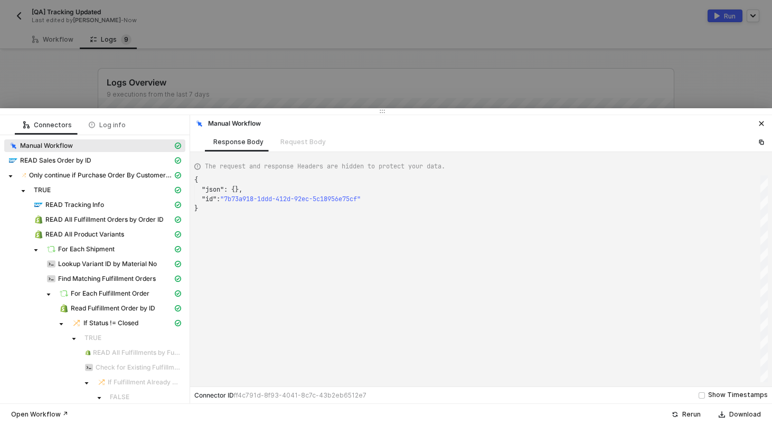
scroll to position [29, 0]
click at [93, 243] on span "For Each Shipment" at bounding box center [113, 249] width 143 height 13
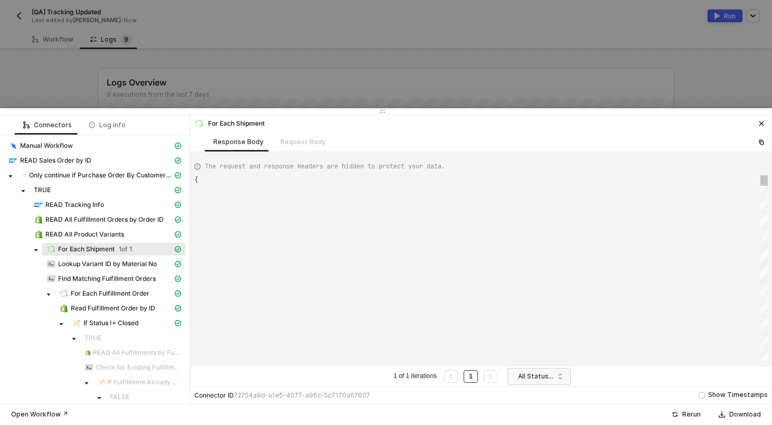
scroll to position [95, 0]
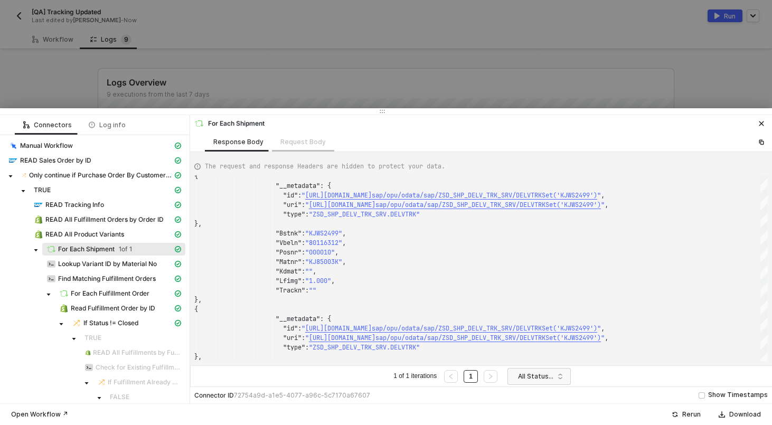
click at [299, 144] on div "Request Body" at bounding box center [303, 142] width 62 height 20
click at [295, 139] on div "Request Body" at bounding box center [303, 142] width 62 height 20
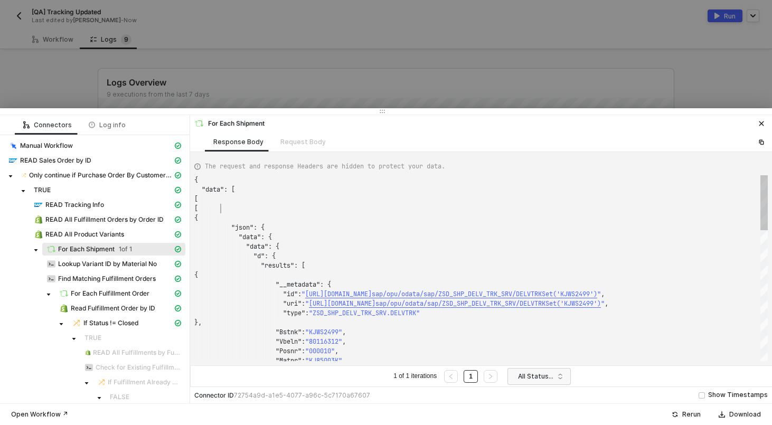
click at [300, 212] on div "[" at bounding box center [481, 209] width 574 height 10
type textarea "{ "data": [ [ [ { "json": { "data": { "data": { "d": { "results": [ … "id": "de…"
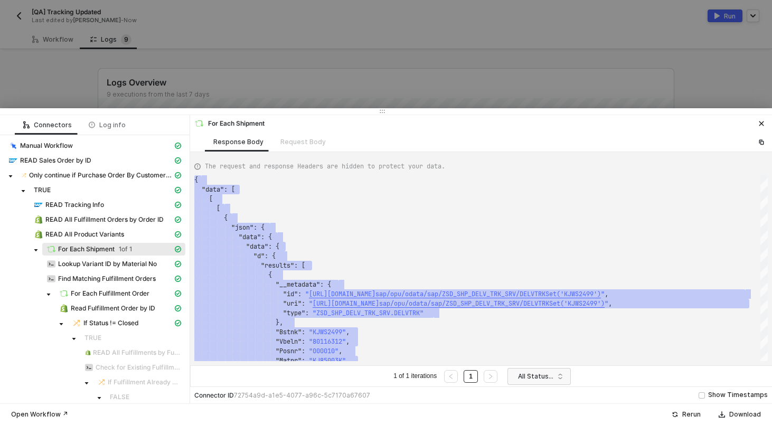
click at [287, 92] on div at bounding box center [386, 212] width 772 height 425
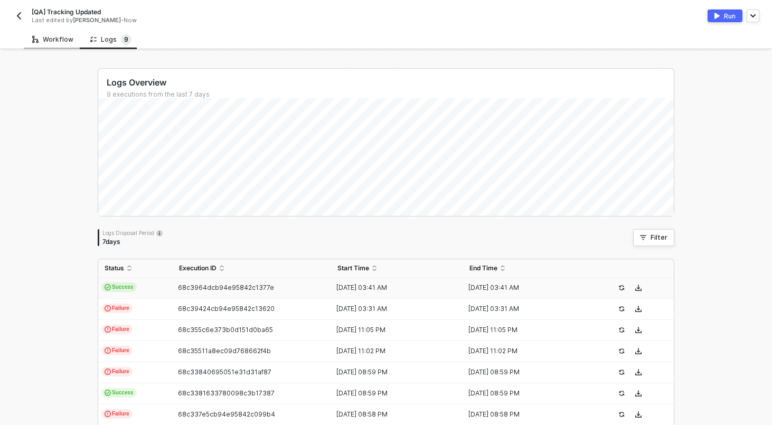
click at [64, 34] on div "Workflow" at bounding box center [53, 40] width 58 height 20
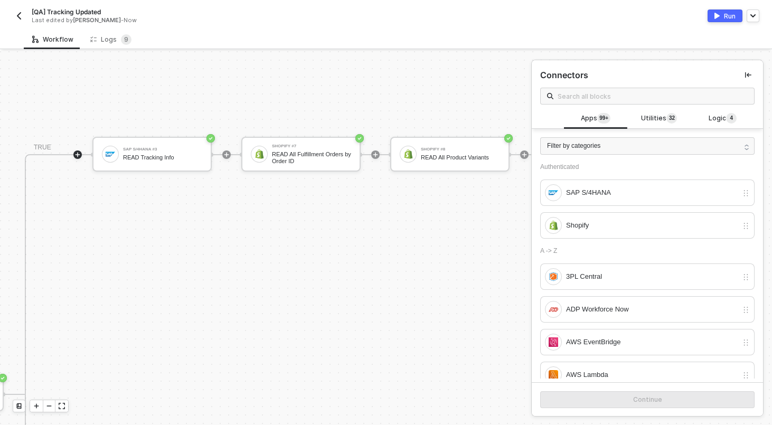
scroll to position [530, 429]
click at [221, 155] on icon "icon-play" at bounding box center [224, 155] width 6 height 6
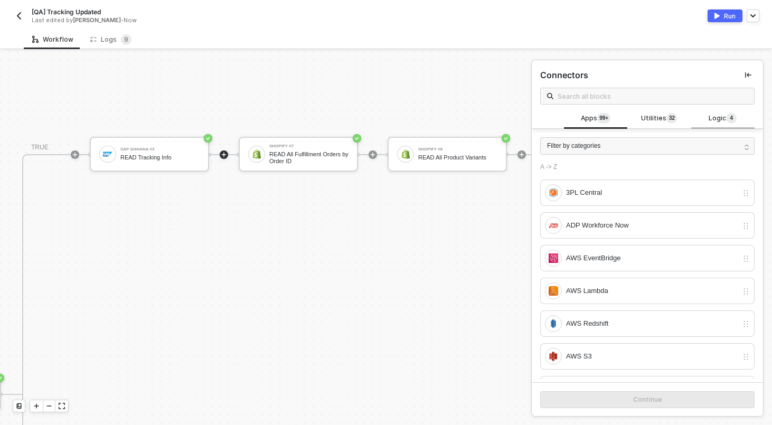
click at [727, 122] on span "4" at bounding box center [731, 119] width 11 height 12
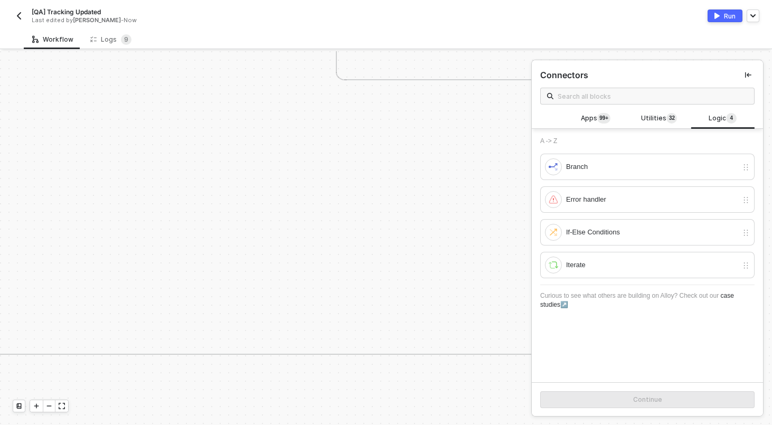
scroll to position [549, 1295]
click at [46, 405] on icon "icon-minus" at bounding box center [49, 406] width 6 height 6
click at [425, 222] on div "Stop Workflow #2" at bounding box center [420, 222] width 63 height 3
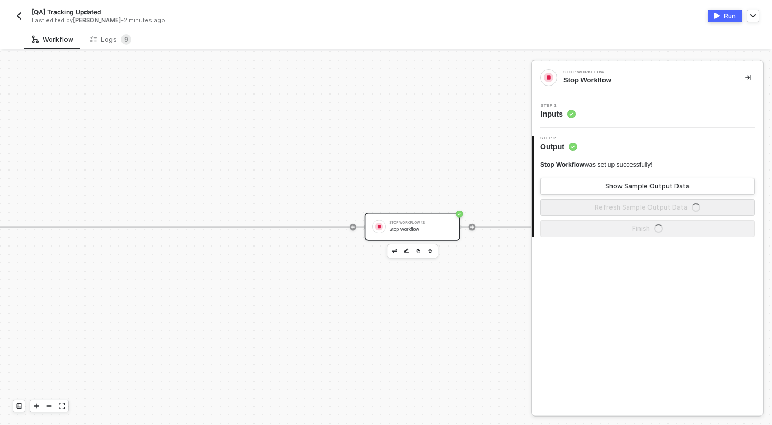
click at [432, 248] on icon "button" at bounding box center [430, 251] width 5 height 7
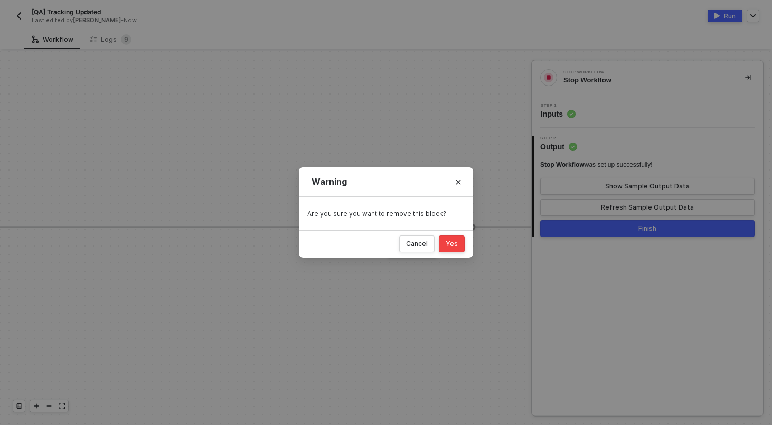
click at [458, 240] on button "Yes" at bounding box center [452, 244] width 26 height 17
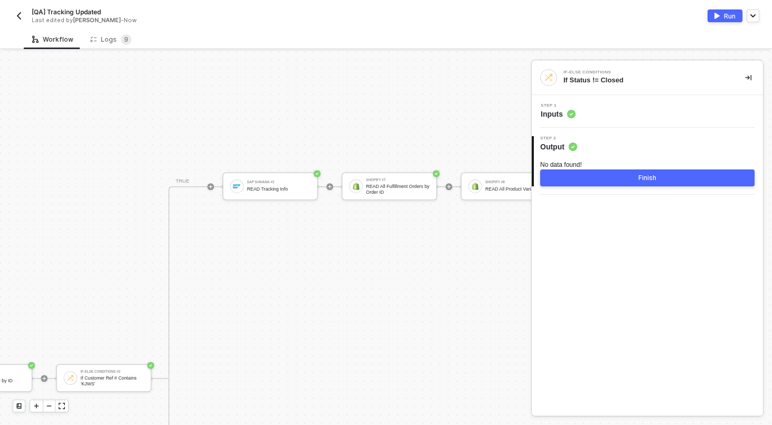
scroll to position [546, 1274]
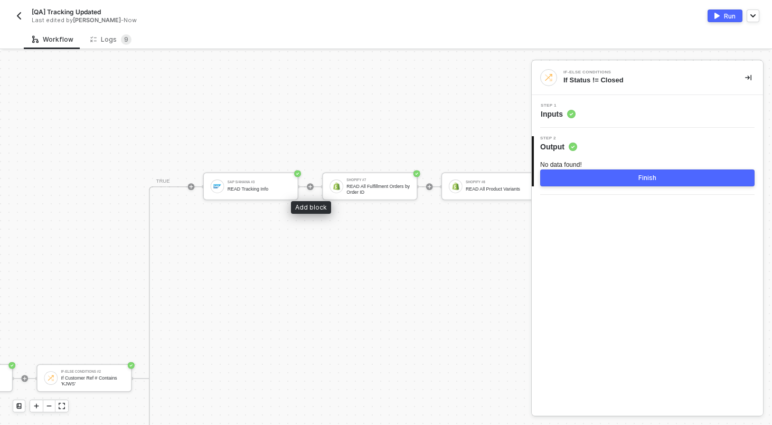
click at [311, 182] on div at bounding box center [310, 187] width 112 height 66
click at [311, 185] on icon "icon-play" at bounding box center [310, 186] width 5 height 5
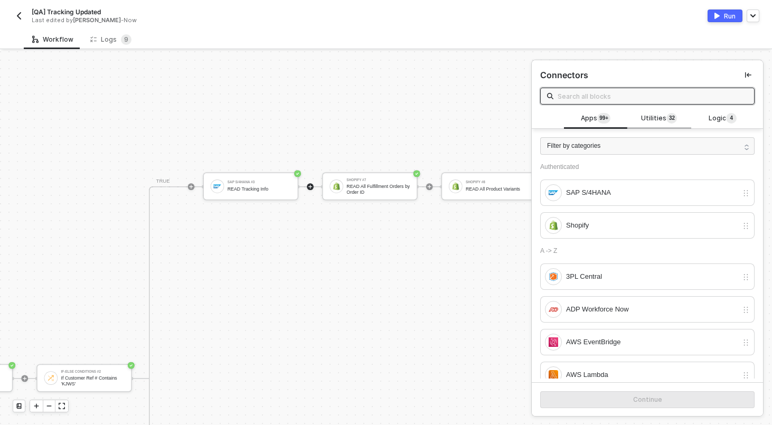
click at [662, 118] on span "Utilities 3 2" at bounding box center [659, 119] width 36 height 12
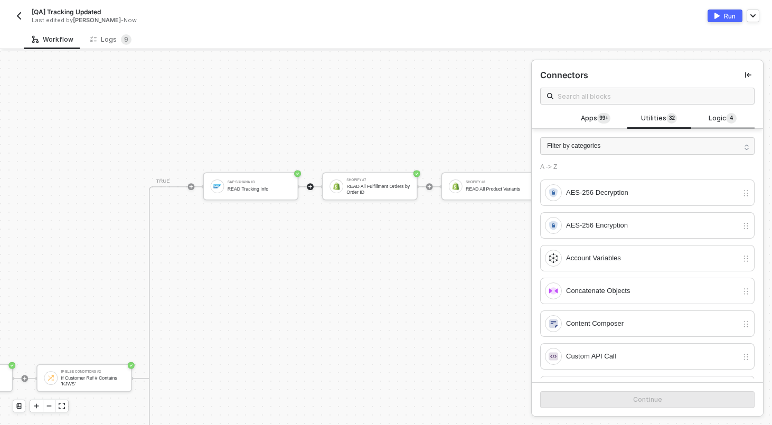
click at [730, 118] on span "4" at bounding box center [731, 118] width 3 height 8
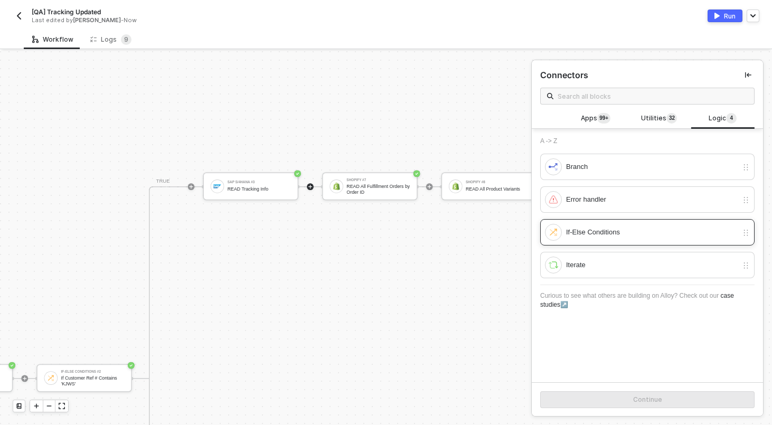
click at [629, 233] on div "If-Else Conditions" at bounding box center [652, 233] width 172 height 12
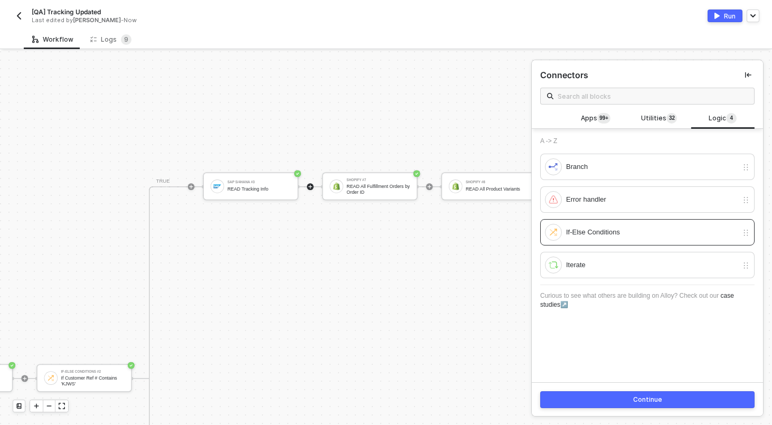
click at [650, 403] on div "Continue" at bounding box center [647, 400] width 29 height 8
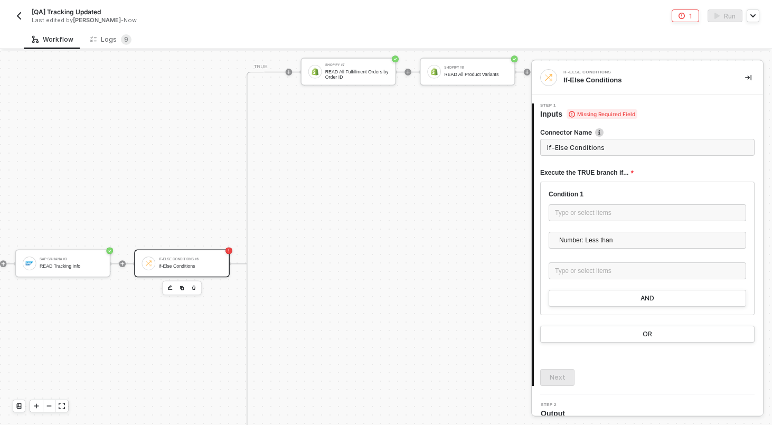
scroll to position [546, 1515]
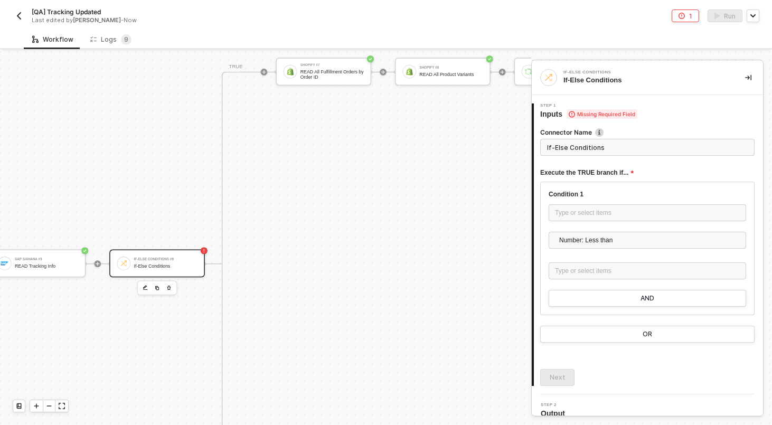
click at [603, 153] on input "If-Else Conditions" at bounding box center [647, 147] width 214 height 17
type input "If Shipments Exist"
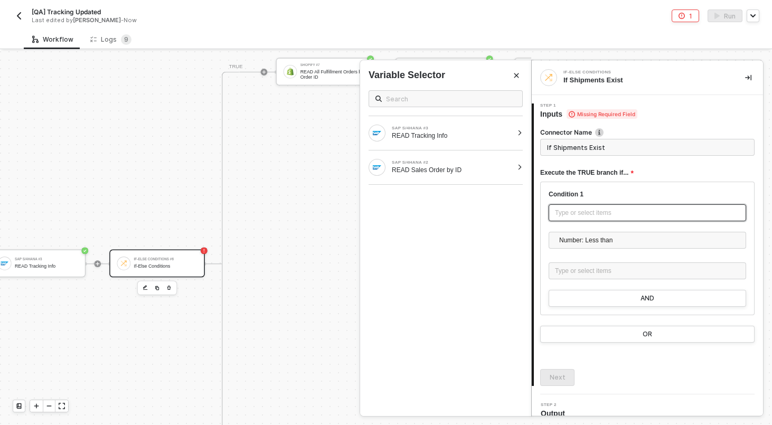
click at [589, 206] on div "Type or select items ﻿" at bounding box center [648, 212] width 198 height 17
click at [463, 137] on div "READ Tracking Info" at bounding box center [452, 135] width 121 height 8
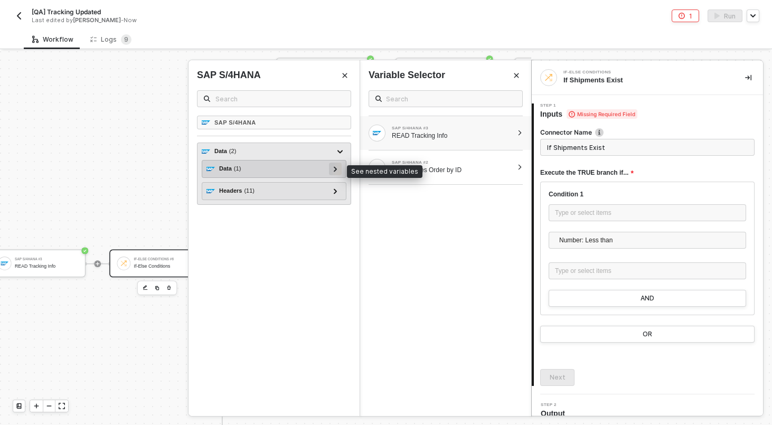
click at [336, 170] on icon at bounding box center [335, 168] width 3 height 5
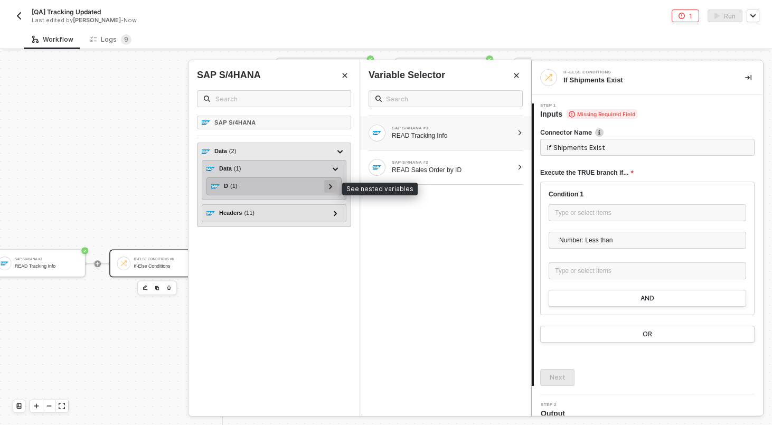
click at [332, 185] on icon at bounding box center [331, 186] width 4 height 5
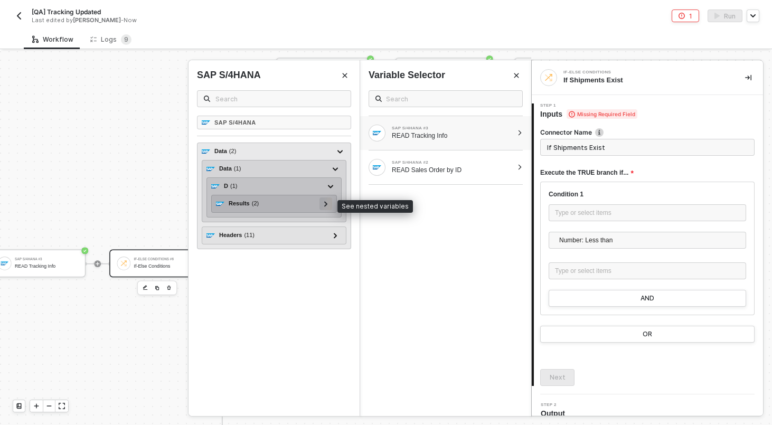
click at [326, 201] on div at bounding box center [325, 204] width 5 height 12
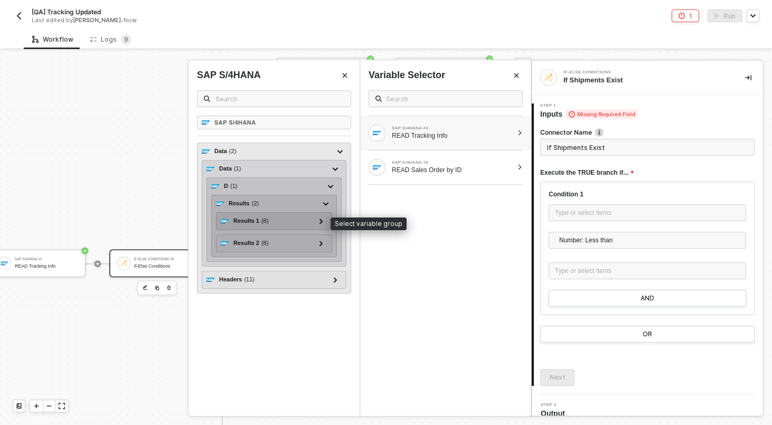
click at [275, 223] on div "Results 1 ( 8 )" at bounding box center [268, 221] width 94 height 13
click at [320, 221] on icon at bounding box center [321, 221] width 4 height 5
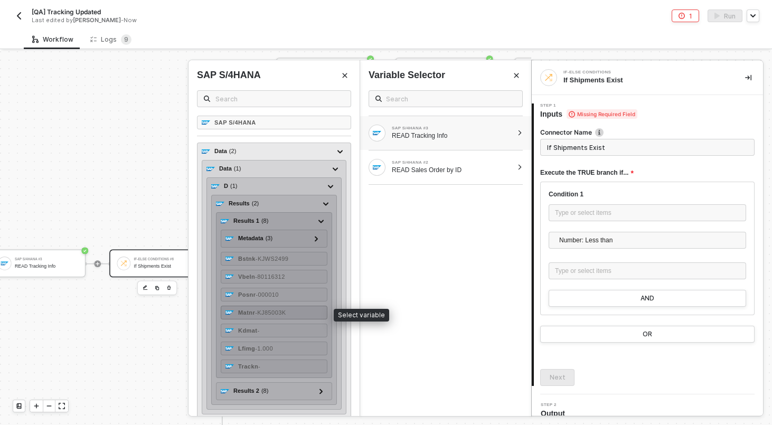
click at [280, 311] on span "- KJ85003K" at bounding box center [270, 312] width 31 height 6
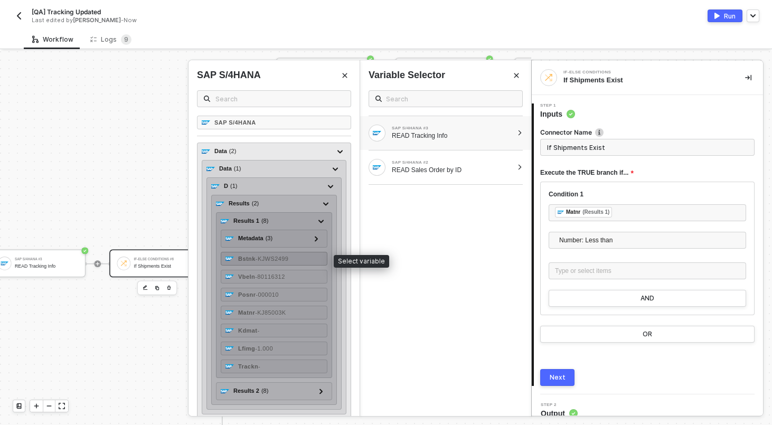
click at [280, 259] on span "- KJWS2499" at bounding box center [272, 259] width 33 height 6
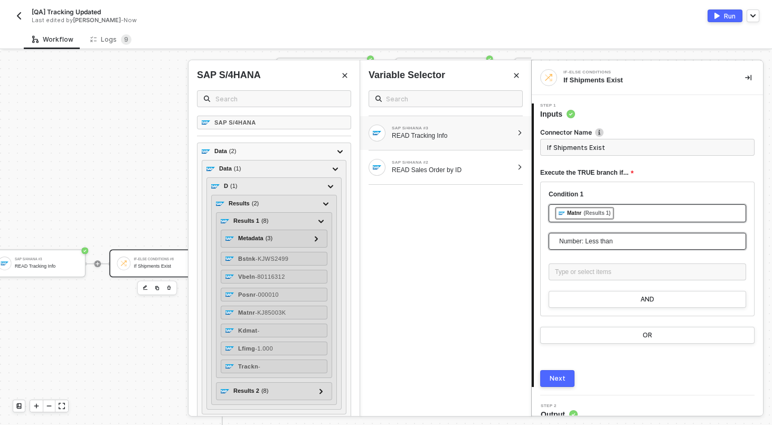
click at [643, 243] on span "Number: Less than" at bounding box center [649, 241] width 181 height 16
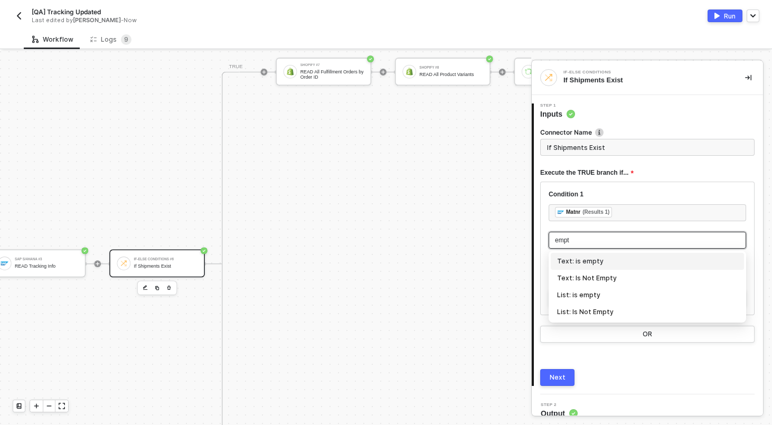
type input "empty"
click at [577, 314] on div "List: Is Not Empty" at bounding box center [647, 312] width 181 height 12
type input "Only continue if Matnr List: Is Not Empty"
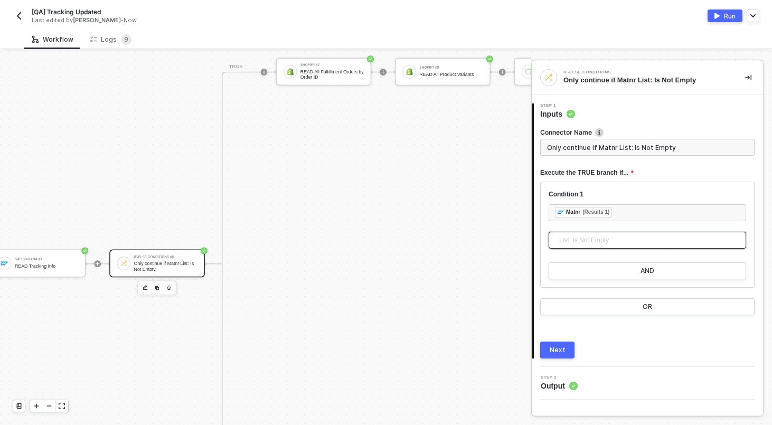
click at [595, 245] on span "List: Is Not Empty" at bounding box center [649, 240] width 181 height 16
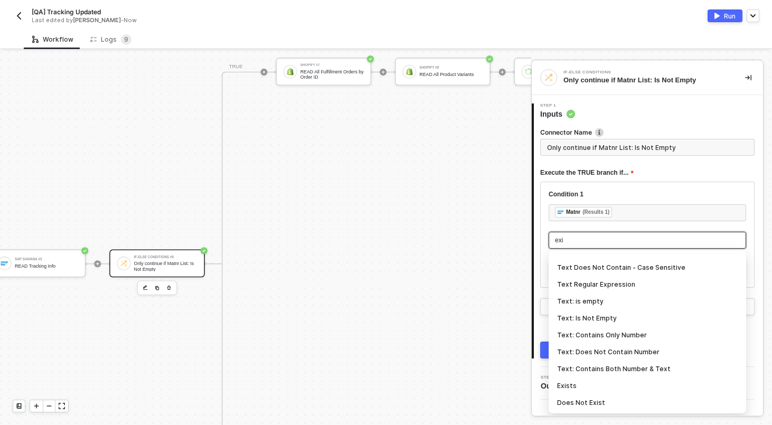
scroll to position [0, 0]
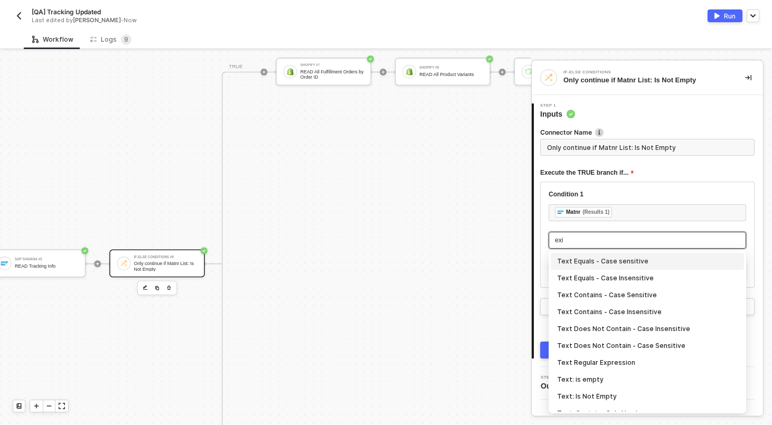
type input "exis"
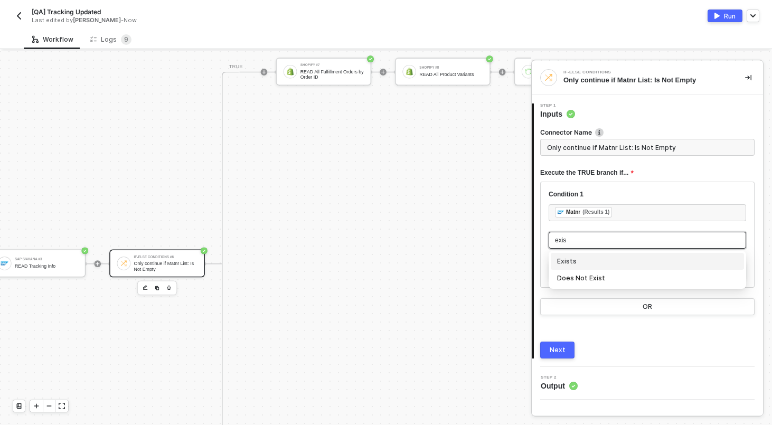
click at [578, 264] on div "Exists" at bounding box center [647, 262] width 181 height 12
type input "Only continue if Matnr Exists"
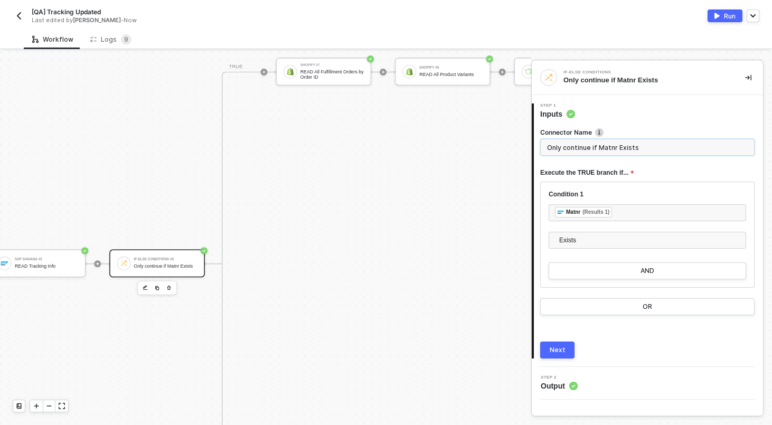
click at [567, 149] on input "Only continue if Matnr Exists" at bounding box center [647, 147] width 214 height 17
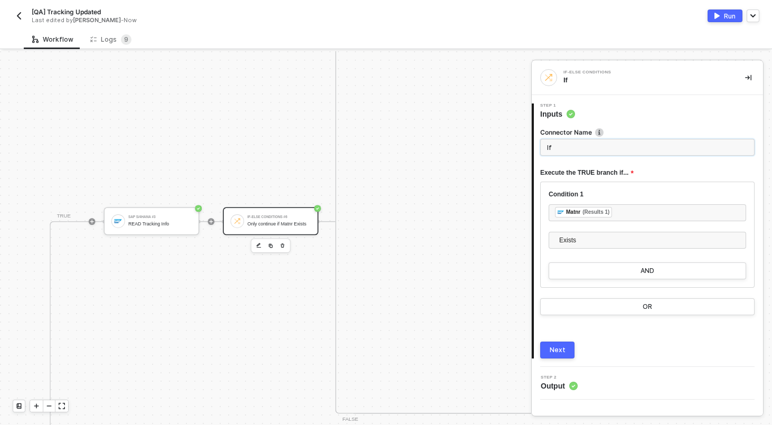
scroll to position [588, 1401]
type input "If Shipments Exist"
click at [556, 352] on div "Next" at bounding box center [558, 350] width 16 height 8
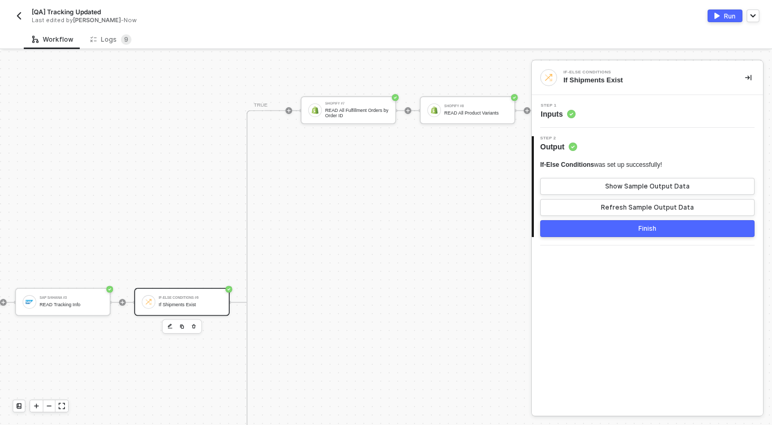
scroll to position [530, 1490]
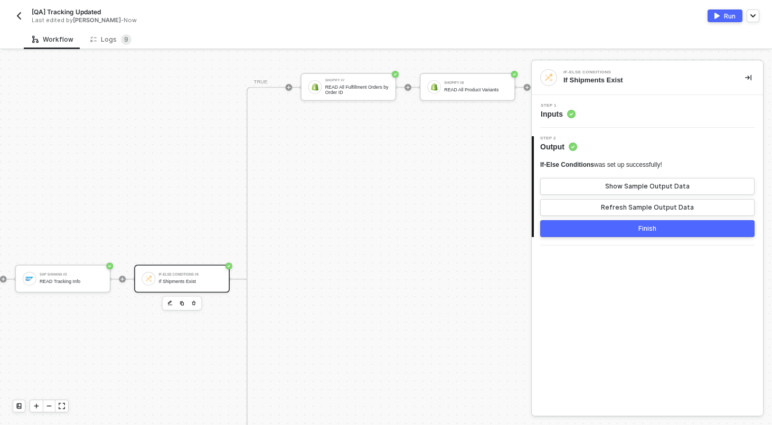
click at [617, 121] on div "Step 1 Inputs" at bounding box center [647, 111] width 231 height 33
click at [617, 116] on div "Step 1 Inputs" at bounding box center [648, 112] width 229 height 16
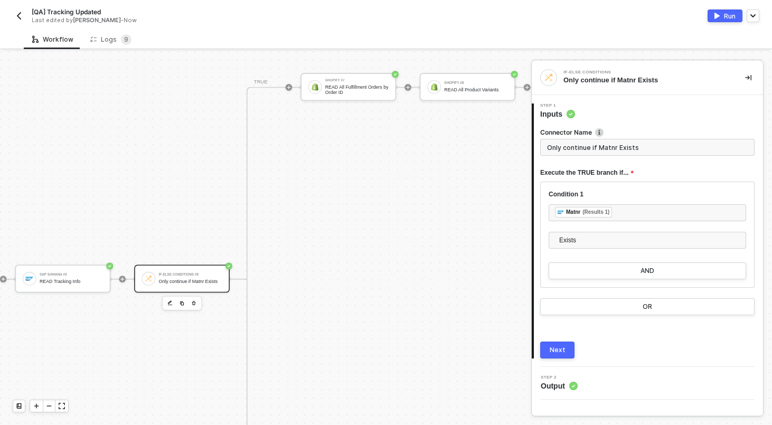
click at [557, 350] on div "Next" at bounding box center [558, 350] width 16 height 8
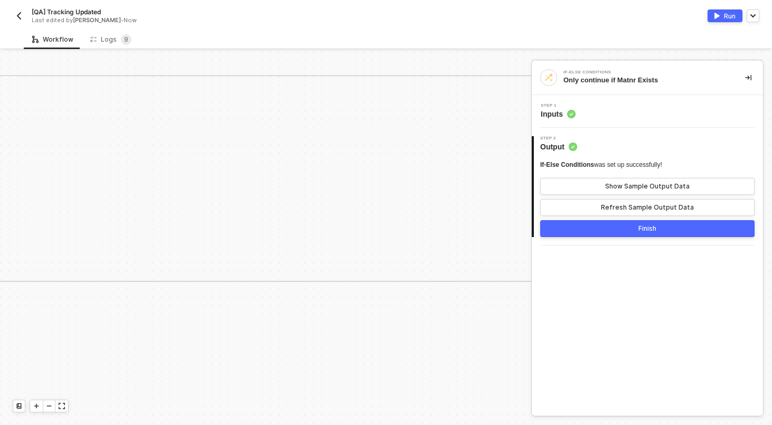
scroll to position [720, 2169]
click at [726, 11] on button "Run" at bounding box center [725, 16] width 35 height 13
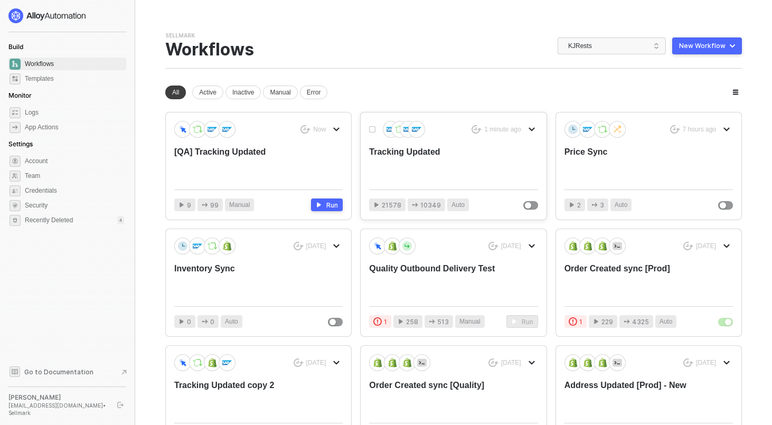
click at [420, 152] on div "Tracking Updated" at bounding box center [436, 163] width 135 height 35
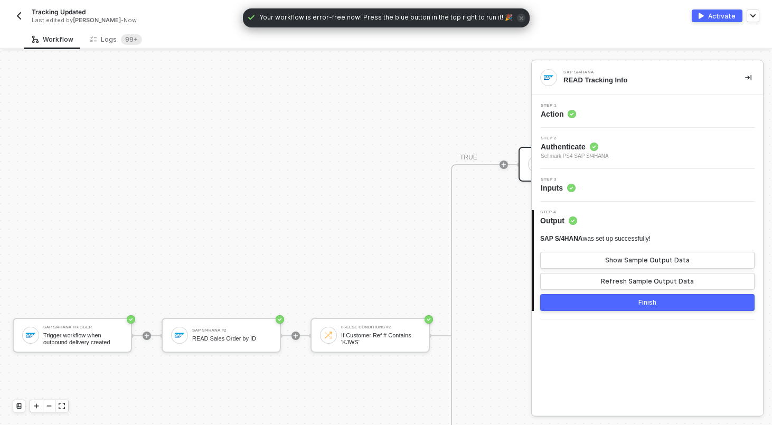
scroll to position [466, 0]
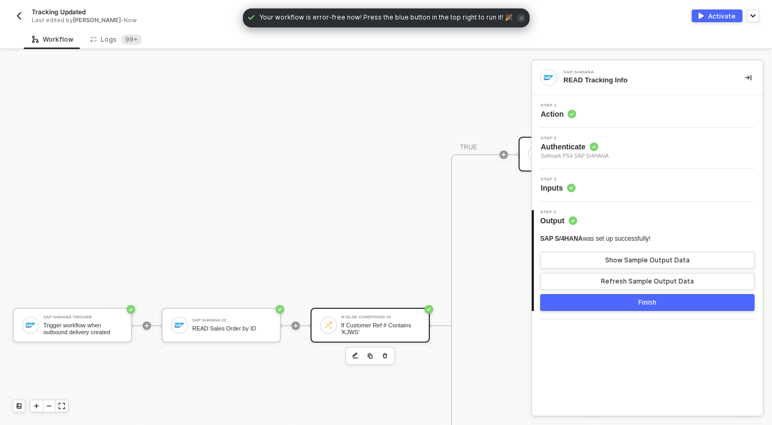
click at [366, 327] on div "If Customer Ref # Contains 'KJWS'" at bounding box center [380, 328] width 79 height 13
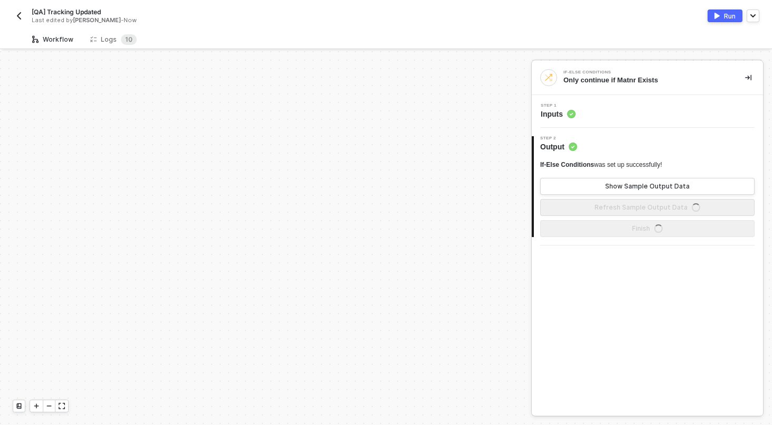
scroll to position [502, 0]
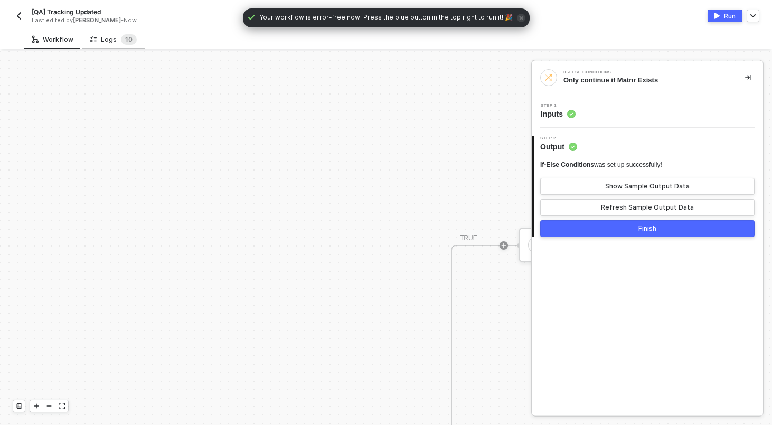
click at [114, 43] on div "Logs 1 0" at bounding box center [113, 39] width 46 height 11
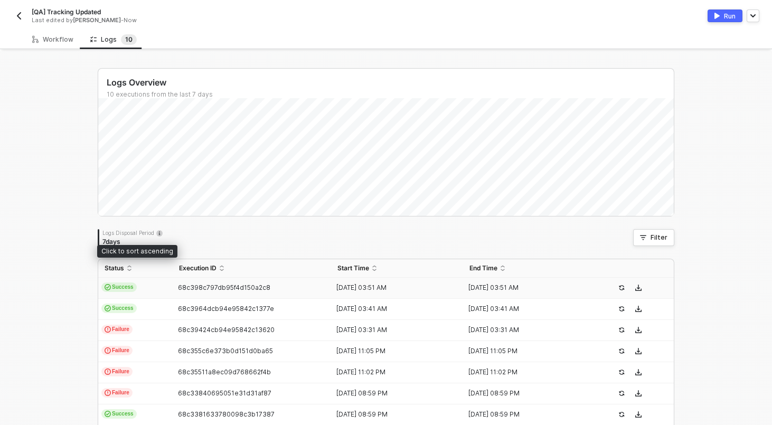
click at [156, 281] on td "Success" at bounding box center [135, 288] width 74 height 21
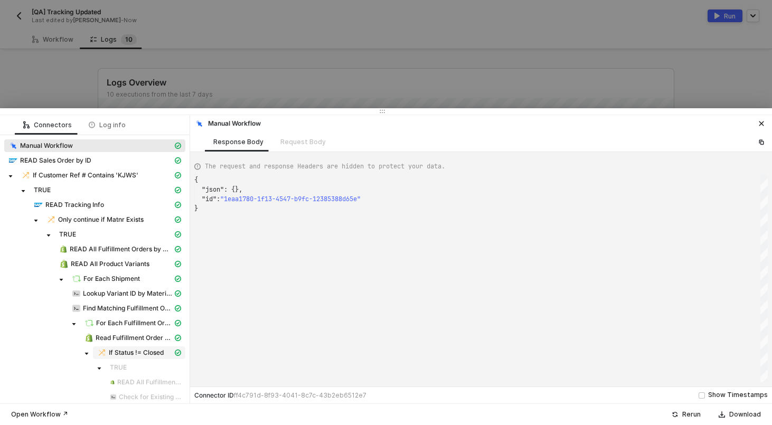
scroll to position [47, 0]
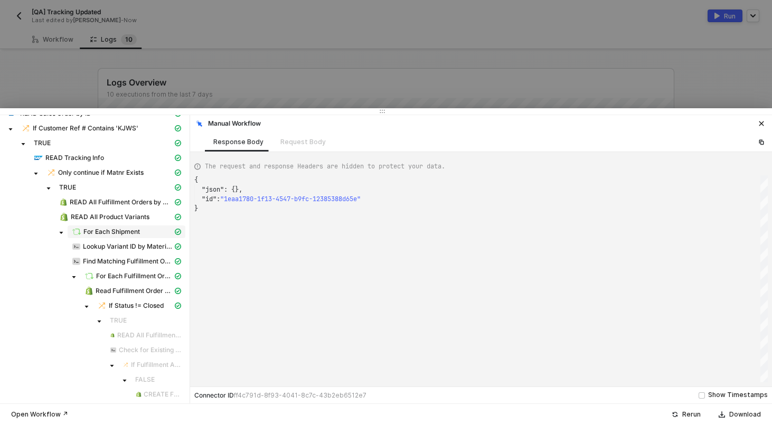
click at [124, 232] on span "For Each Shipment" at bounding box center [111, 232] width 57 height 8
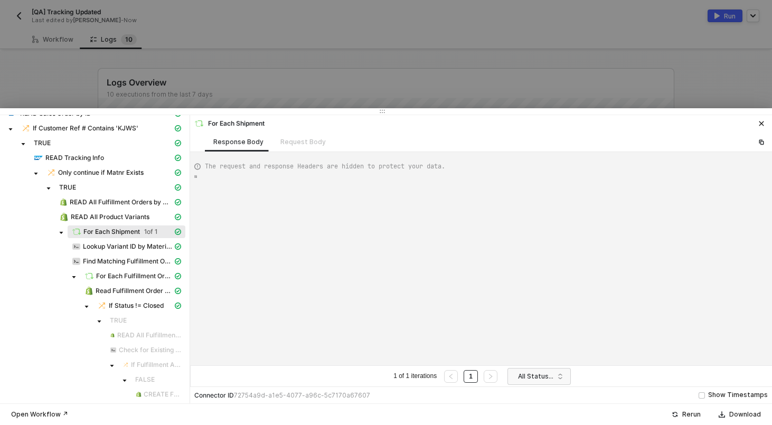
type textarea "{ "data": [ [ [ { "json": { "data": { "data": { "d": { "results": ["
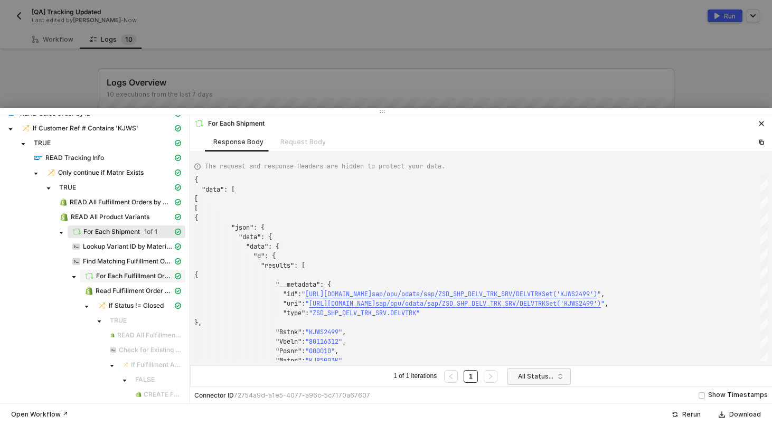
click at [121, 275] on span "For Each Fulfillment Order" at bounding box center [134, 276] width 77 height 8
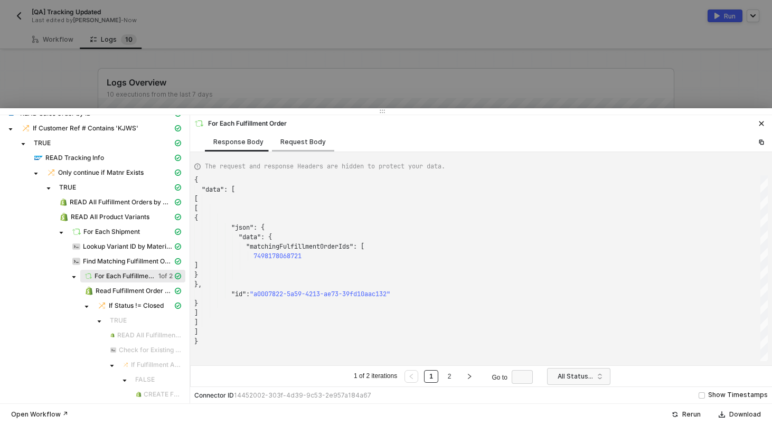
click at [315, 146] on div "Request Body" at bounding box center [303, 142] width 62 height 20
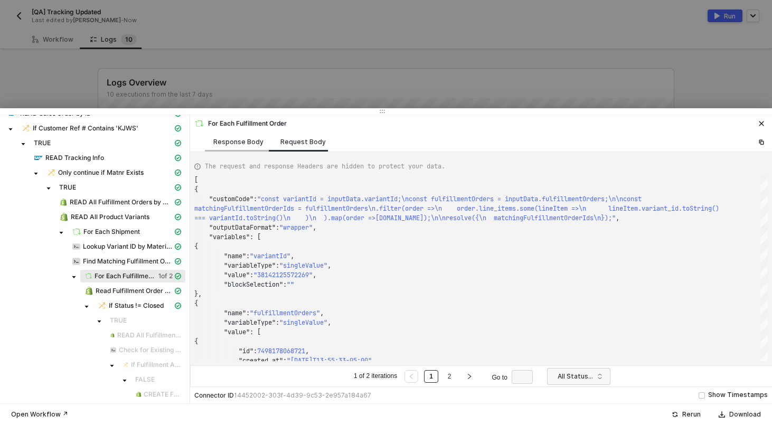
click at [236, 142] on div "Response Body" at bounding box center [238, 142] width 50 height 8
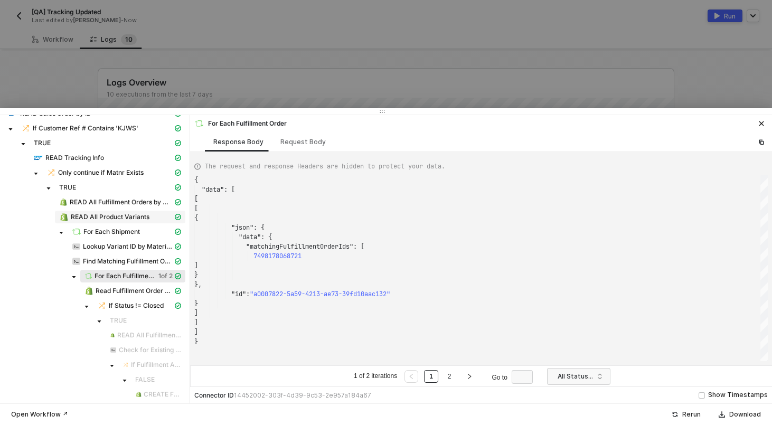
click at [111, 221] on div "READ All Product Variants" at bounding box center [116, 217] width 114 height 10
type textarea "{ "json": { "variants": [ { "id": "38103094919341", "title": "Default Title", "…"
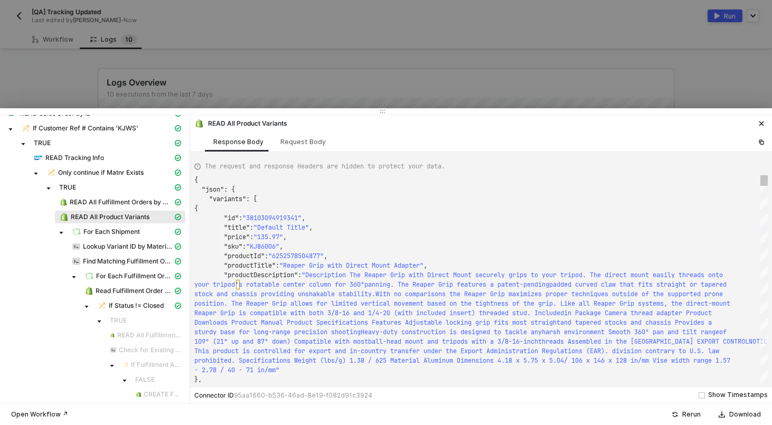
click at [111, 224] on div "READ All Product Variants" at bounding box center [94, 218] width 181 height 15
click at [111, 231] on span "For Each Shipment" at bounding box center [111, 232] width 57 height 8
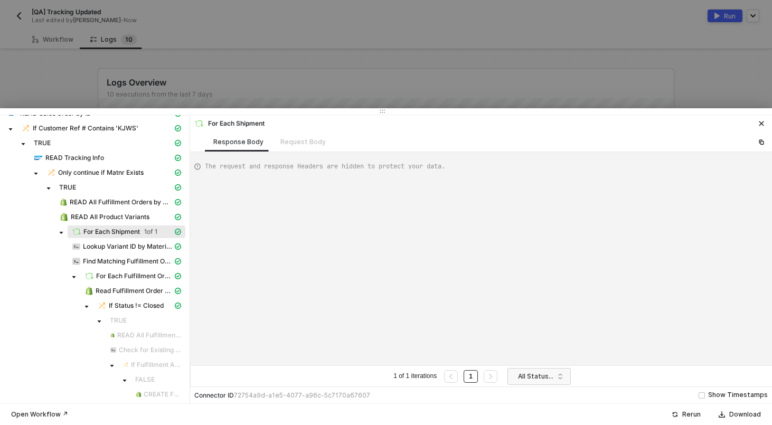
type textarea "{ "data": [ [ [ { "json": { "data": { "data": { "d": { "results": ["
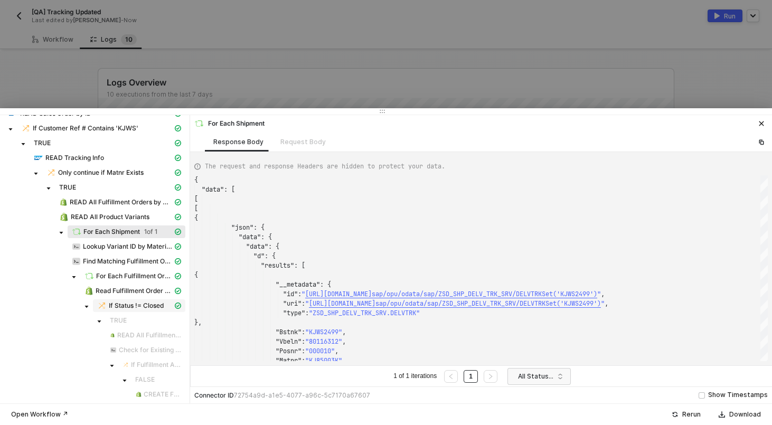
click at [134, 306] on span "If Status != Closed" at bounding box center [136, 306] width 55 height 8
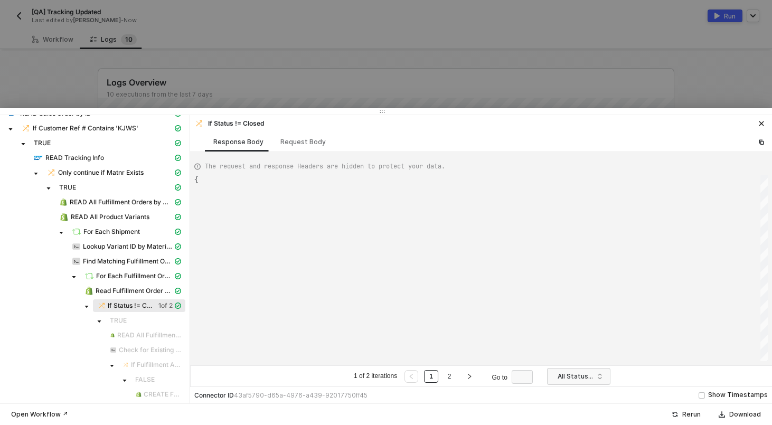
type textarea "{ "resulting_path": "FALSE" }"
click at [213, 102] on div at bounding box center [386, 212] width 772 height 425
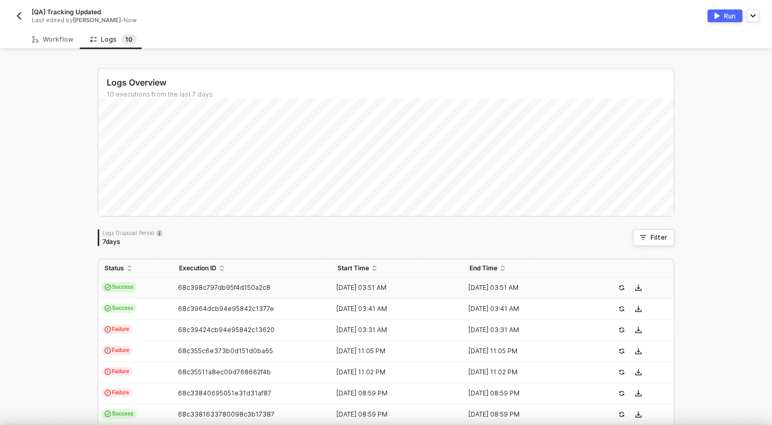
scroll to position [0, 0]
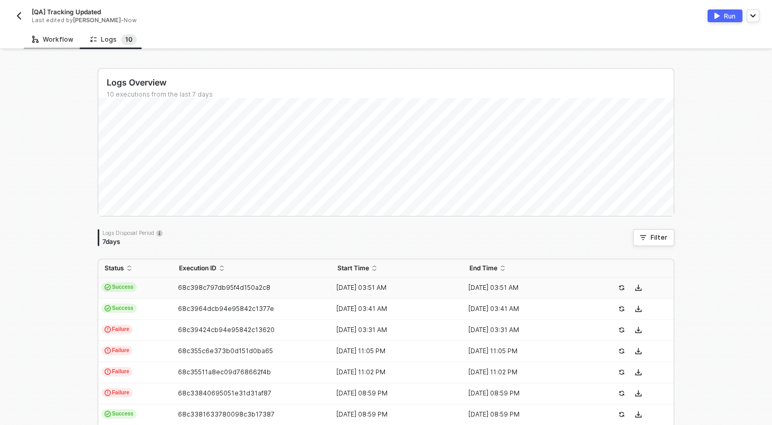
click at [62, 40] on div "Workflow" at bounding box center [52, 39] width 41 height 8
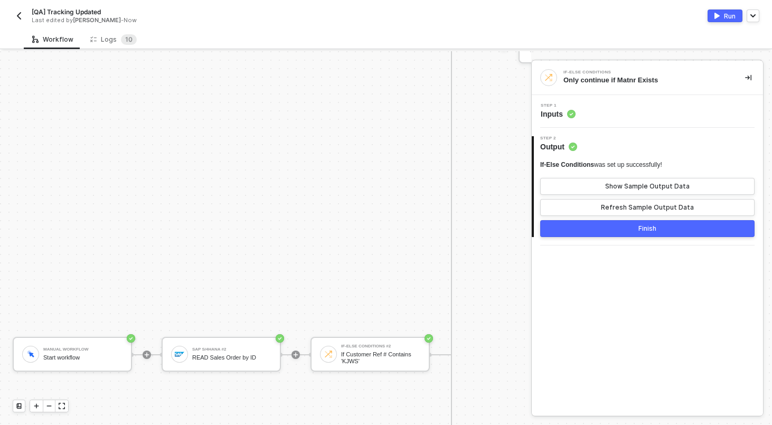
scroll to position [781, 0]
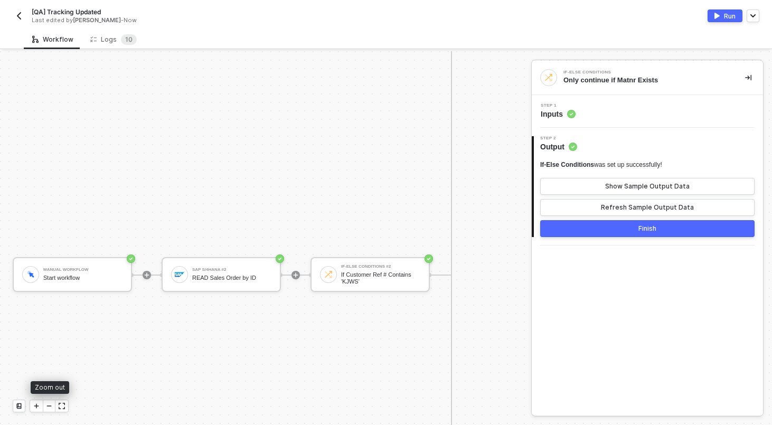
click at [47, 409] on div at bounding box center [49, 406] width 13 height 12
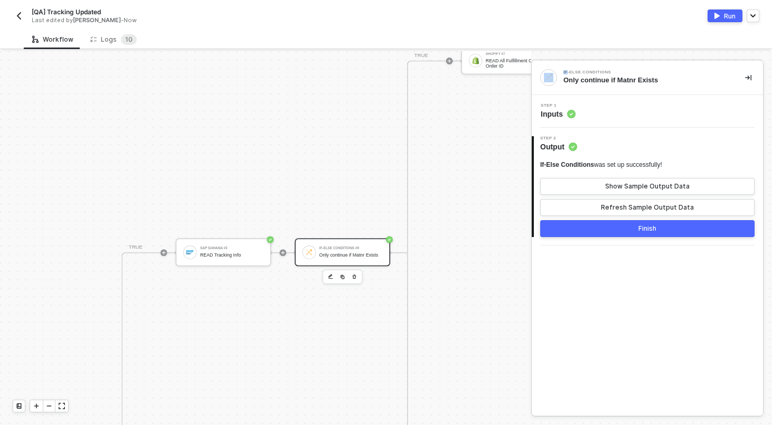
scroll to position [557, 1425]
click at [331, 247] on div "If-Else Conditions #6" at bounding box center [343, 248] width 63 height 3
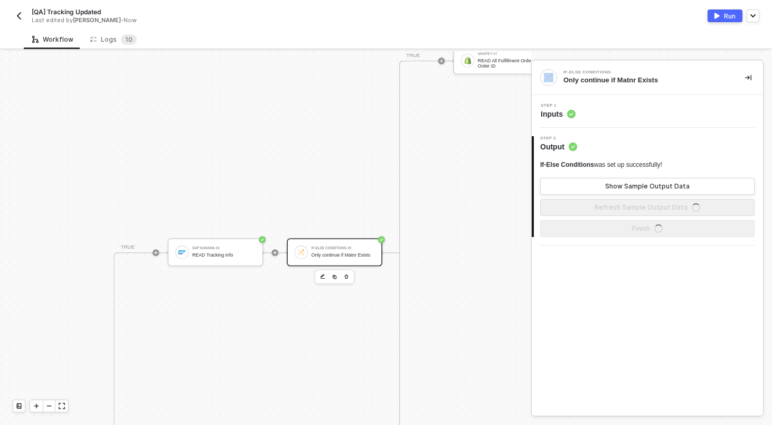
click at [641, 114] on div "Step 1 Inputs" at bounding box center [648, 112] width 229 height 16
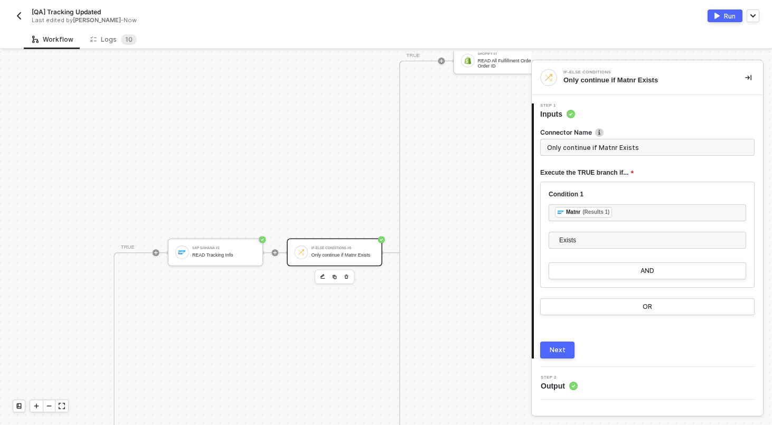
click at [591, 155] on input "Only continue if Matnr Exists" at bounding box center [647, 147] width 214 height 17
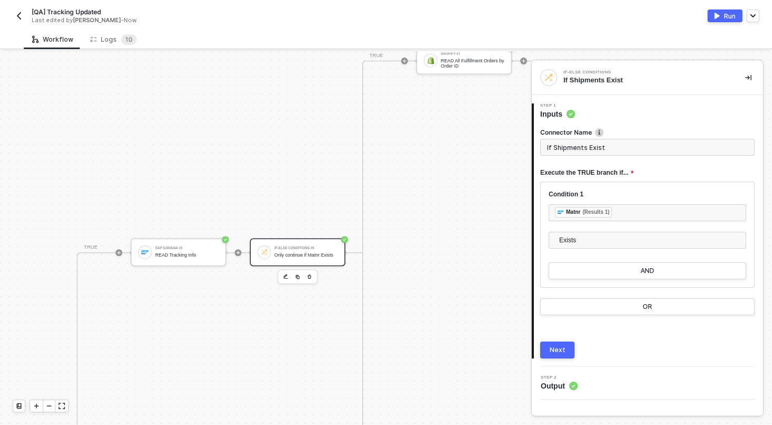
type input "If Shipments Exist"
click at [554, 352] on div "Next" at bounding box center [558, 350] width 16 height 8
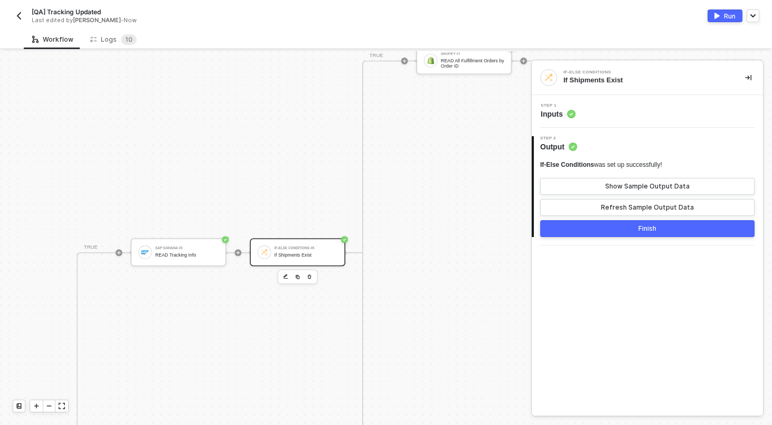
click at [614, 244] on div "2 Step 2 Output If-Else Conditions was set up successfully! Show Sample Output …" at bounding box center [647, 187] width 231 height 118
click at [614, 233] on button "Finish" at bounding box center [647, 228] width 214 height 17
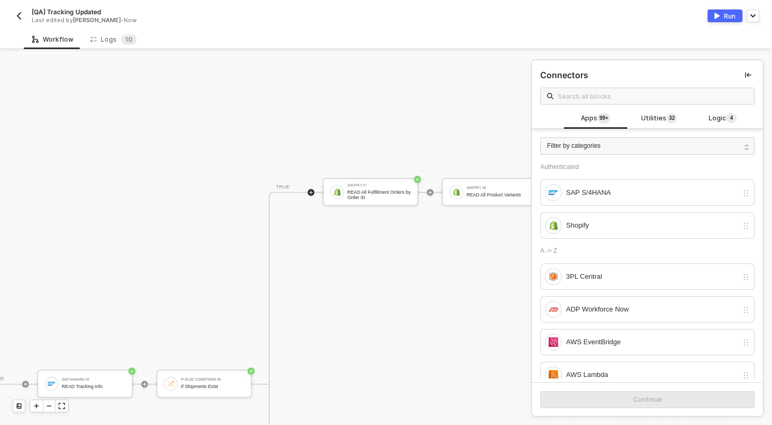
scroll to position [425, 1653]
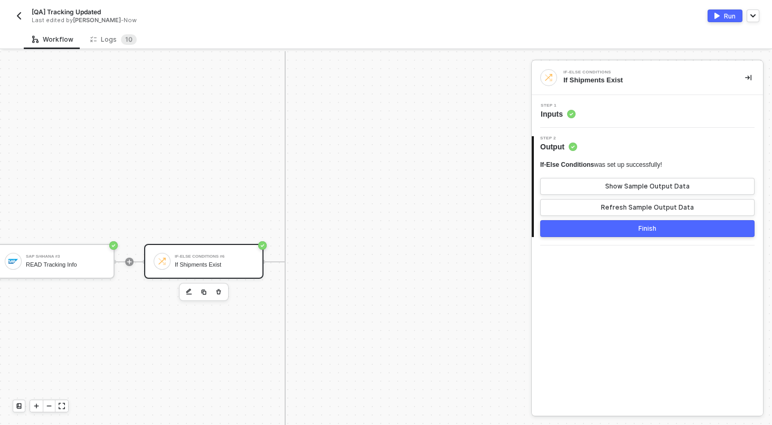
scroll to position [513, 523]
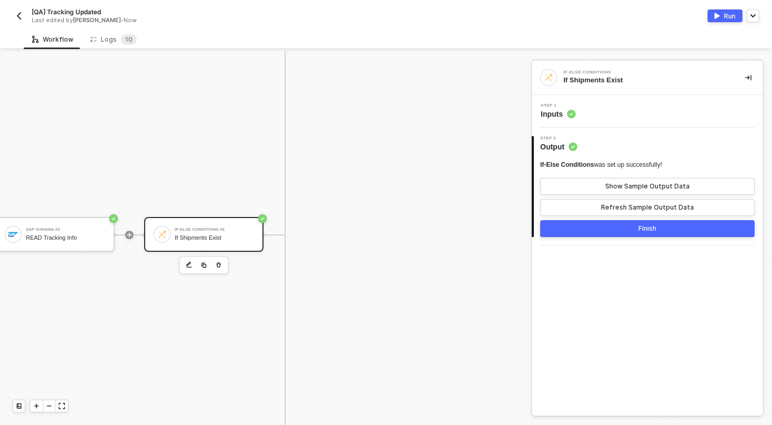
click at [51, 402] on div at bounding box center [49, 406] width 13 height 12
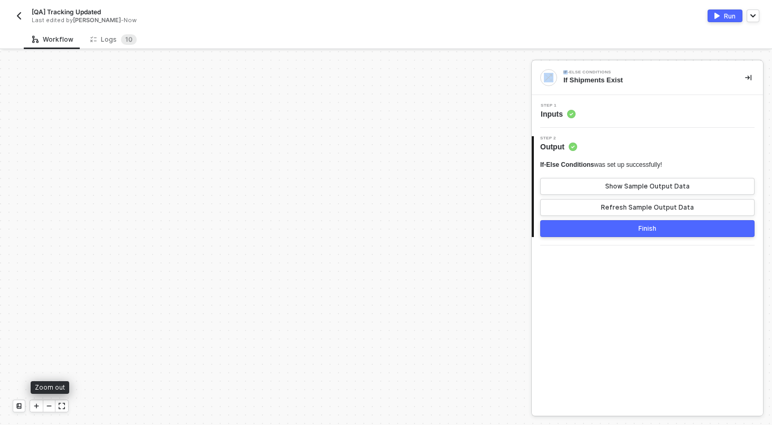
click at [51, 402] on div at bounding box center [49, 406] width 13 height 12
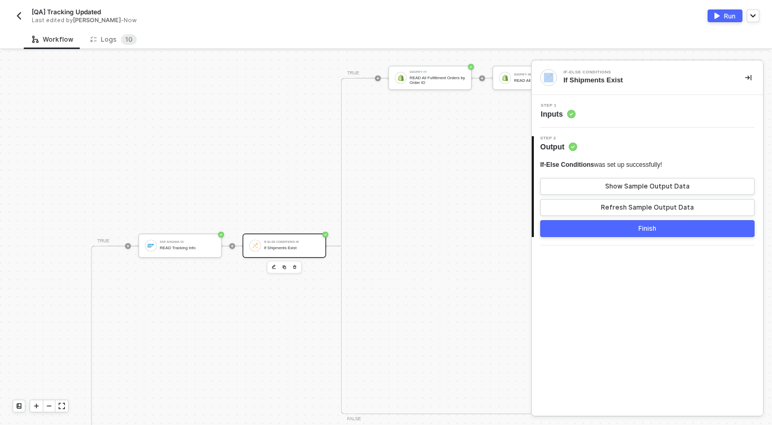
scroll to position [589, 1347]
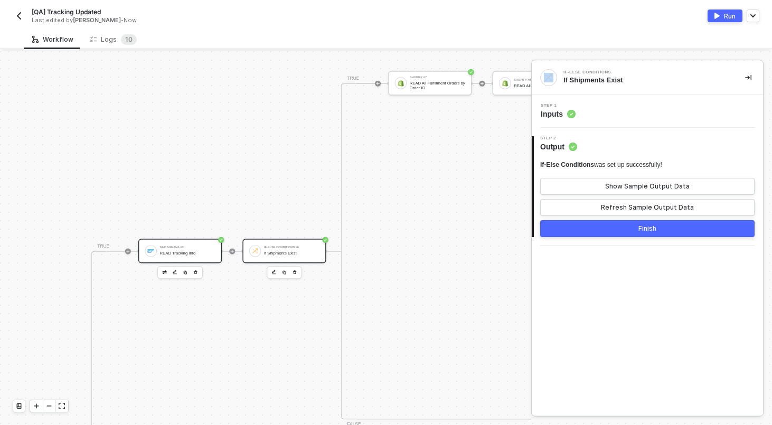
click at [185, 250] on div "SAP S/4HANA #3 READ Tracking Info" at bounding box center [187, 251] width 55 height 14
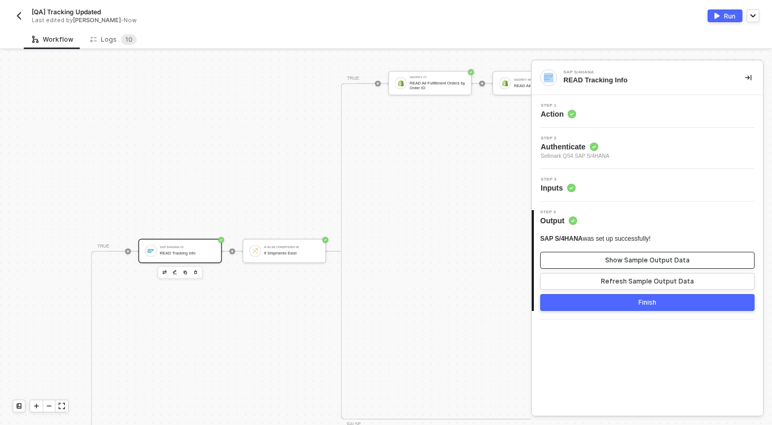
click at [613, 260] on div "Show Sample Output Data" at bounding box center [647, 260] width 84 height 8
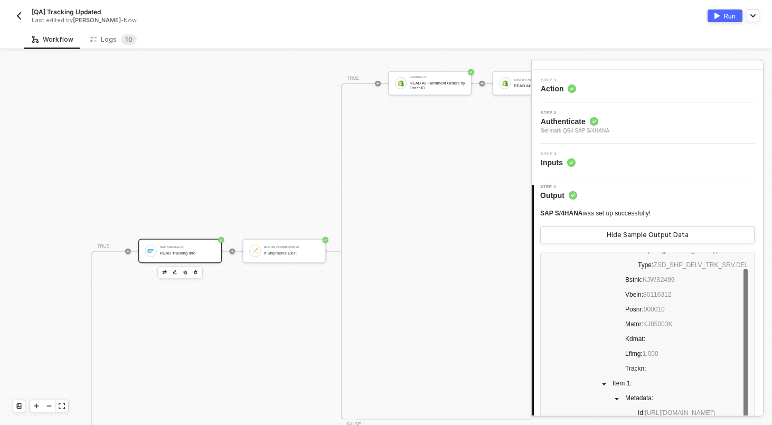
scroll to position [80, 0]
click at [274, 247] on div "If-Else Conditions #6" at bounding box center [291, 247] width 55 height 3
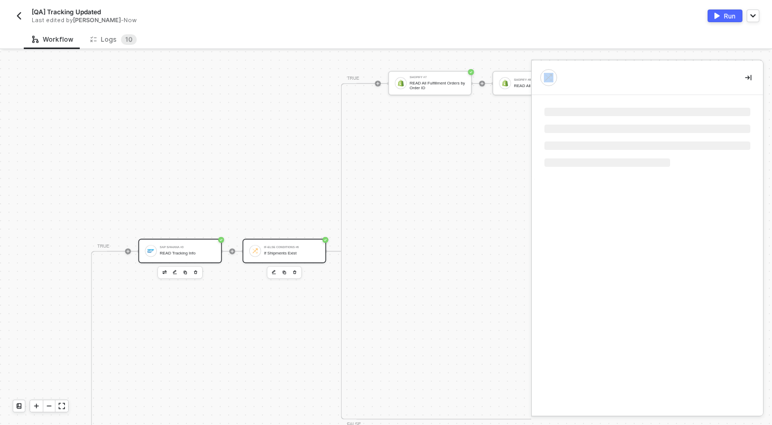
scroll to position [0, 0]
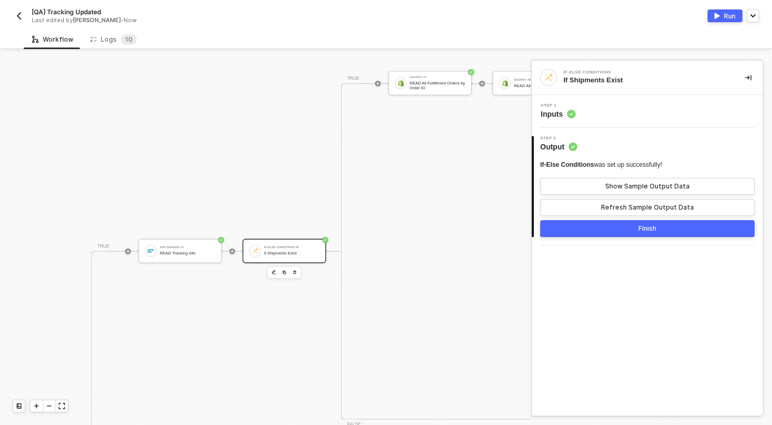
click at [589, 114] on div "Step 1 Inputs" at bounding box center [648, 112] width 229 height 16
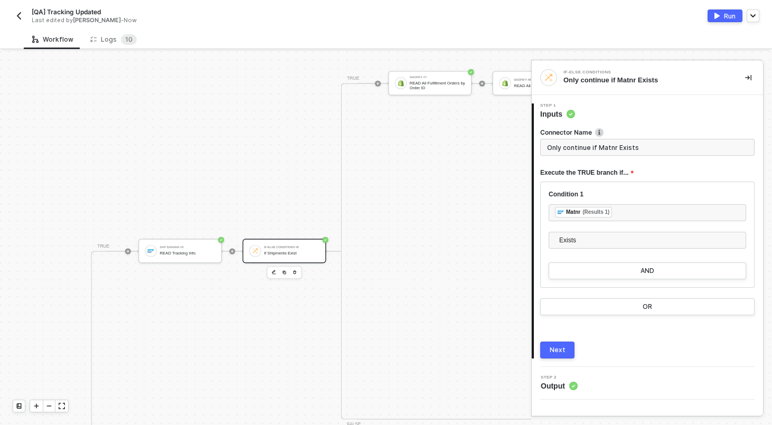
click at [561, 347] on div "Next" at bounding box center [558, 350] width 16 height 8
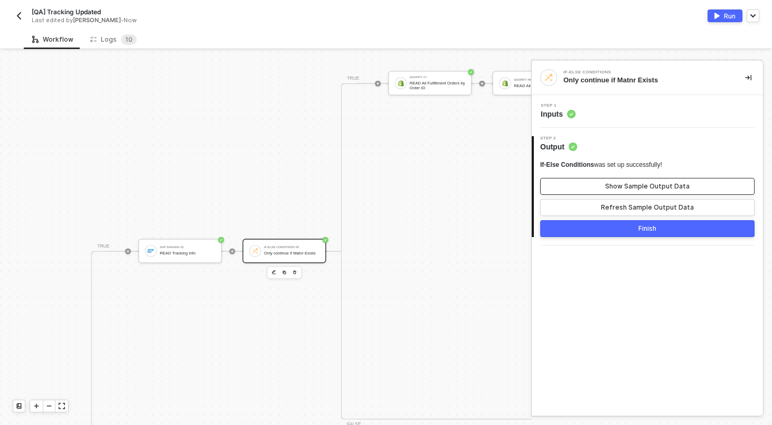
click at [599, 193] on button "Show Sample Output Data" at bounding box center [647, 186] width 214 height 17
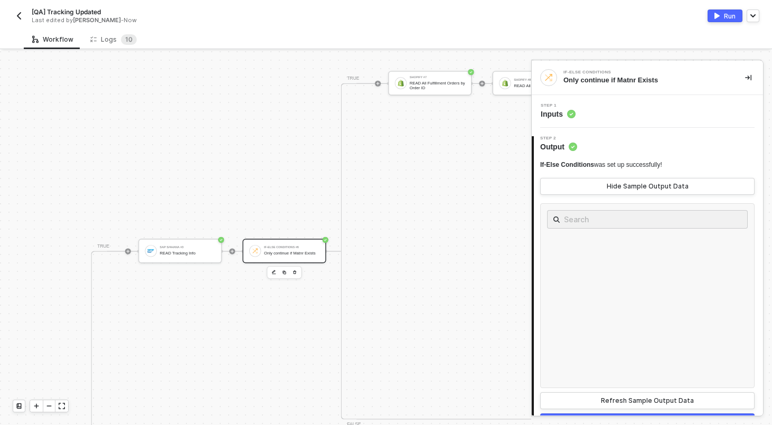
click at [585, 116] on div "Step 1 Inputs" at bounding box center [648, 112] width 229 height 16
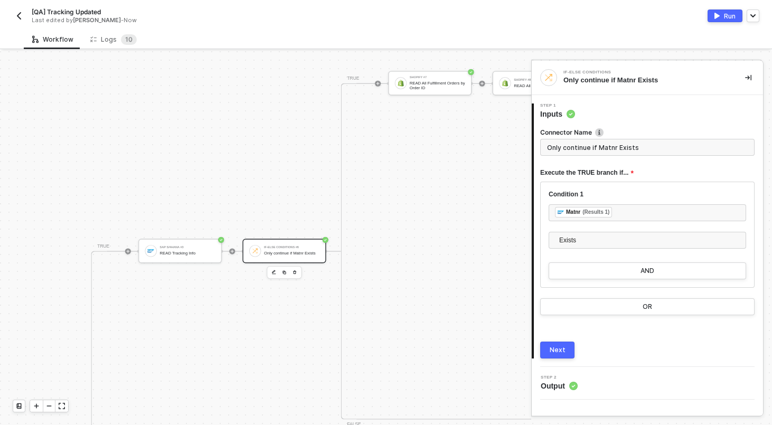
click at [578, 148] on input "Only continue if Matnr Exists" at bounding box center [647, 147] width 214 height 17
type input "If Shipments Exist"
click at [552, 359] on div "1 Step 1 Inputs Connector Name If Shipments Exist Execute the TRUE branch if...…" at bounding box center [647, 231] width 231 height 272
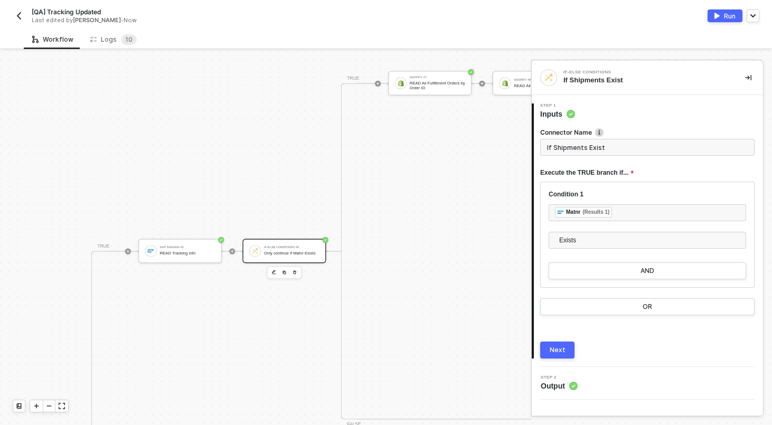
click at [548, 350] on button "Next" at bounding box center [557, 350] width 34 height 17
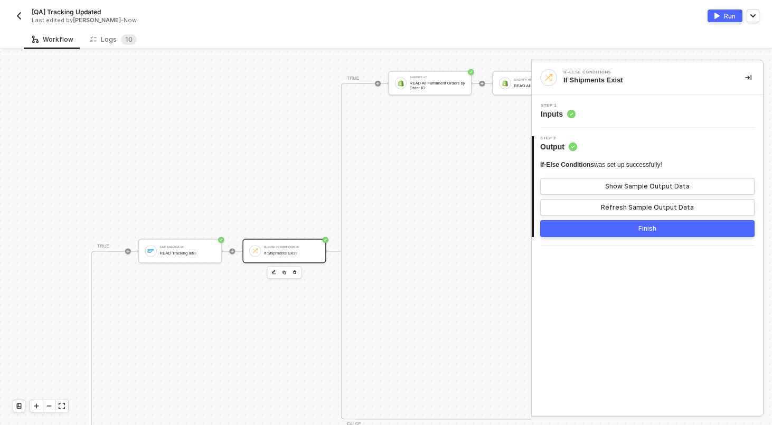
click at [612, 224] on button "Finish" at bounding box center [647, 228] width 214 height 17
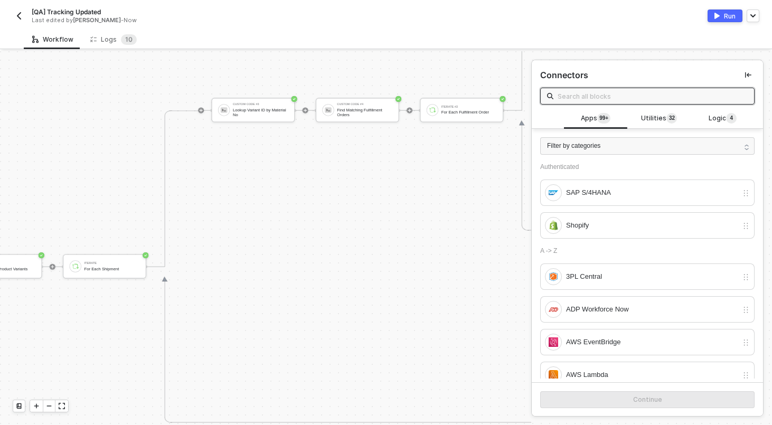
scroll to position [405, 1881]
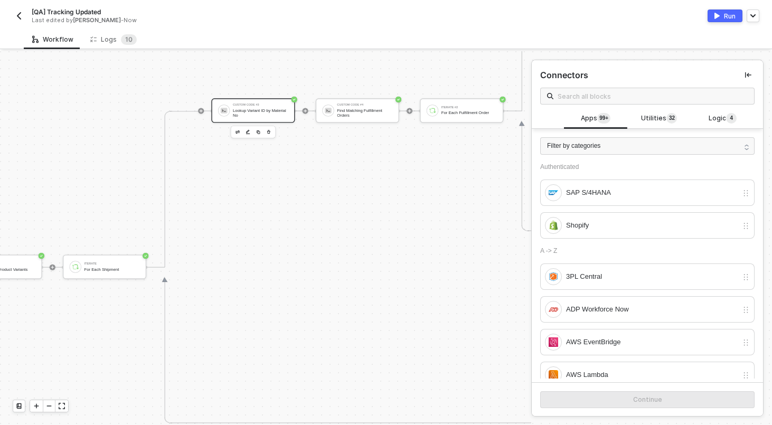
click at [272, 106] on div "Custom Code #3" at bounding box center [260, 105] width 55 height 3
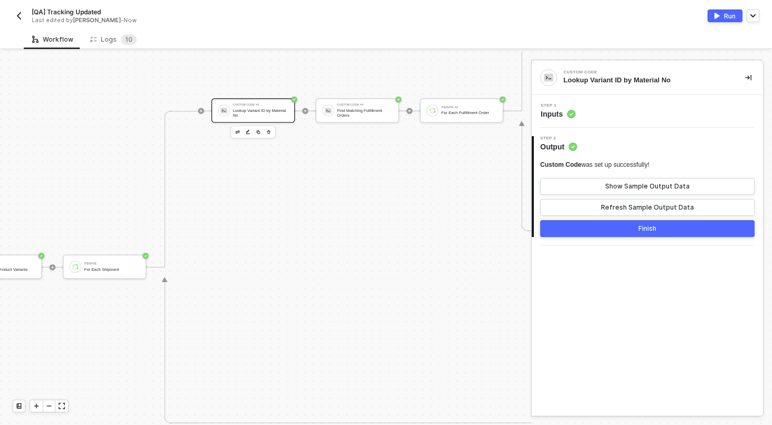
click at [609, 120] on div "Step 1 Inputs" at bounding box center [647, 111] width 231 height 33
click at [607, 112] on div "Step 1 Inputs" at bounding box center [648, 112] width 229 height 16
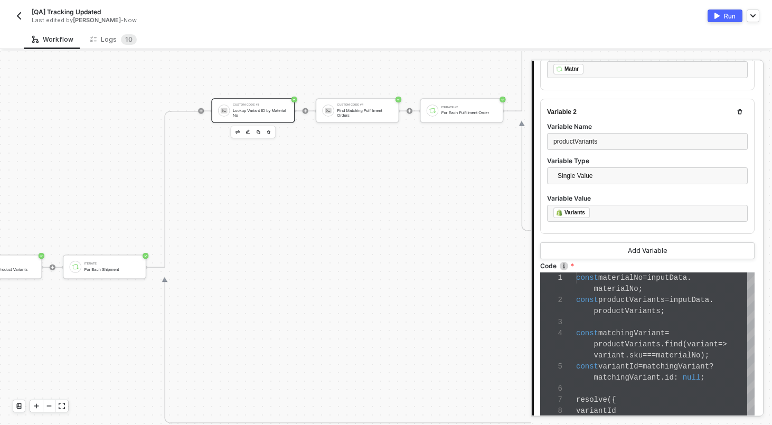
scroll to position [246, 0]
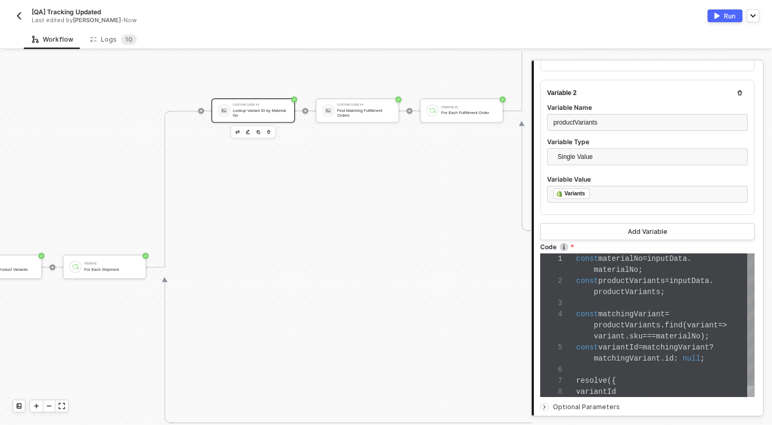
click at [589, 314] on div "1 2 3 4 5 6 7 8 const materialNo = inputData . materialNo ; const productVarian…" at bounding box center [647, 325] width 214 height 144
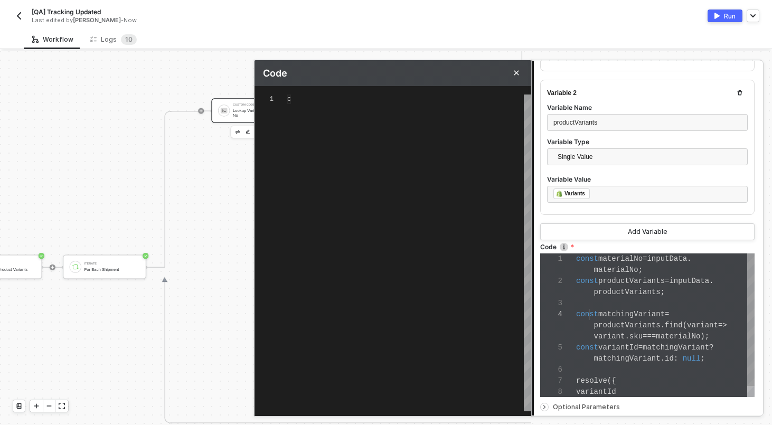
type textarea "const materialNo = inputData.materialNo; const productVariants = inputData.prod…"
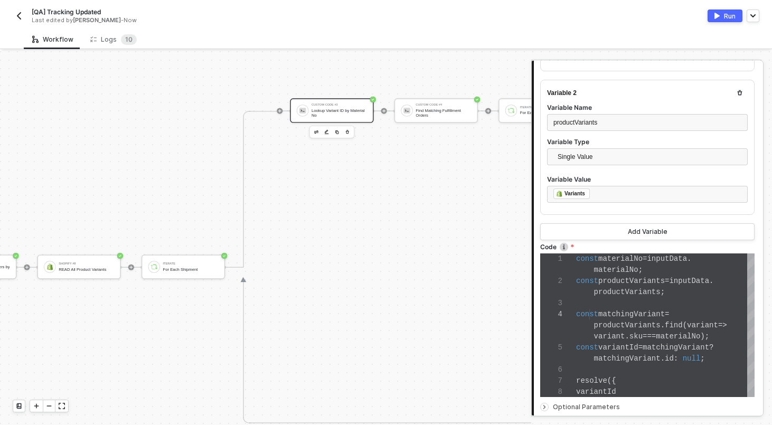
scroll to position [405, 1784]
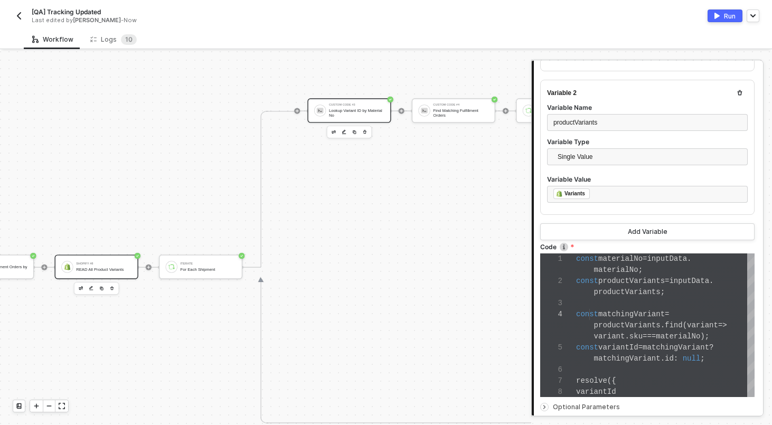
click at [105, 275] on div "Shopify #8 READ All Product Variants" at bounding box center [96, 267] width 83 height 24
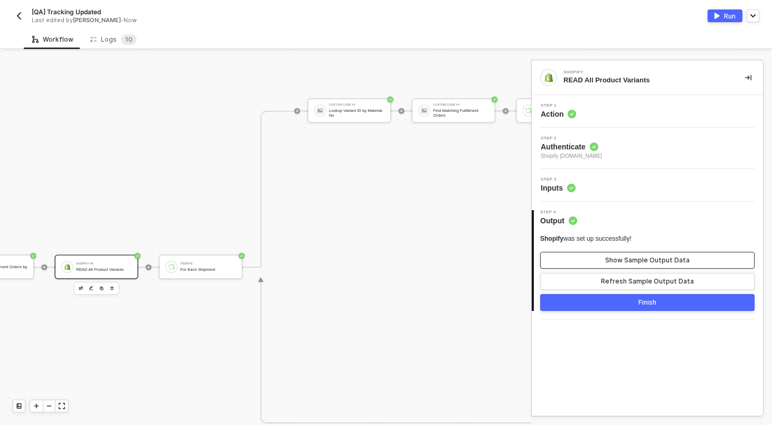
click at [668, 256] on div "Show Sample Output Data" at bounding box center [647, 260] width 84 height 8
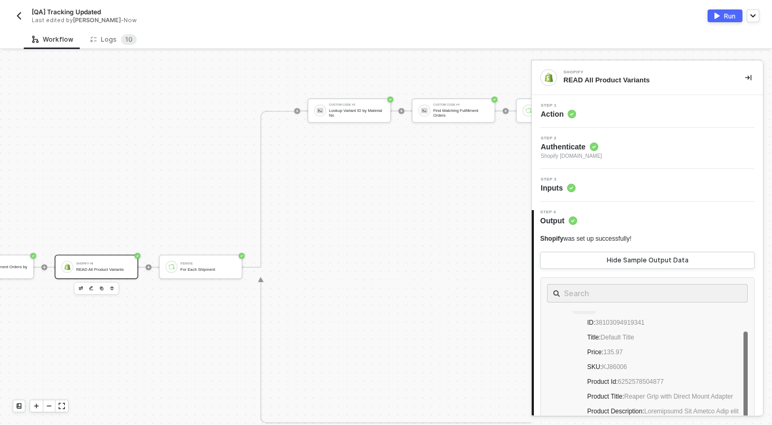
scroll to position [27, 0]
click at [209, 265] on div "Iterate For Each Shipment" at bounding box center [208, 267] width 55 height 14
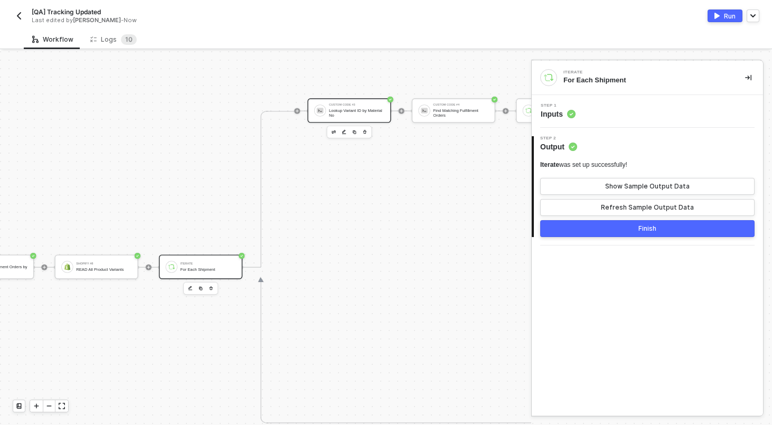
click at [354, 104] on div "Custom Code #3" at bounding box center [356, 105] width 55 height 3
click at [585, 110] on div "Step 1 Inputs" at bounding box center [648, 112] width 229 height 16
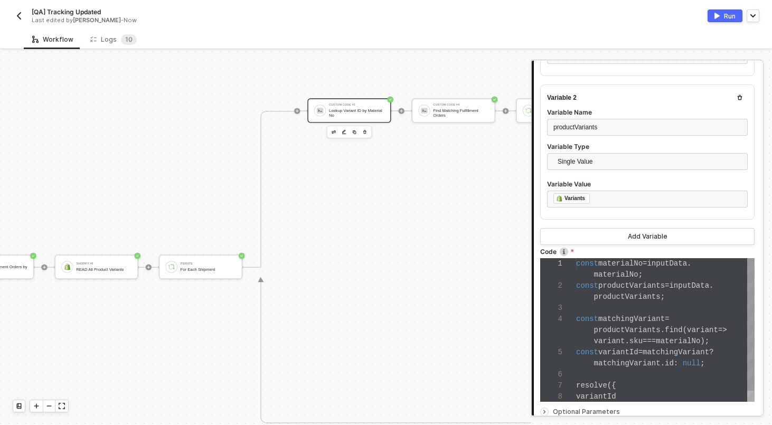
scroll to position [283, 0]
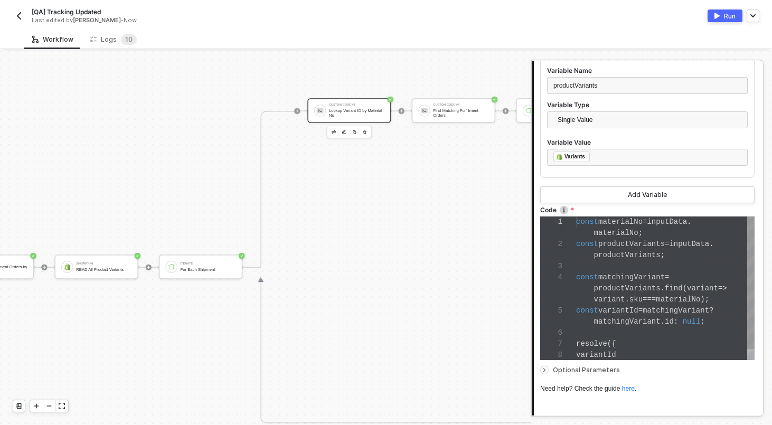
click at [601, 309] on span "variantId" at bounding box center [618, 310] width 40 height 8
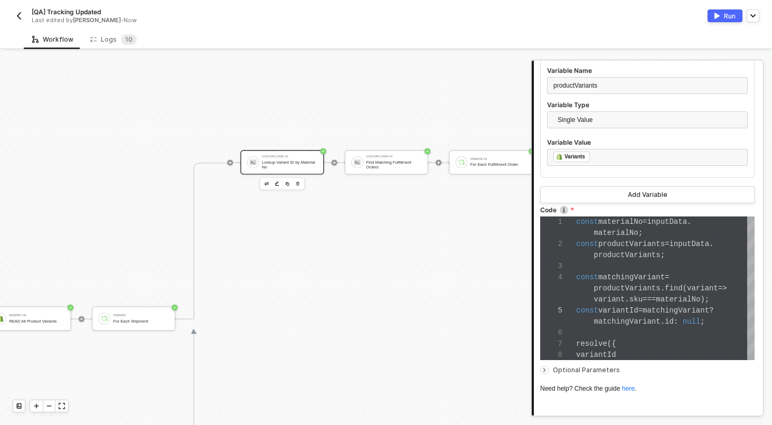
scroll to position [354, 1851]
click at [385, 160] on div "Find Matching Fulfillment Orders" at bounding box center [393, 164] width 55 height 10
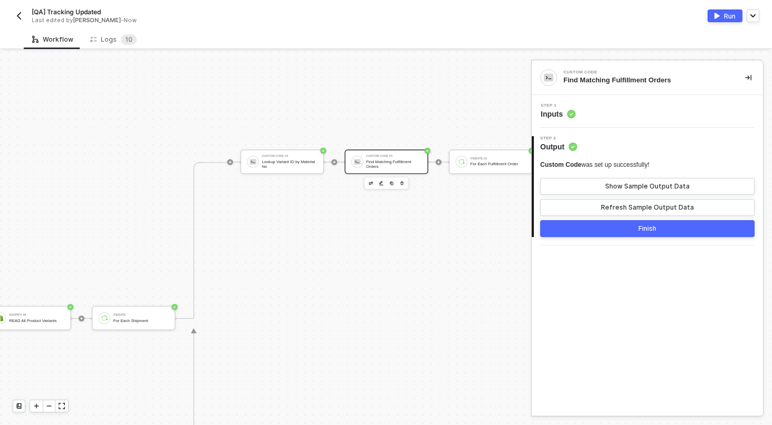
click at [609, 105] on div "Step 1 Inputs" at bounding box center [648, 112] width 229 height 16
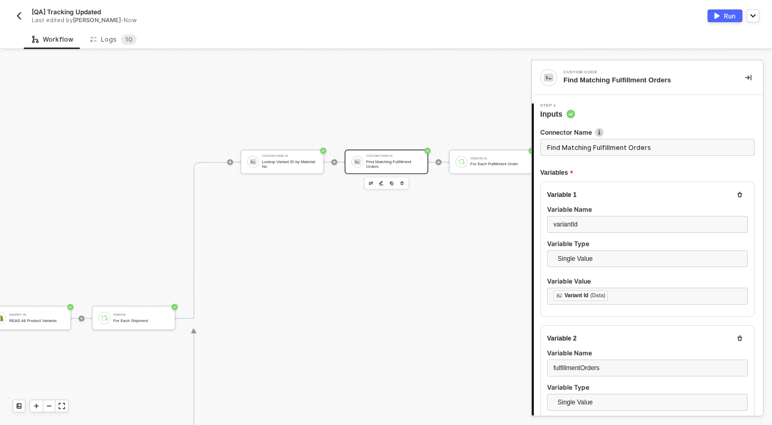
scroll to position [78, 0]
click at [290, 156] on div "Custom Code #3" at bounding box center [289, 156] width 55 height 3
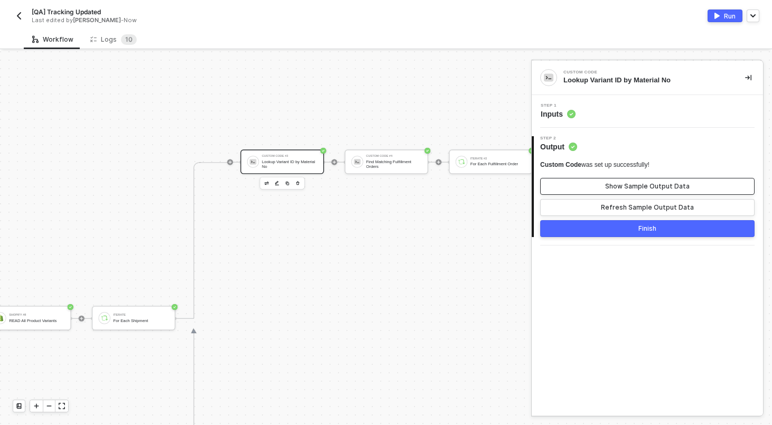
click at [626, 187] on div "Show Sample Output Data" at bounding box center [647, 186] width 84 height 8
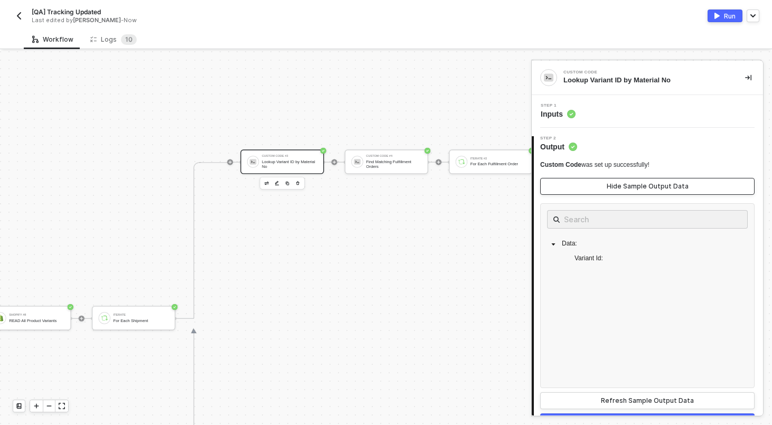
click at [626, 187] on div "Hide Sample Output Data" at bounding box center [648, 186] width 82 height 8
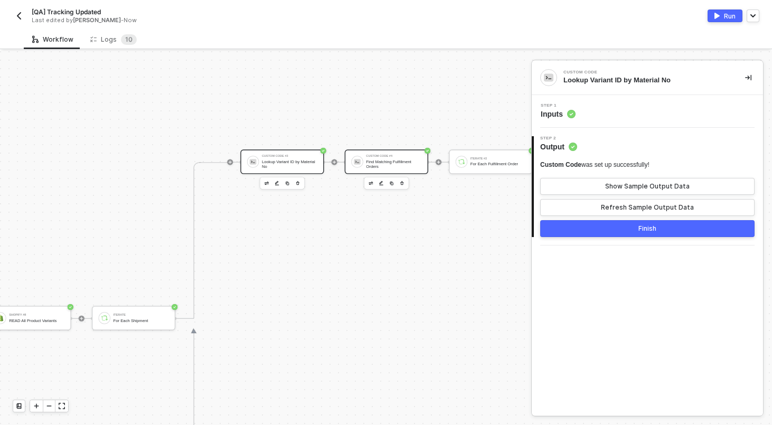
click at [401, 155] on div "Custom Code #4" at bounding box center [393, 156] width 55 height 3
click at [643, 117] on div "Step 1 Inputs" at bounding box center [648, 112] width 229 height 16
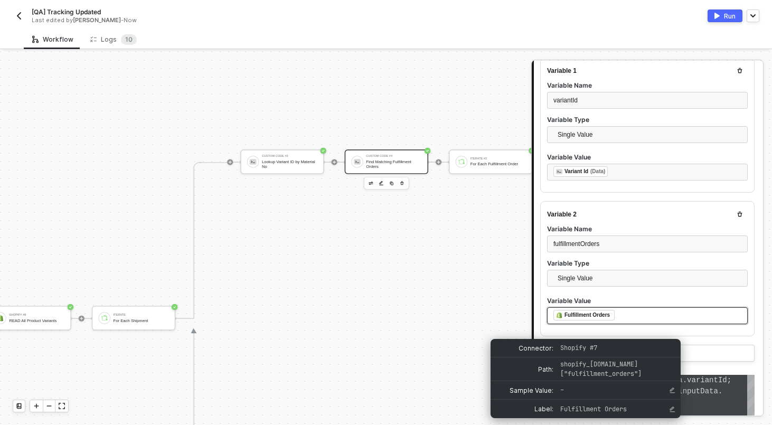
scroll to position [236, 0]
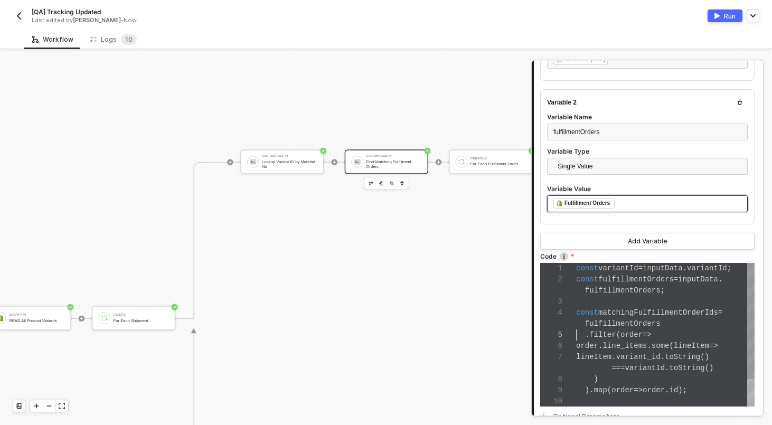
click at [576, 331] on div "1 2 3 4 5 6 7 8 9 10 const variantId = inputData . variantId ; const fulfillmen…" at bounding box center [647, 335] width 214 height 144
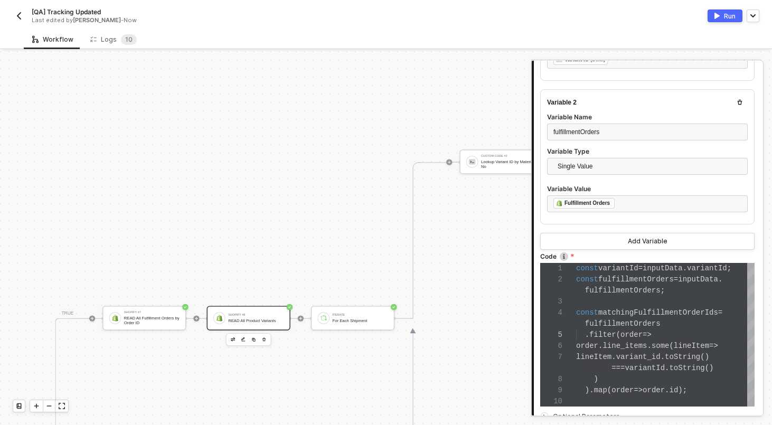
scroll to position [354, 1622]
click at [144, 316] on div "READ All Fulfillment Orders by Order ID" at bounding box center [162, 321] width 55 height 10
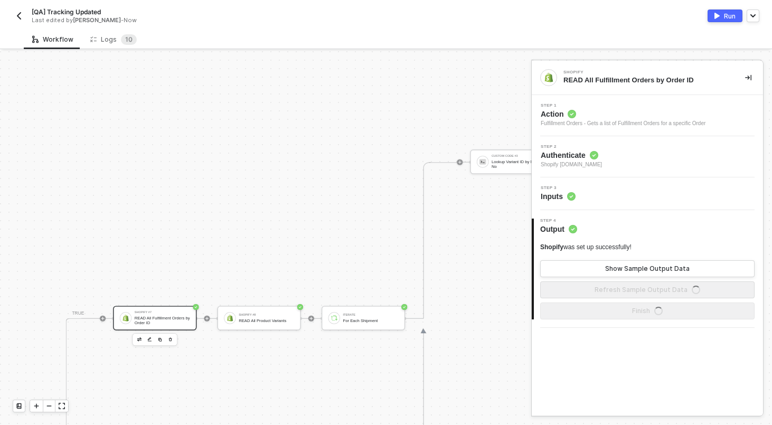
click at [636, 189] on div "Step 3 Inputs" at bounding box center [648, 194] width 229 height 16
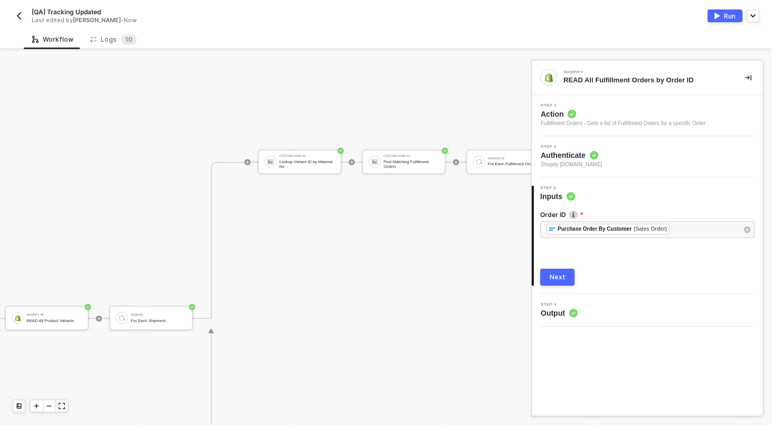
scroll to position [354, 1885]
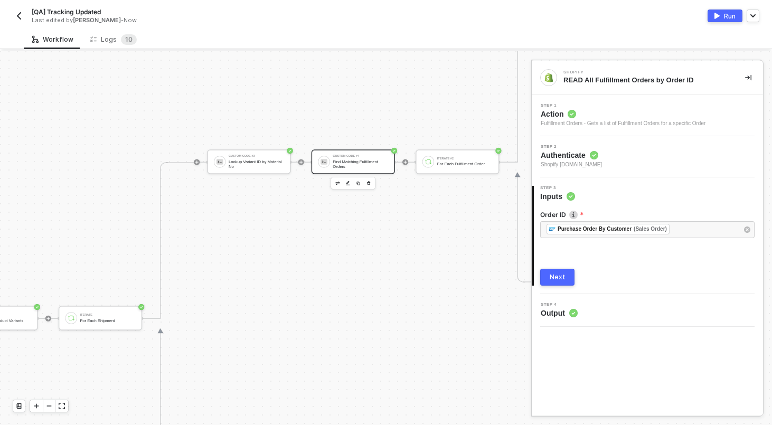
click at [339, 162] on div "Find Matching Fulfillment Orders" at bounding box center [360, 164] width 55 height 10
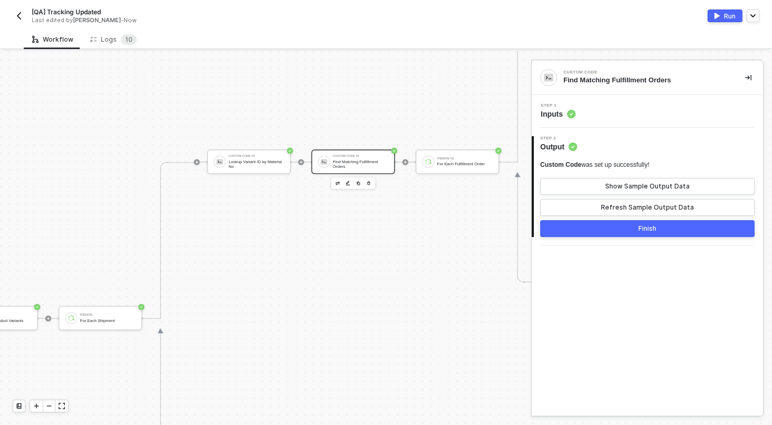
click at [621, 115] on div "Step 1 Inputs" at bounding box center [648, 112] width 229 height 16
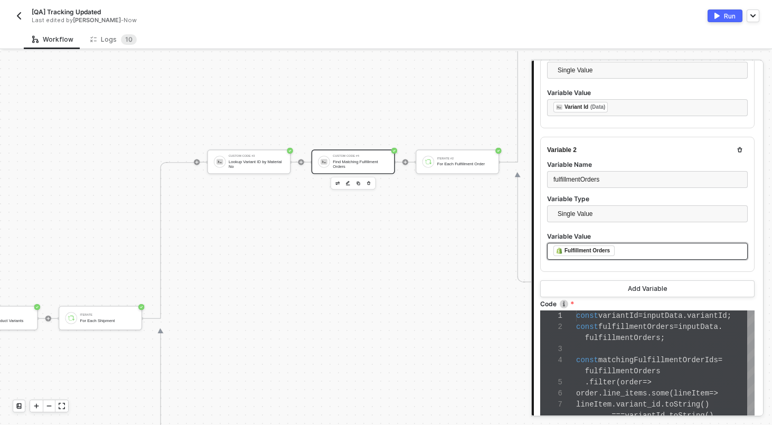
scroll to position [33, 9]
click at [587, 367] on span "fulfillmentOrders" at bounding box center [623, 371] width 76 height 8
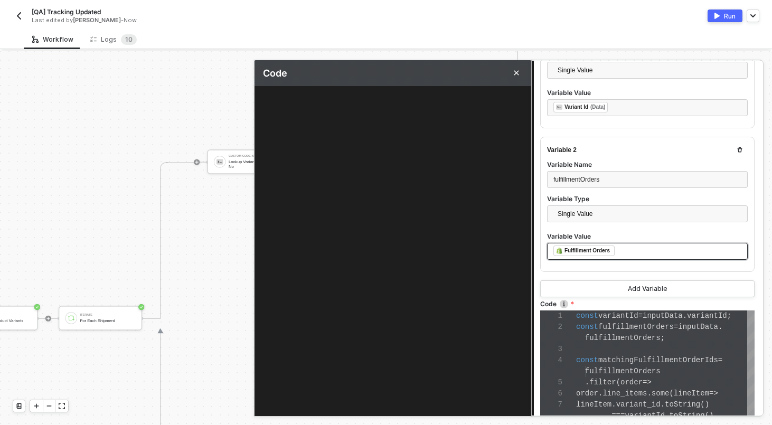
type textarea "const variantId = inputData.variantId; const fulfillmentOrders = inputData.fulf…"
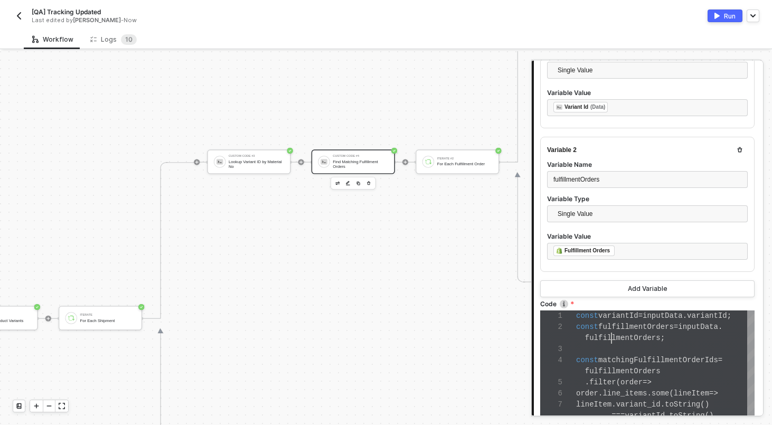
click at [612, 342] on div "fulfillmentOrders ;" at bounding box center [665, 338] width 178 height 11
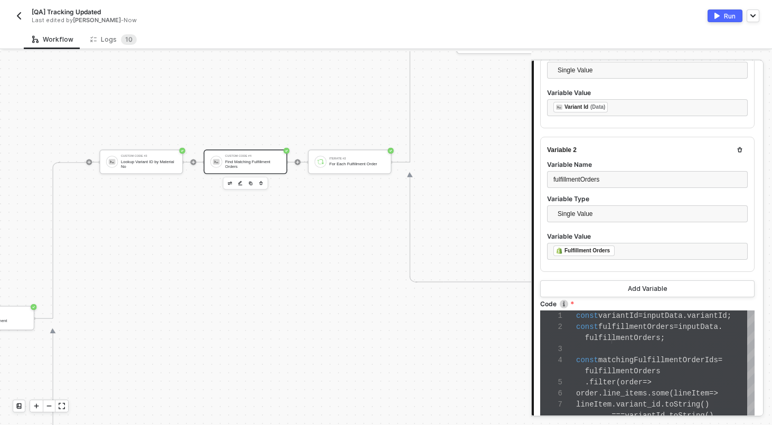
scroll to position [354, 1999]
click at [253, 161] on div "Find Matching Fulfillment Orders" at bounding box center [245, 164] width 55 height 10
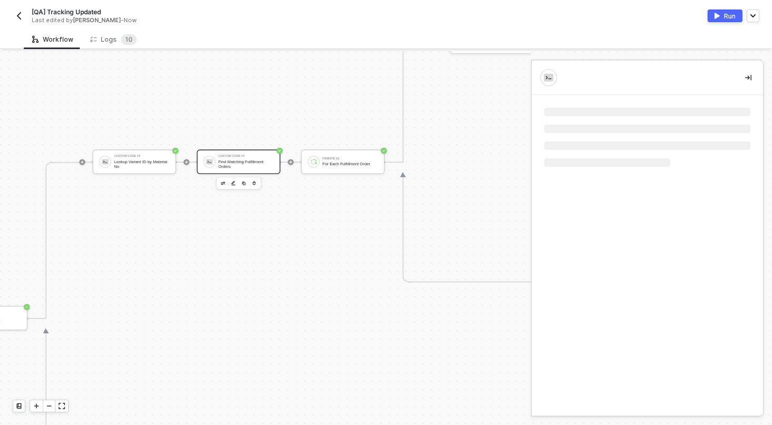
scroll to position [0, 0]
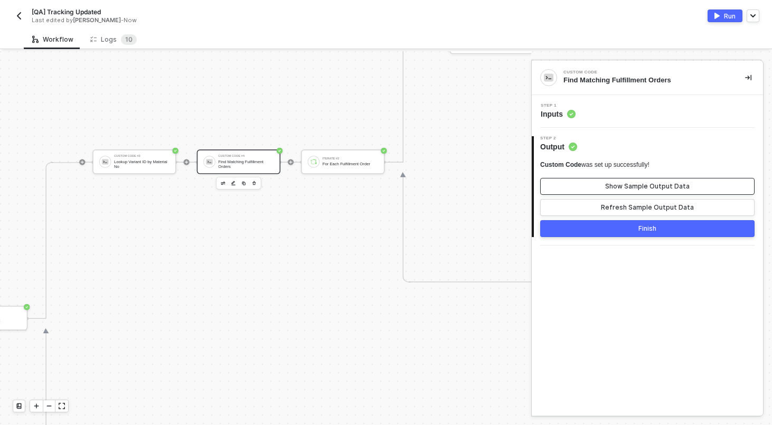
click at [628, 186] on div "Show Sample Output Data" at bounding box center [647, 186] width 84 height 8
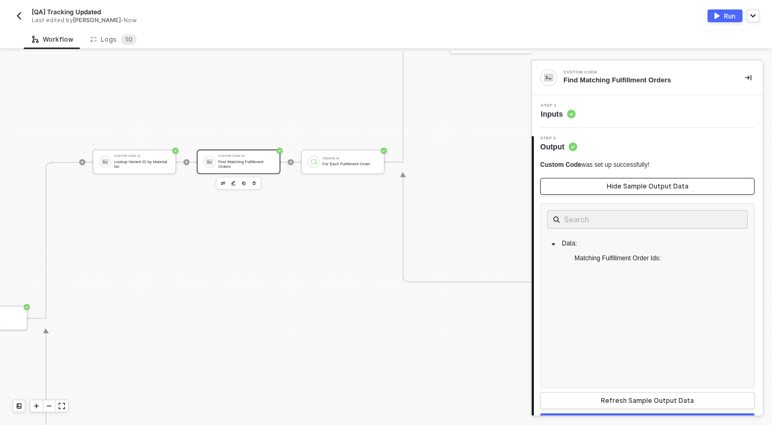
click at [618, 183] on div "Hide Sample Output Data" at bounding box center [648, 186] width 82 height 8
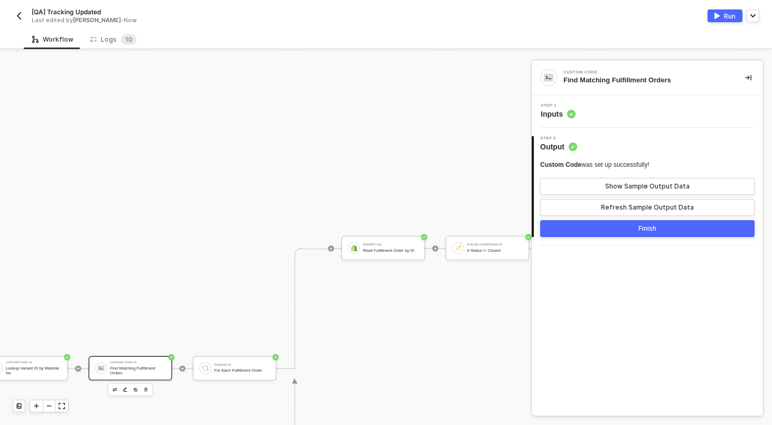
scroll to position [147, 2083]
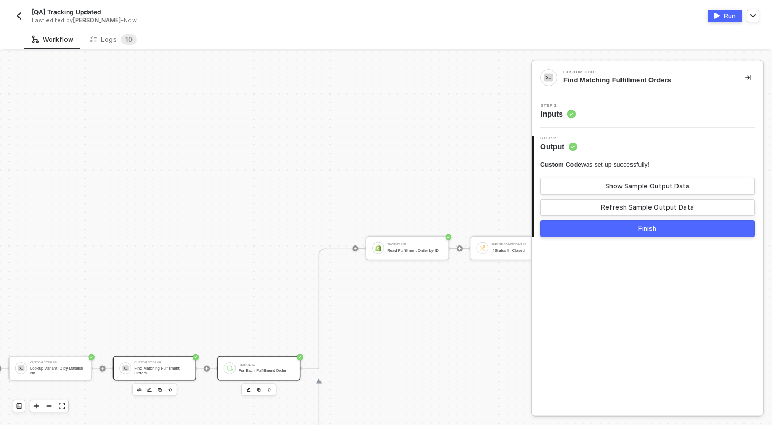
click at [242, 365] on div "Iterate #2" at bounding box center [266, 364] width 55 height 3
click at [586, 116] on div "Step 1 Inputs" at bounding box center [648, 112] width 229 height 16
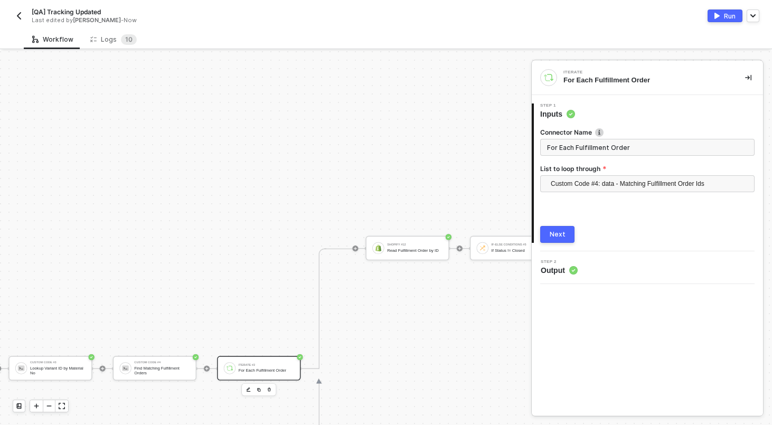
scroll to position [147, 2094]
type input "For Each Fulfillment Order ID"
click at [559, 231] on div "Next" at bounding box center [558, 234] width 16 height 8
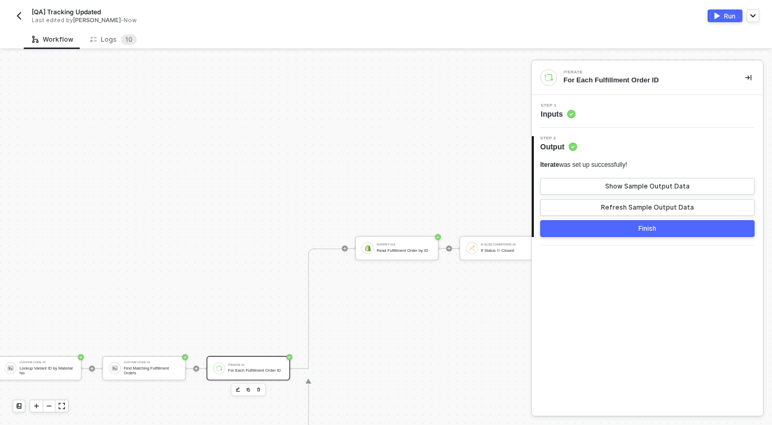
click at [583, 236] on button "Finish" at bounding box center [647, 228] width 214 height 17
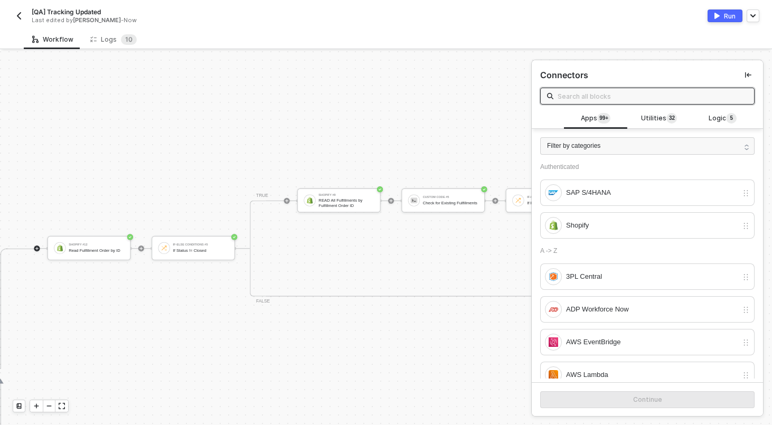
scroll to position [147, 2419]
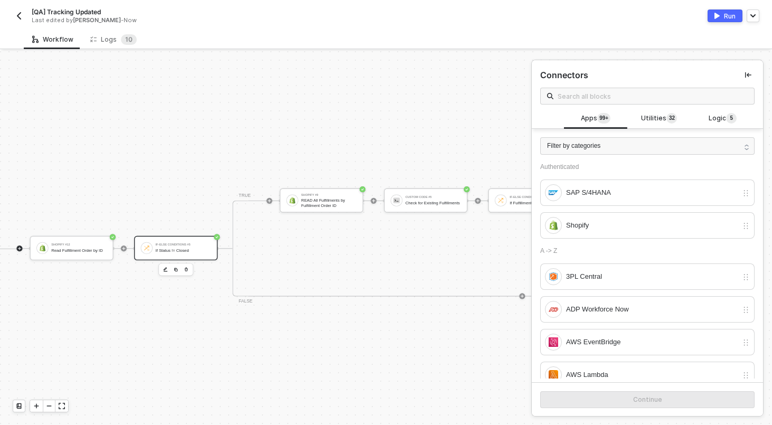
click at [194, 247] on div "If-Else Conditions #5 If Status != Closed" at bounding box center [183, 248] width 55 height 14
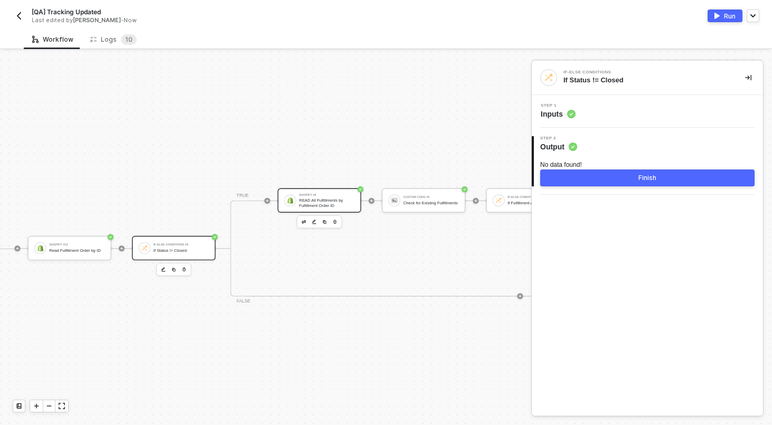
scroll to position [147, 2423]
click at [299, 195] on div "Shopify #9" at bounding box center [324, 194] width 55 height 3
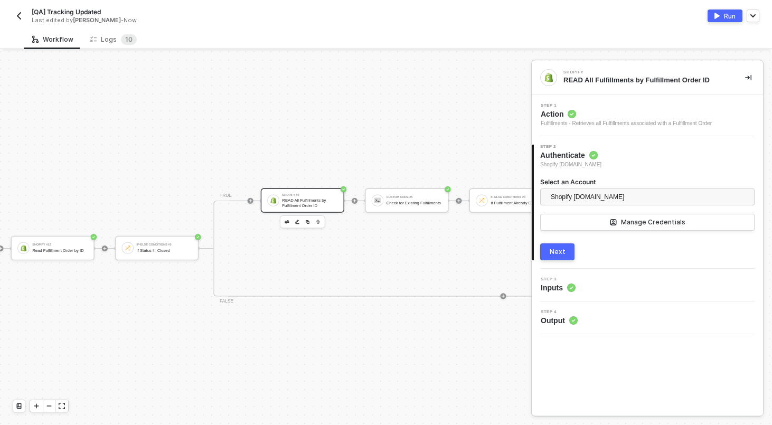
scroll to position [148, 2438]
click at [395, 202] on div "Check for Existing Fulfillments" at bounding box center [414, 202] width 55 height 5
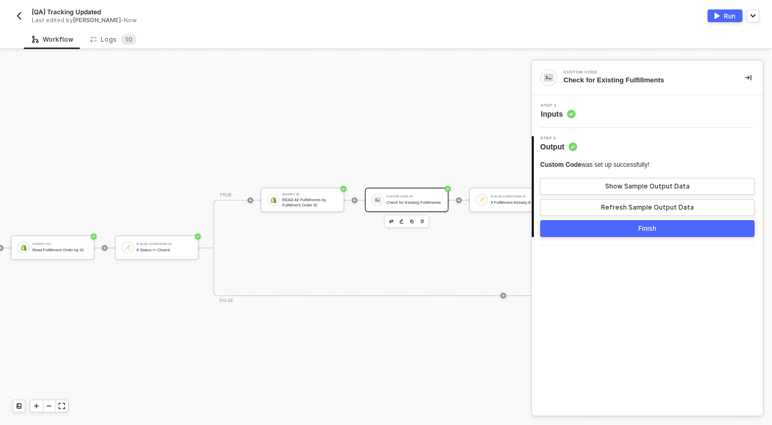
click at [583, 117] on div "Step 1 Inputs" at bounding box center [648, 112] width 229 height 16
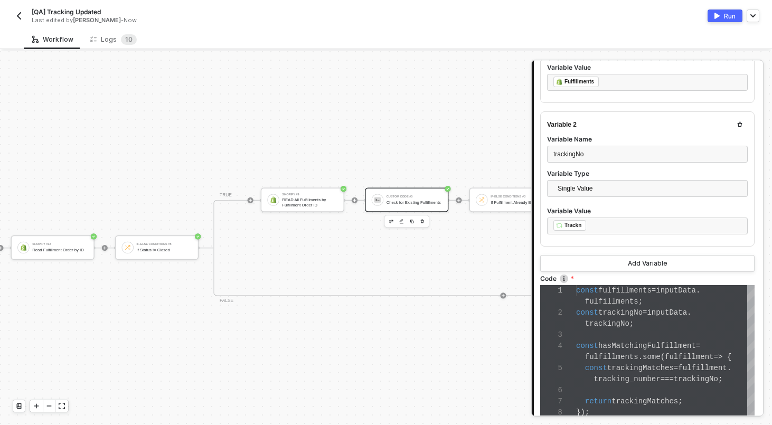
scroll to position [232, 0]
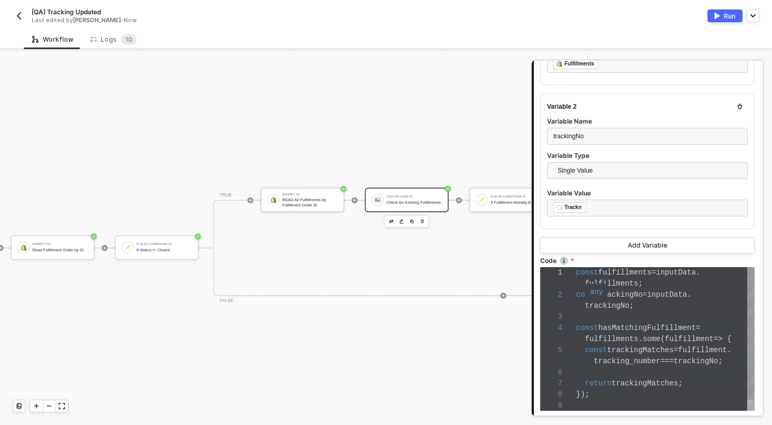
click at [612, 304] on span "trackingNo" at bounding box center [607, 306] width 44 height 8
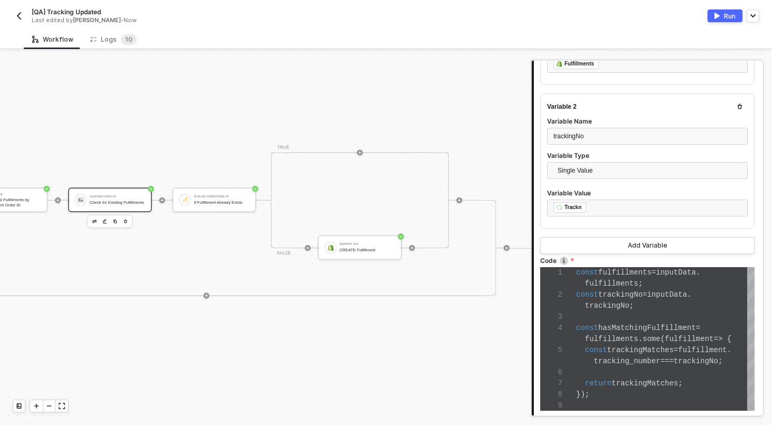
scroll to position [148, 2735]
click at [596, 318] on div at bounding box center [665, 317] width 178 height 11
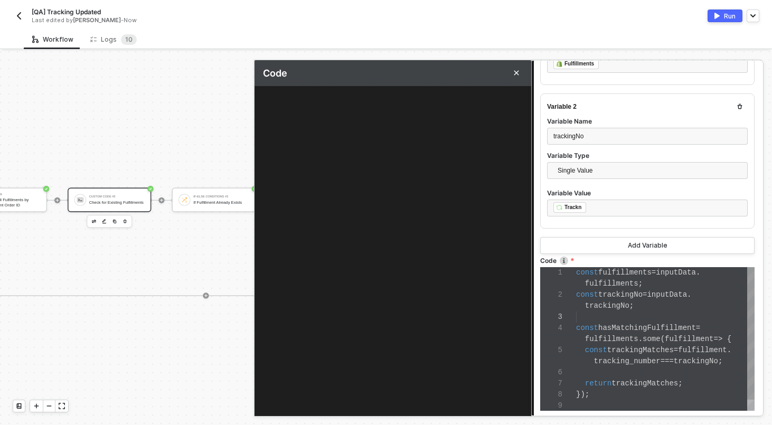
scroll to position [22, 0]
type textarea "const fulfillments = inputData.fulfillments; const trackingNo = inputData.track…"
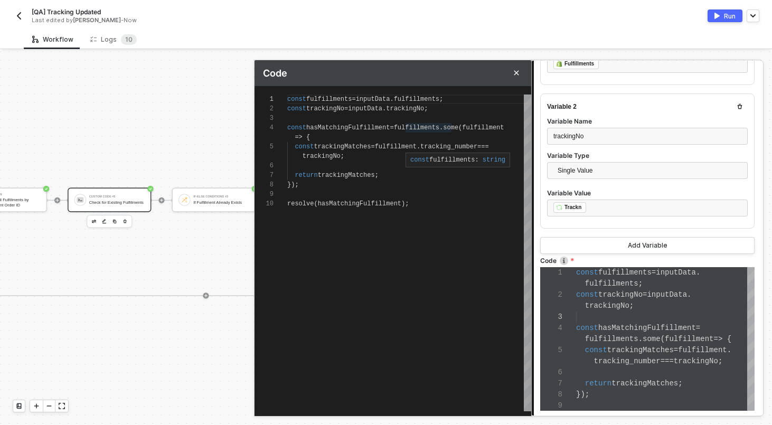
click at [415, 124] on span "fulfillments" at bounding box center [416, 127] width 45 height 7
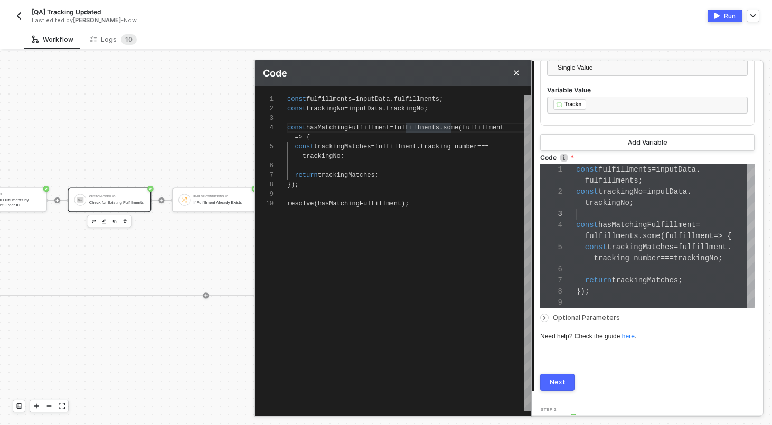
scroll to position [350, 0]
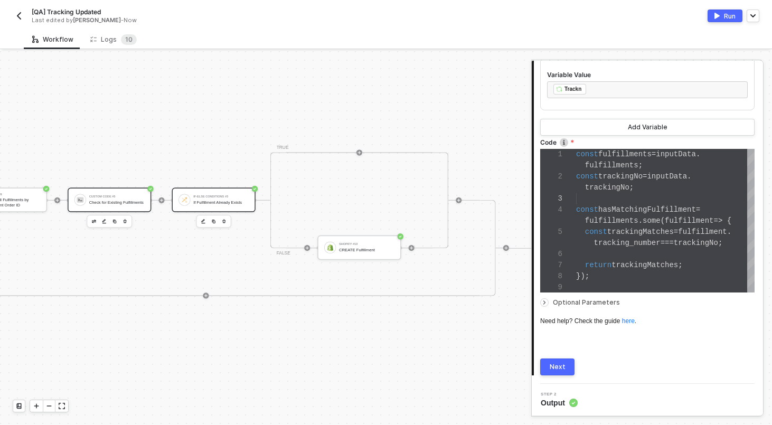
click at [232, 197] on div "If-Else Conditions #3" at bounding box center [220, 196] width 55 height 3
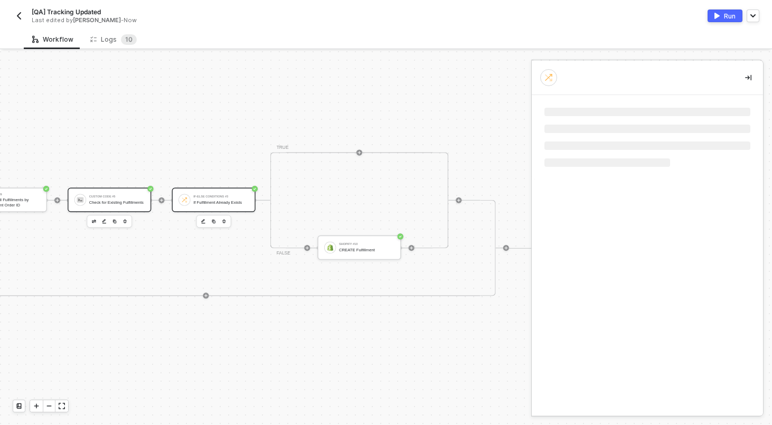
scroll to position [0, 0]
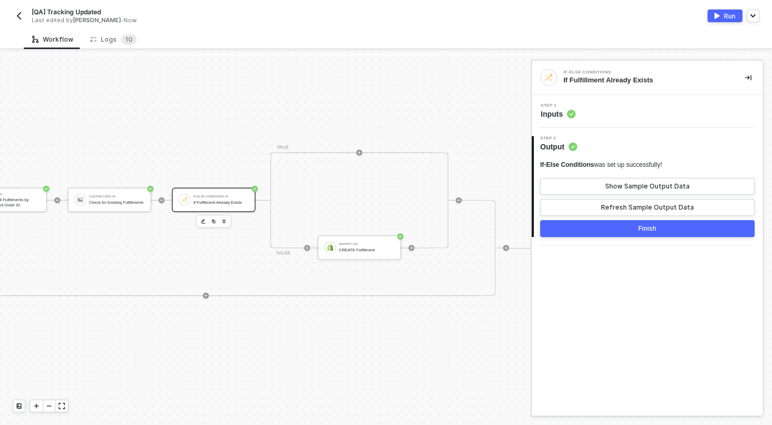
click at [631, 116] on div "Step 1 Inputs" at bounding box center [648, 112] width 229 height 16
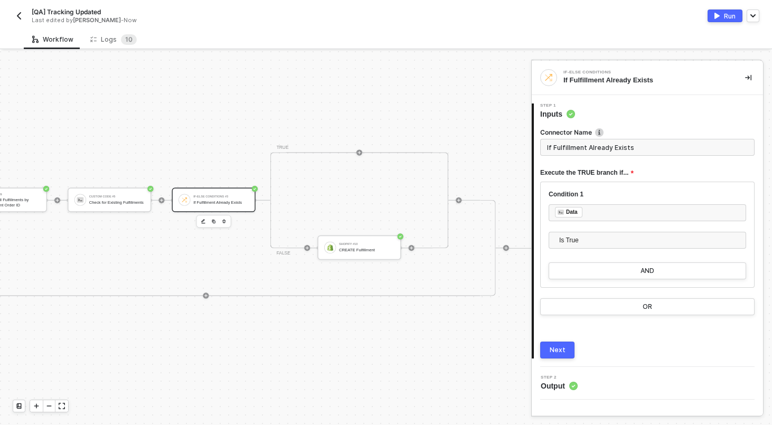
click at [574, 256] on div at bounding box center [648, 258] width 198 height 8
click at [574, 241] on span "Is True" at bounding box center [649, 240] width 181 height 16
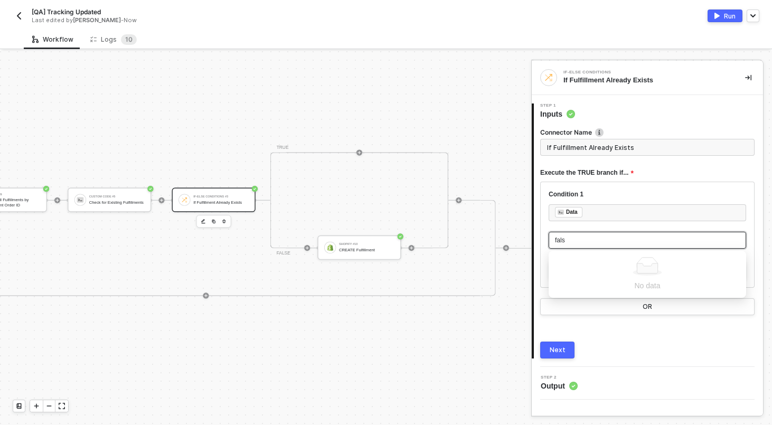
type input "false"
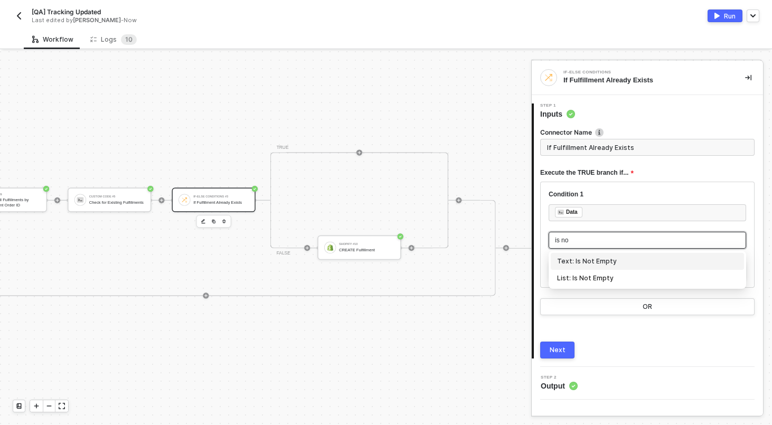
type input "is not"
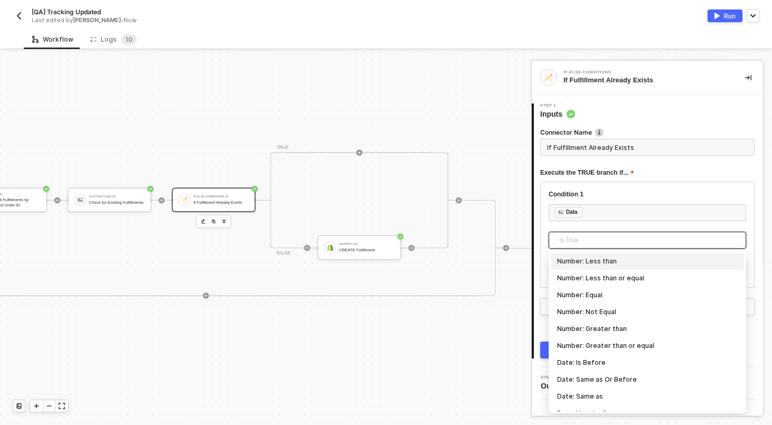
scroll to position [349, 0]
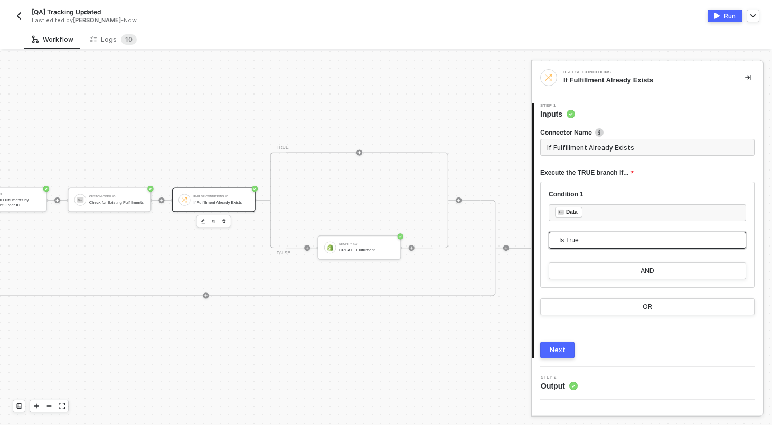
click at [438, 139] on div "Shopify #12 Read Fulfillment Order by ID If-Else Conditions #5 If Status != Clo…" at bounding box center [111, 248] width 795 height 240
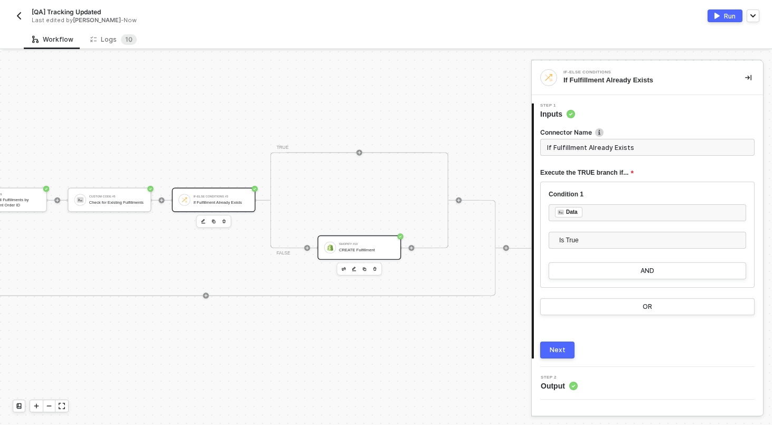
click at [344, 243] on div "Shopify #10" at bounding box center [366, 244] width 55 height 3
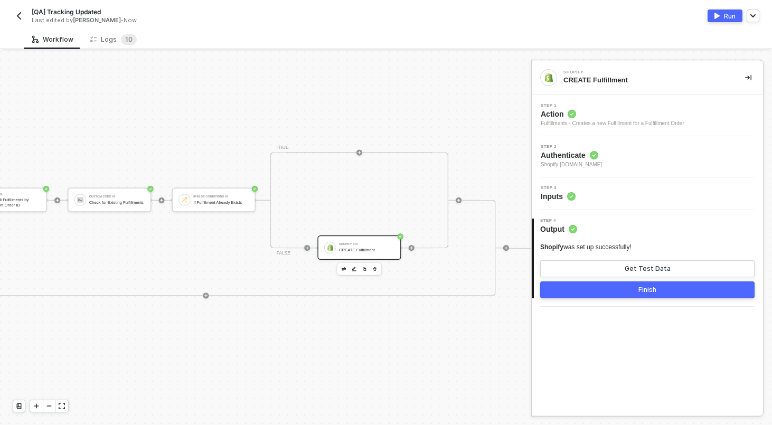
click at [602, 205] on div "Step 3 Inputs" at bounding box center [647, 193] width 231 height 33
click at [599, 196] on div "Step 3 Inputs" at bounding box center [648, 194] width 229 height 16
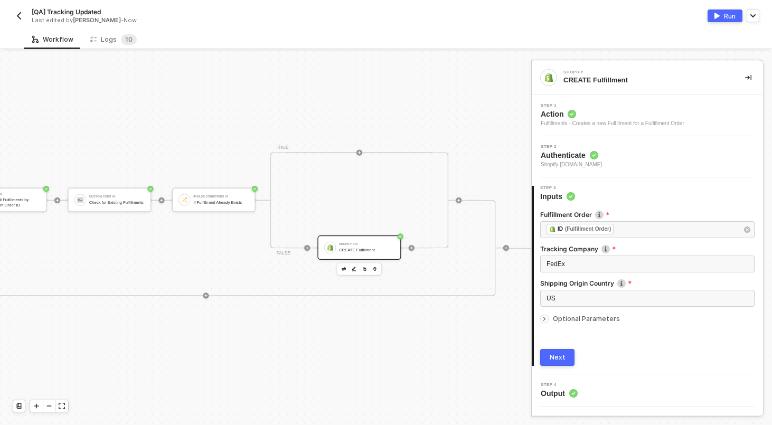
click at [412, 72] on div "Manual Workflow Start workflow SAP S/4HANA #2 READ Sales Order by ID If-Else Co…" at bounding box center [265, 238] width 531 height 374
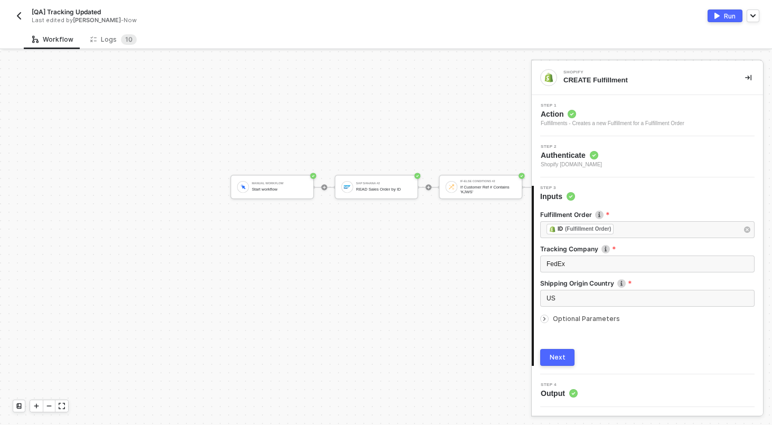
scroll to position [869, 945]
